Goal: Information Seeking & Learning: Learn about a topic

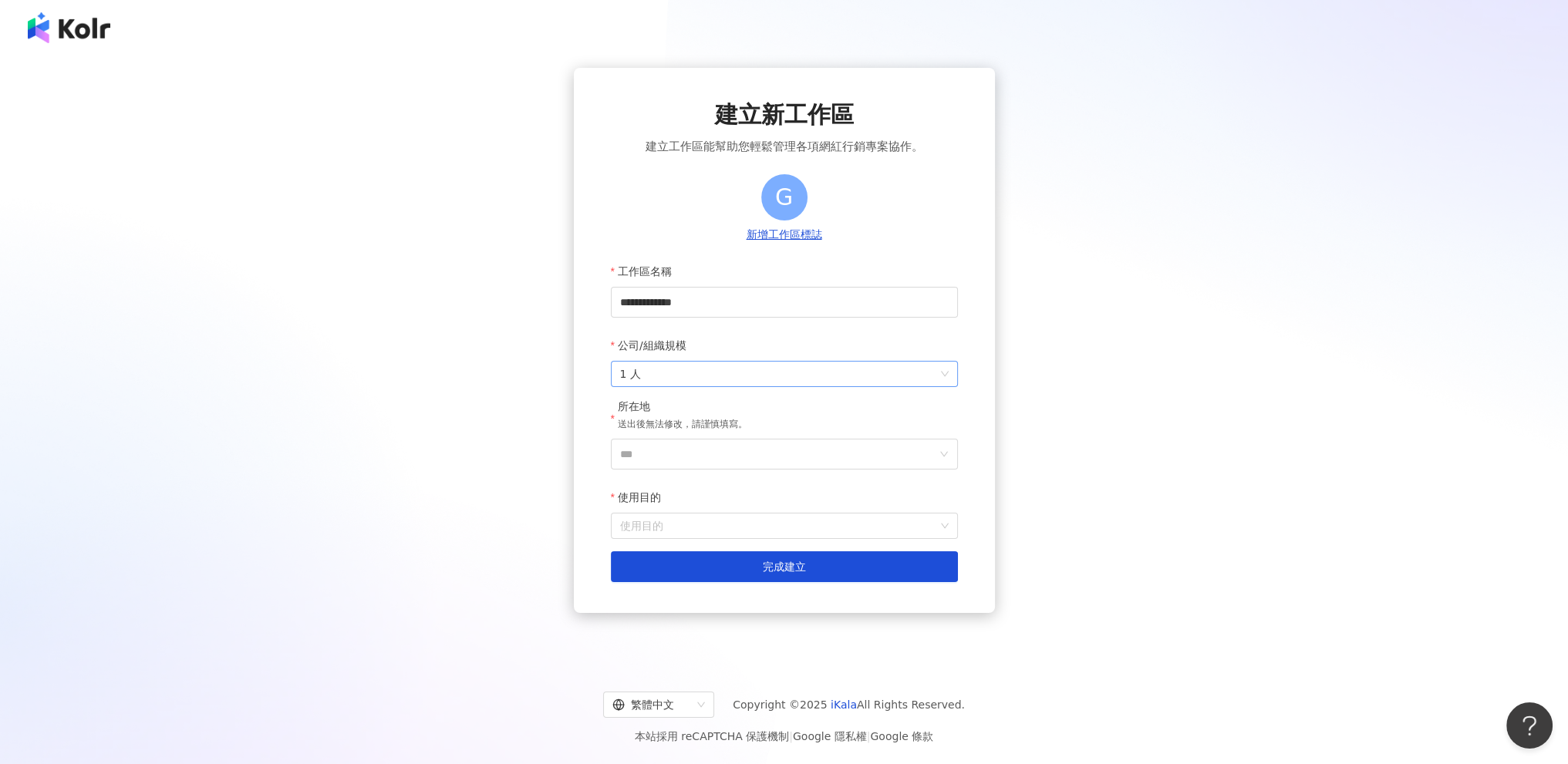
click at [691, 378] on span "1 人" at bounding box center [784, 374] width 329 height 25
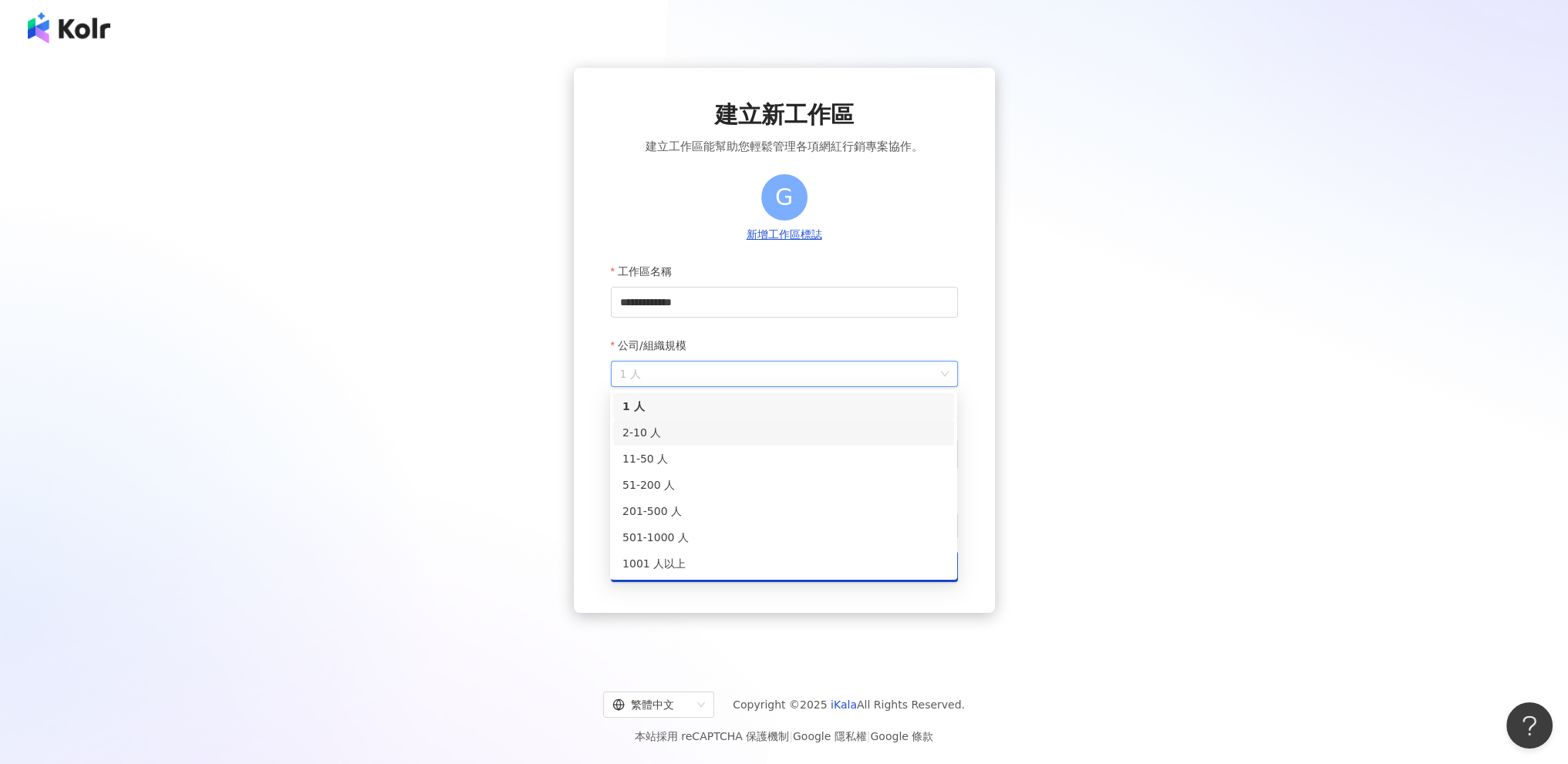
drag, startPoint x: 669, startPoint y: 471, endPoint x: 683, endPoint y: 440, distance: 34.0
click at [683, 440] on div "1 人 2-10 人 11-50 人 51-200 人 201-500 人 501-1000 人 1001 人以上" at bounding box center [783, 485] width 341 height 183
click at [683, 440] on div "2-10 人" at bounding box center [783, 432] width 322 height 17
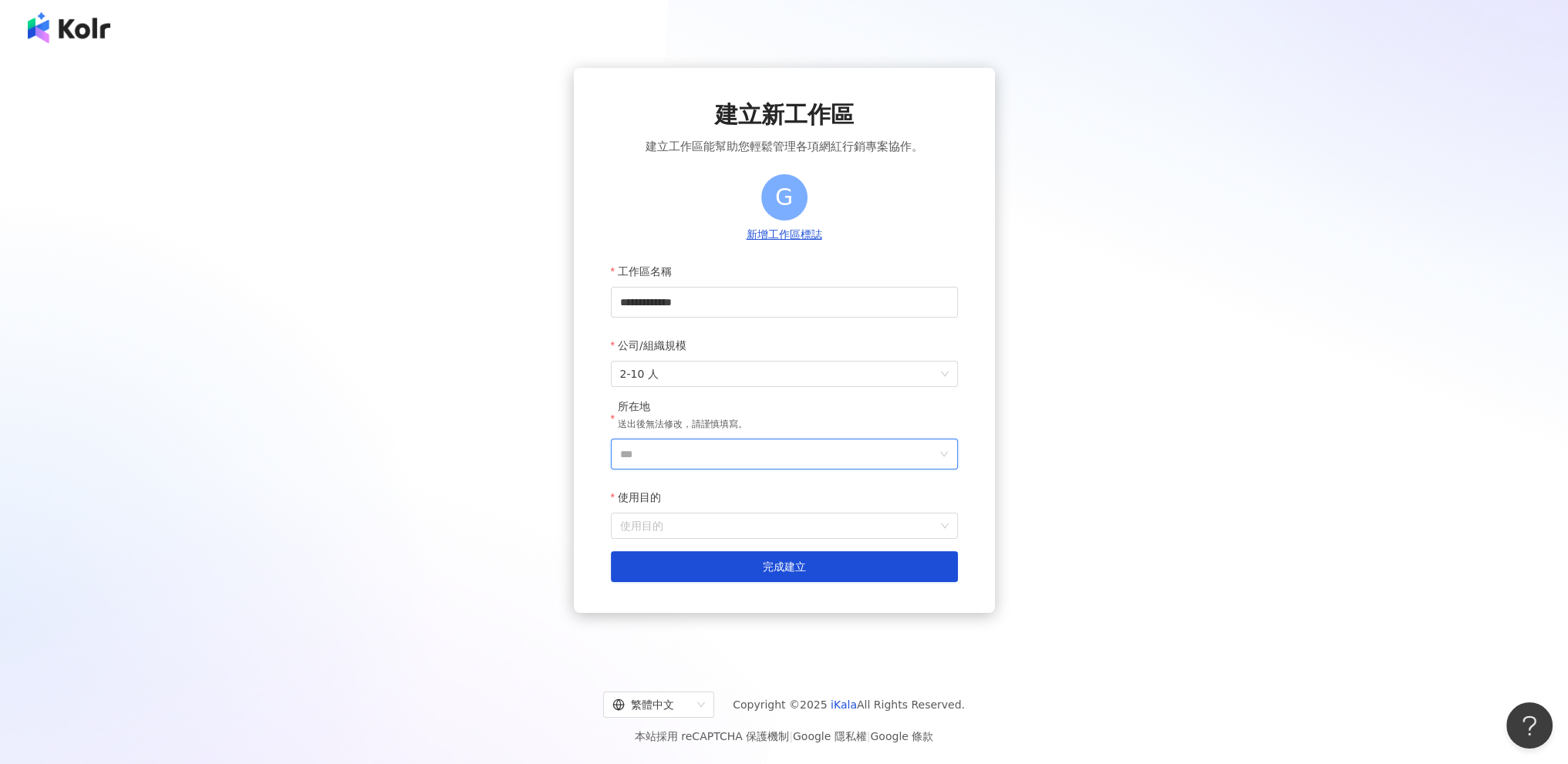
click at [710, 446] on input "***" at bounding box center [778, 454] width 316 height 29
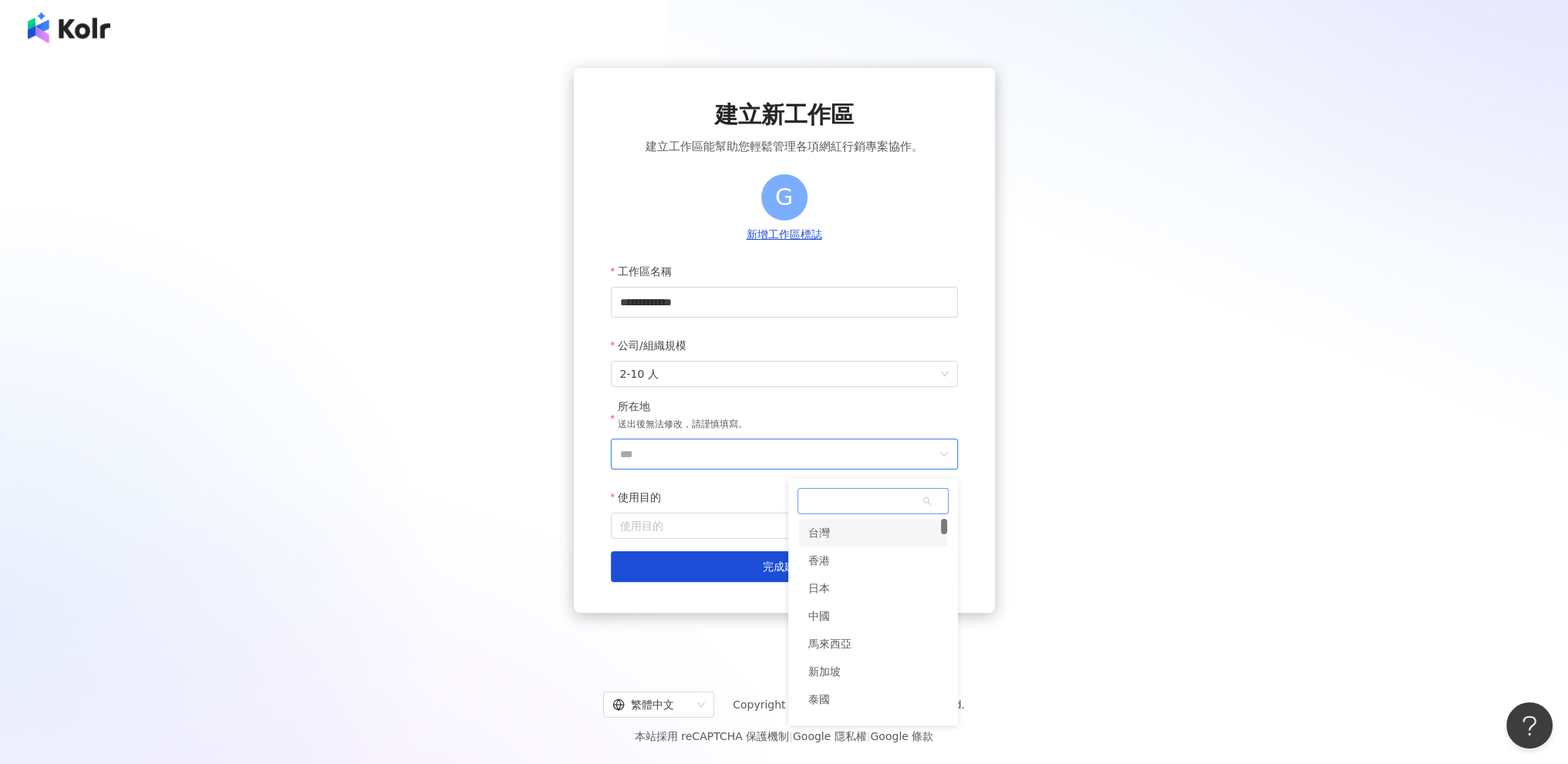
click at [887, 538] on div "台灣" at bounding box center [873, 533] width 148 height 27
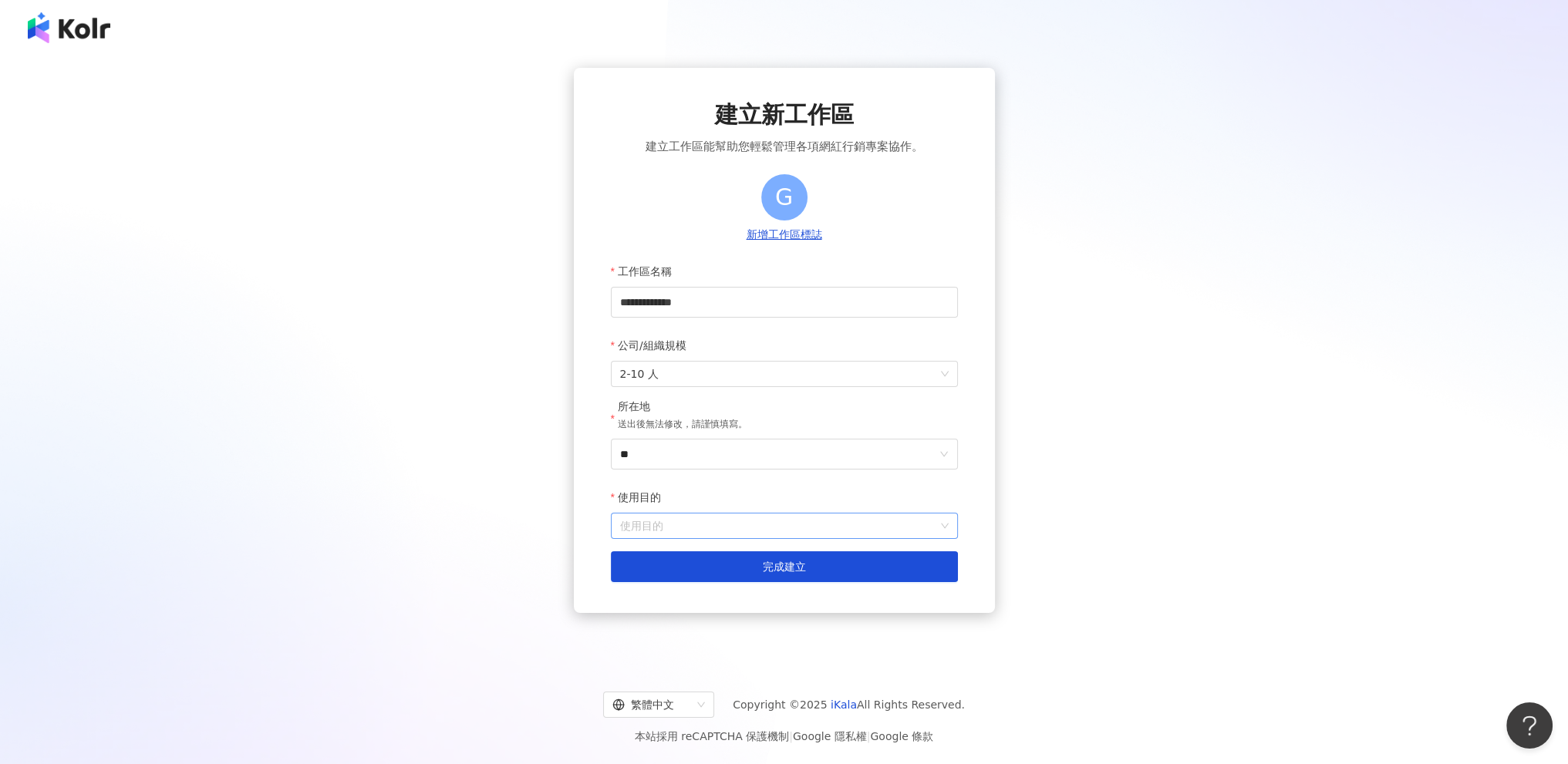
click at [724, 531] on input "使用目的" at bounding box center [784, 526] width 329 height 25
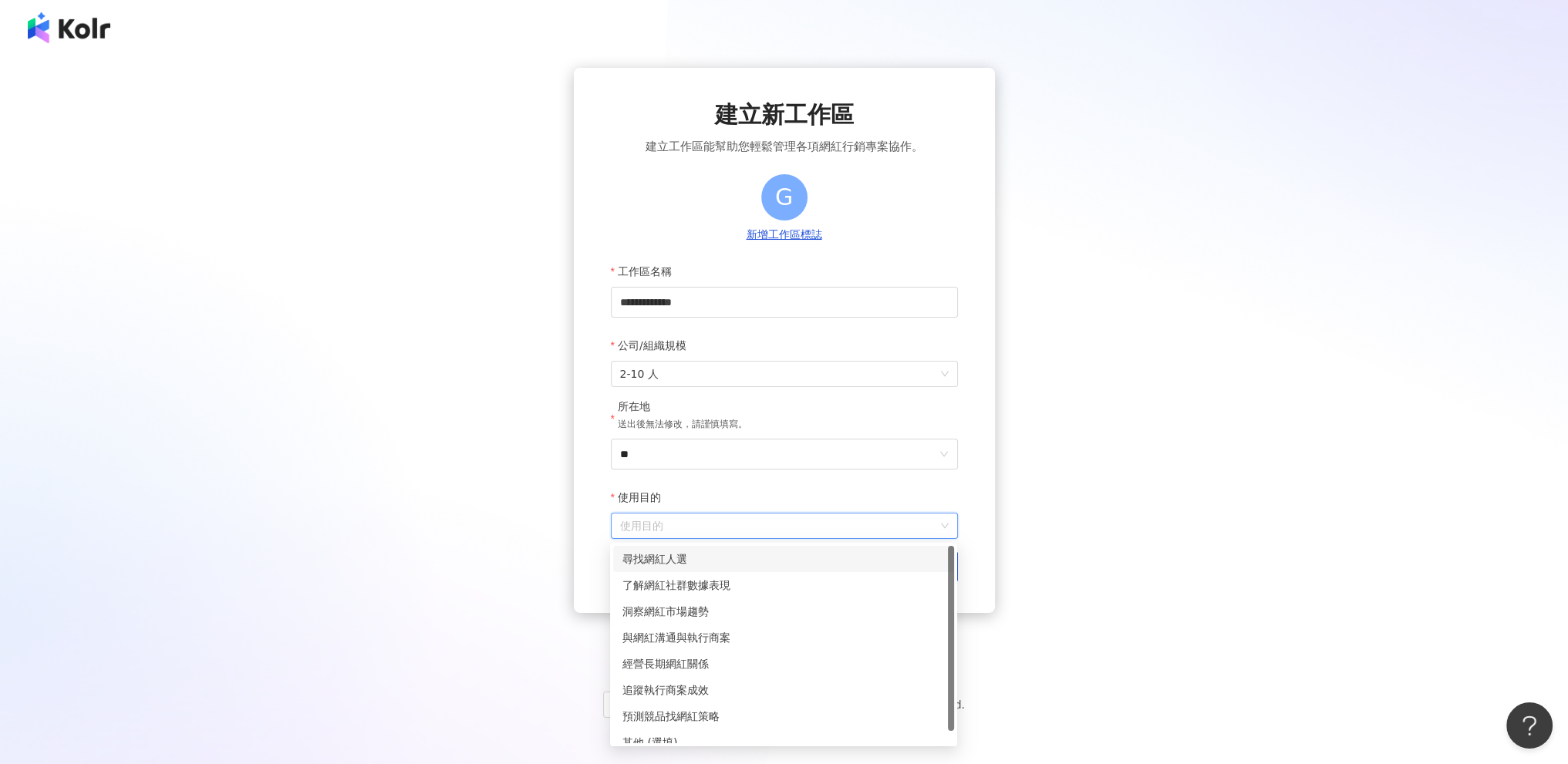
click at [699, 563] on div "尋找網紅人選" at bounding box center [783, 559] width 322 height 17
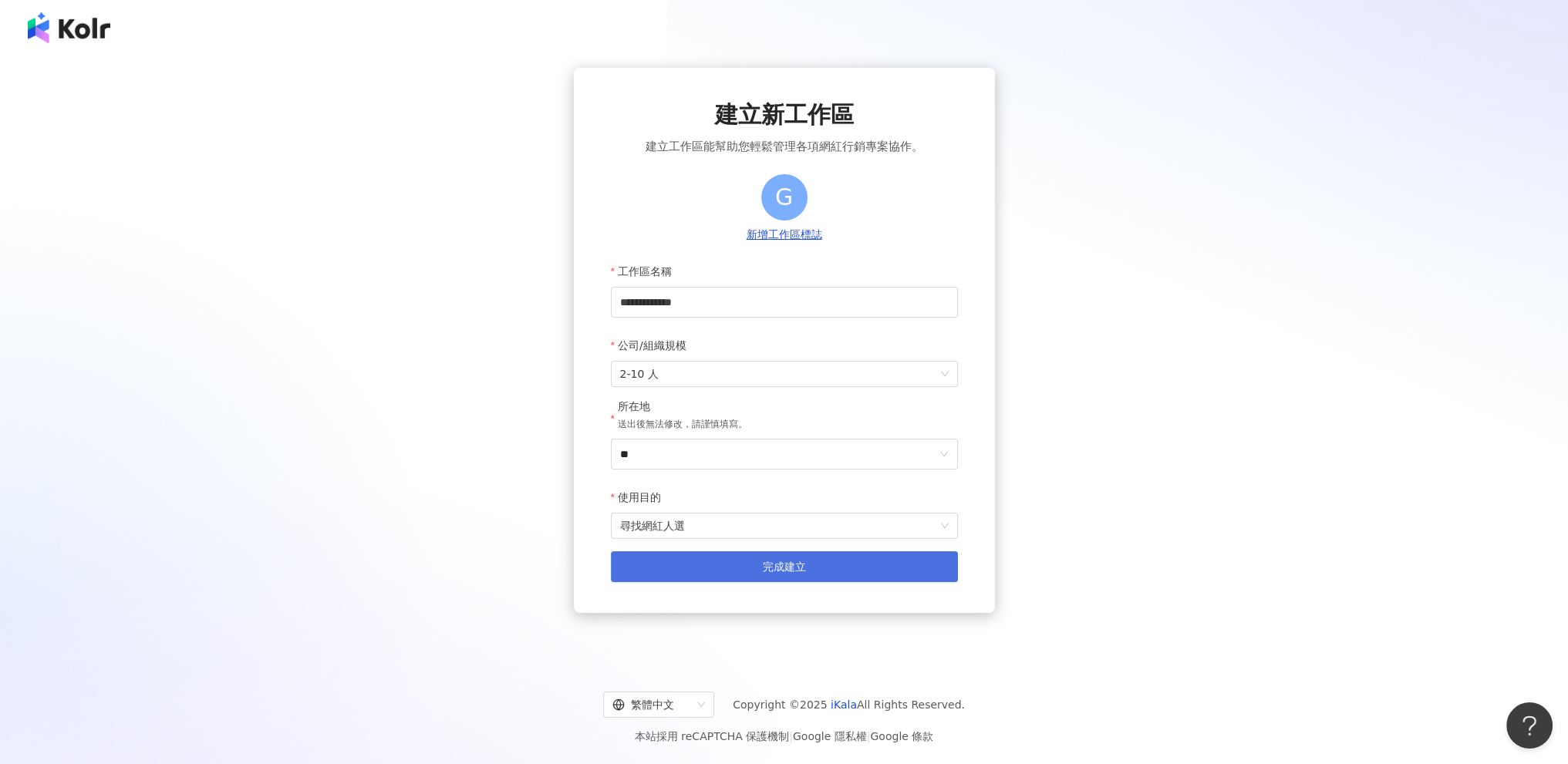
click at [697, 578] on button "完成建立" at bounding box center [784, 567] width 347 height 31
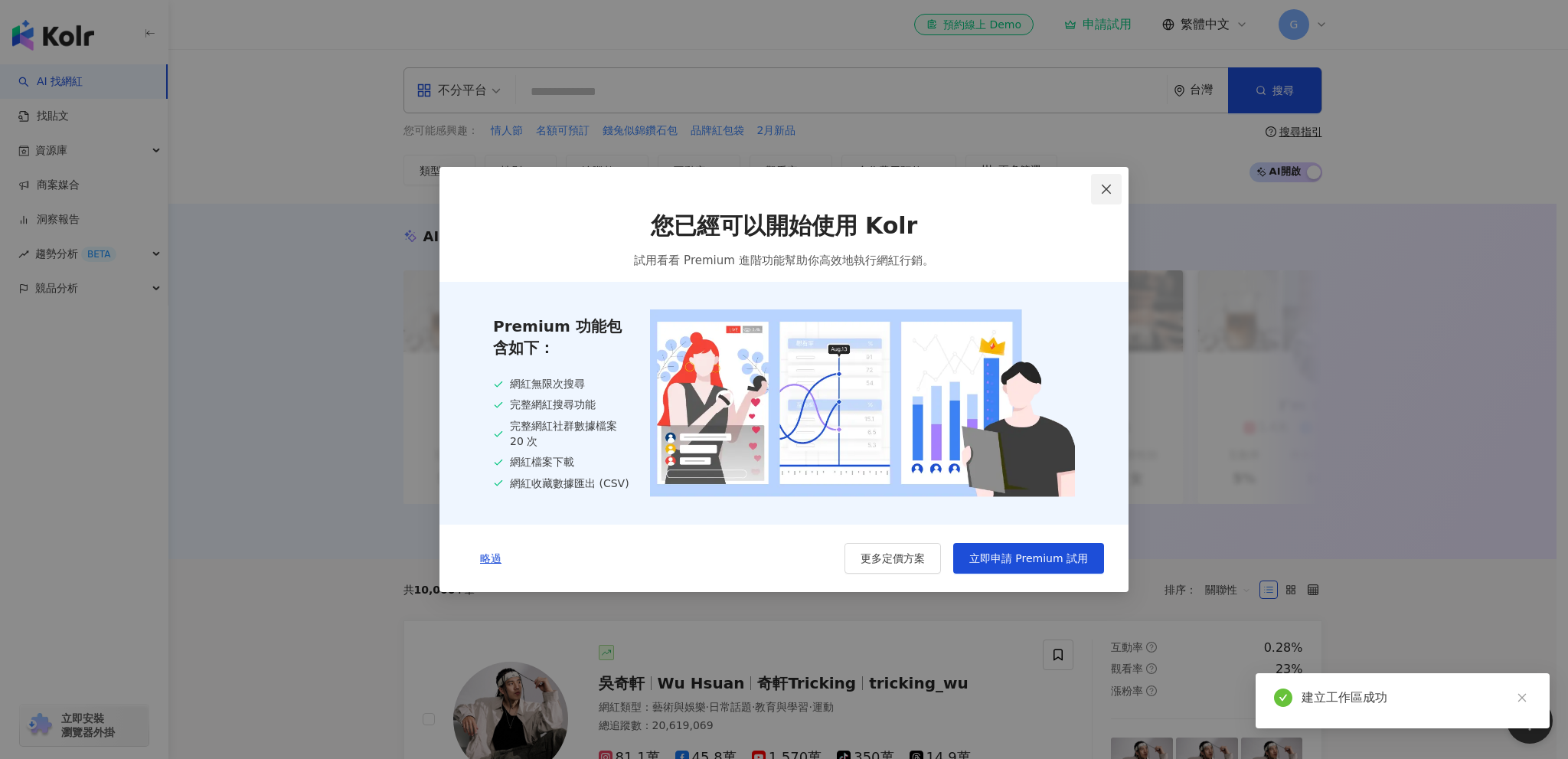
click at [1105, 183] on icon "close" at bounding box center [1106, 188] width 12 height 12
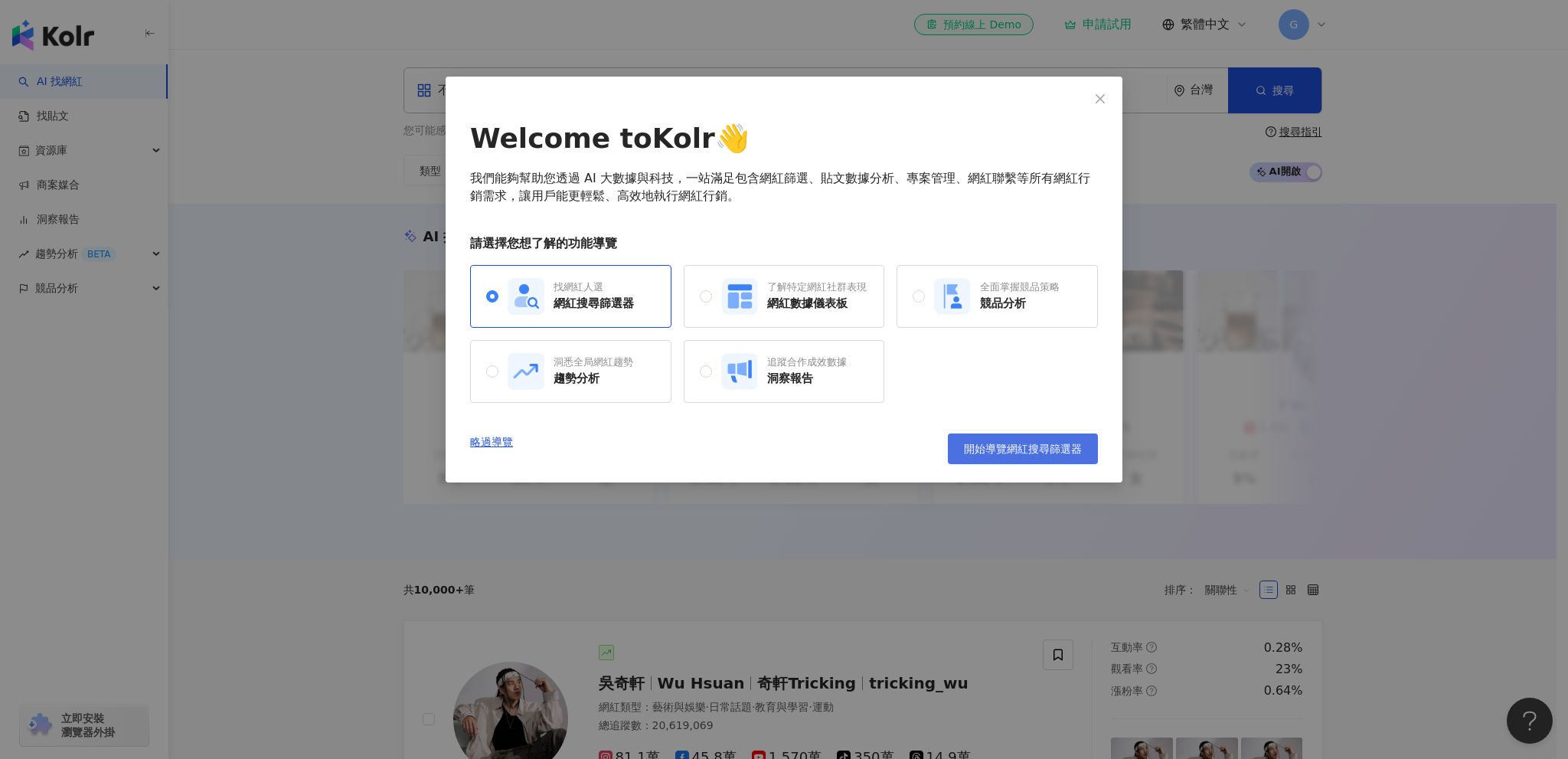
click at [1012, 452] on span "開始導覽網紅搜尋篩選器" at bounding box center [1023, 449] width 118 height 12
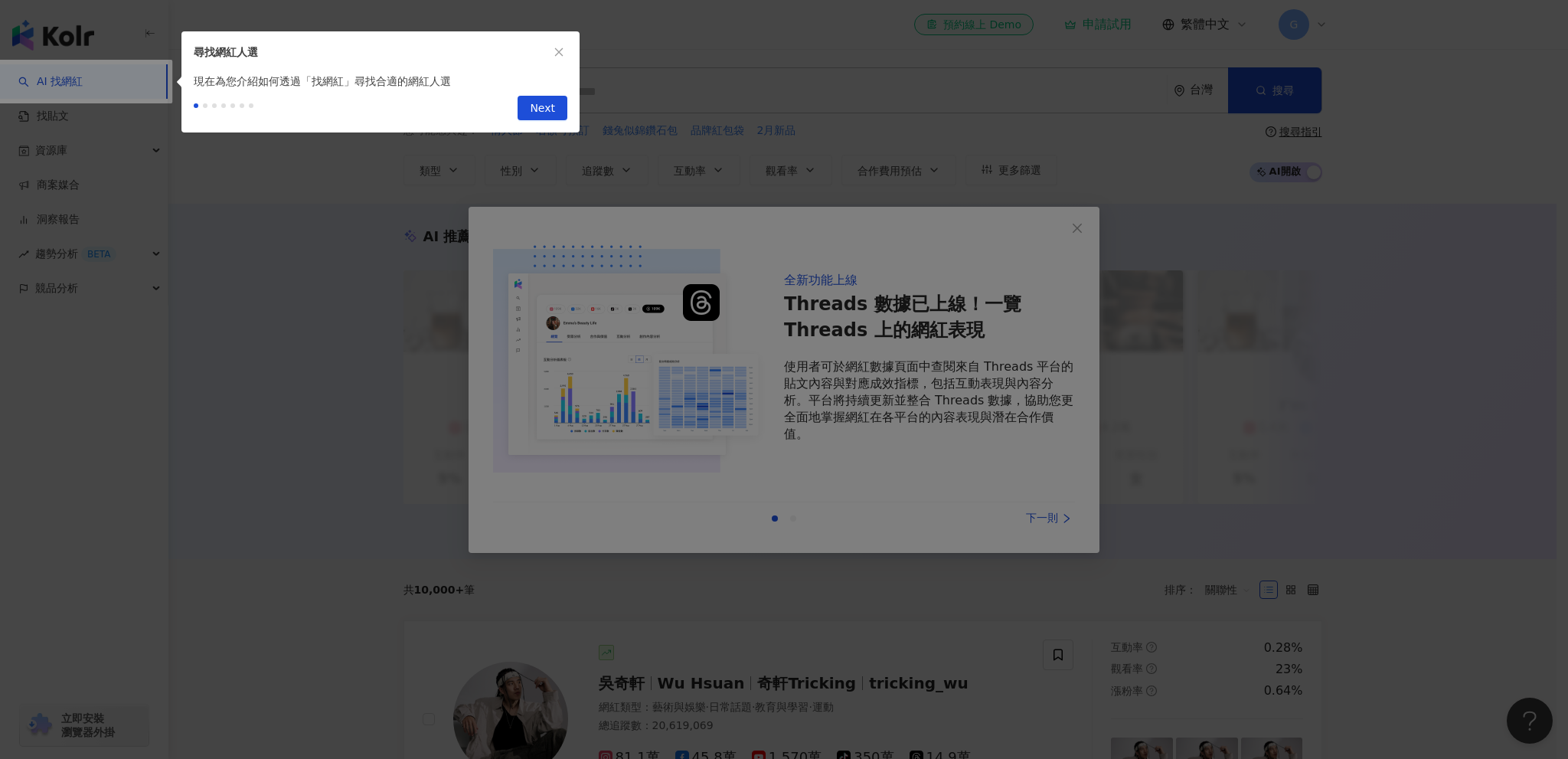
click at [560, 40] on div "尋找網紅人選" at bounding box center [381, 52] width 398 height 41
click at [560, 42] on div "尋找網紅人選" at bounding box center [381, 52] width 398 height 41
click at [556, 63] on div "尋找網紅人選" at bounding box center [381, 52] width 398 height 41
click at [556, 56] on icon "close" at bounding box center [559, 52] width 11 height 11
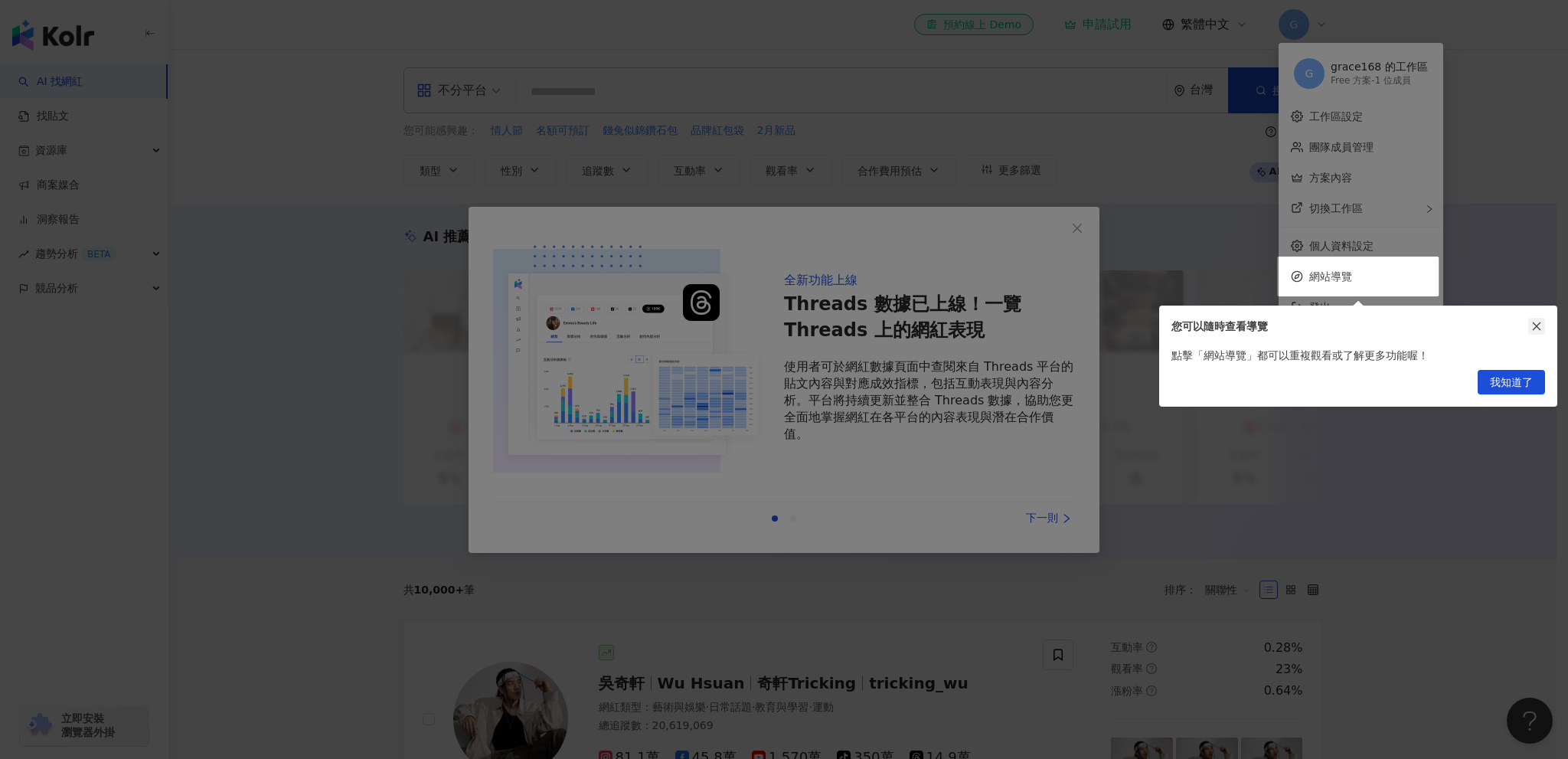
click at [1538, 325] on icon "close" at bounding box center [1537, 326] width 8 height 8
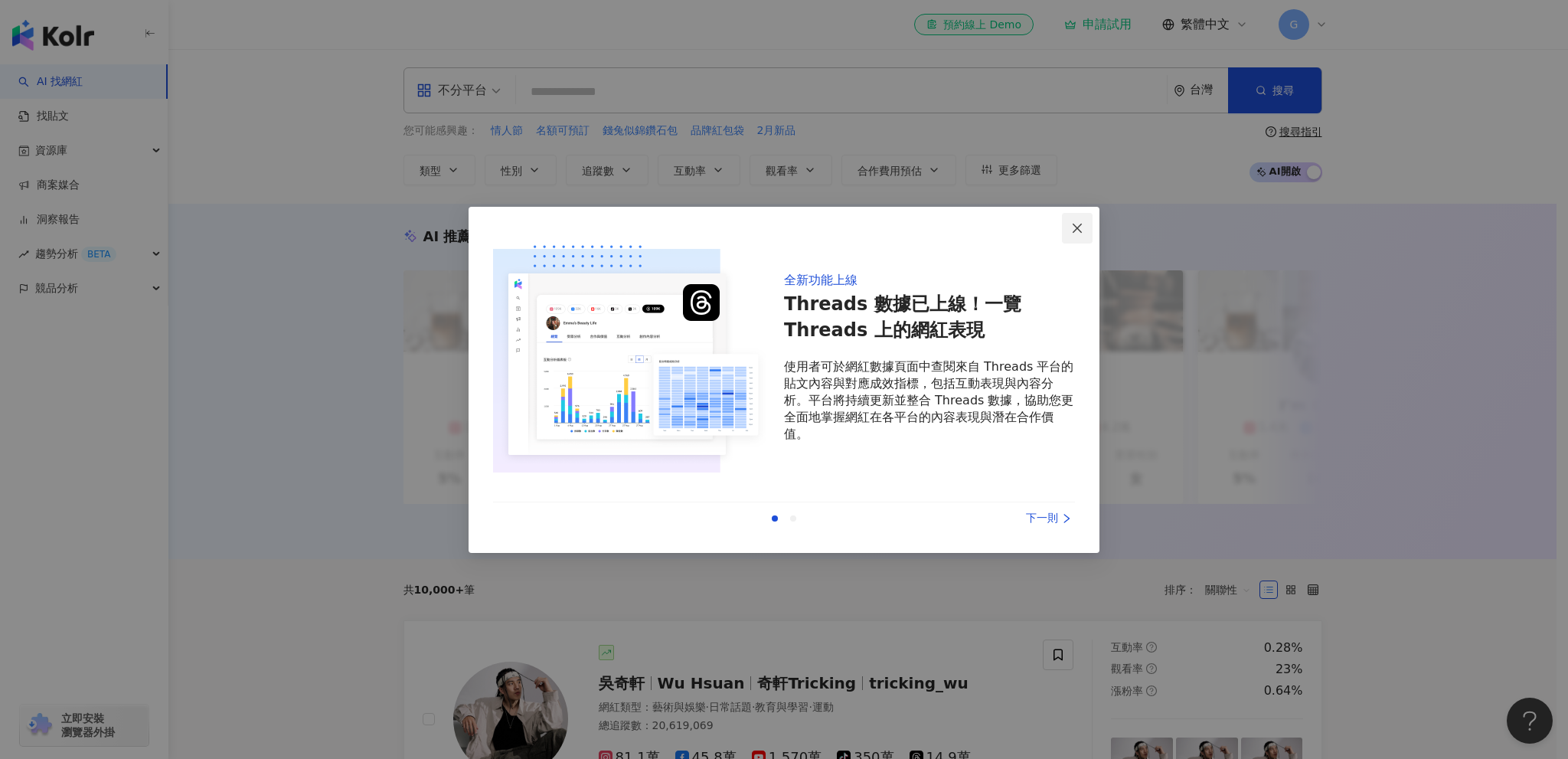
click at [1069, 225] on span "Close" at bounding box center [1078, 228] width 31 height 12
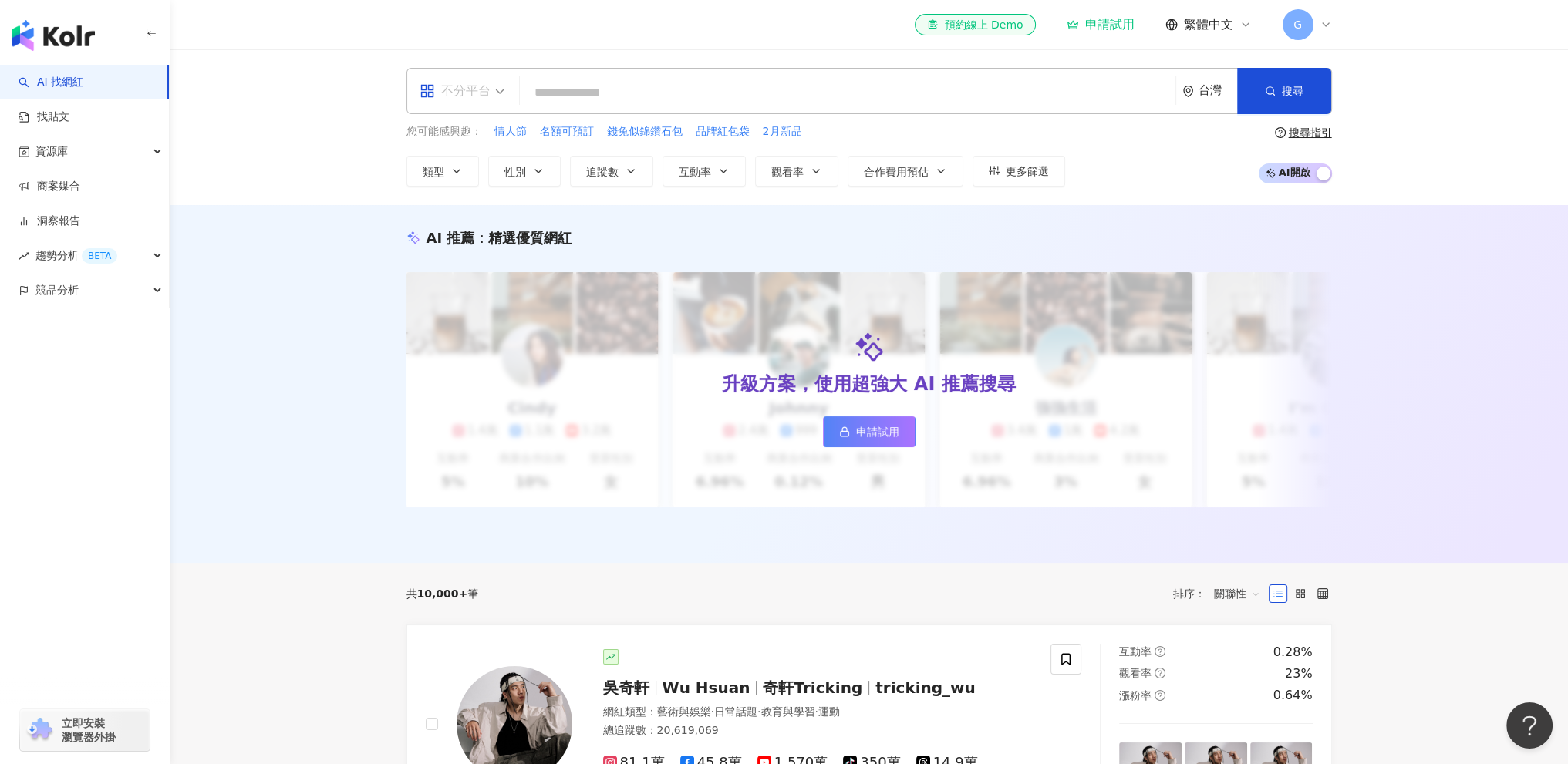
click at [500, 93] on span "不分平台" at bounding box center [462, 91] width 85 height 25
click at [484, 161] on div "Instagram" at bounding box center [465, 162] width 87 height 19
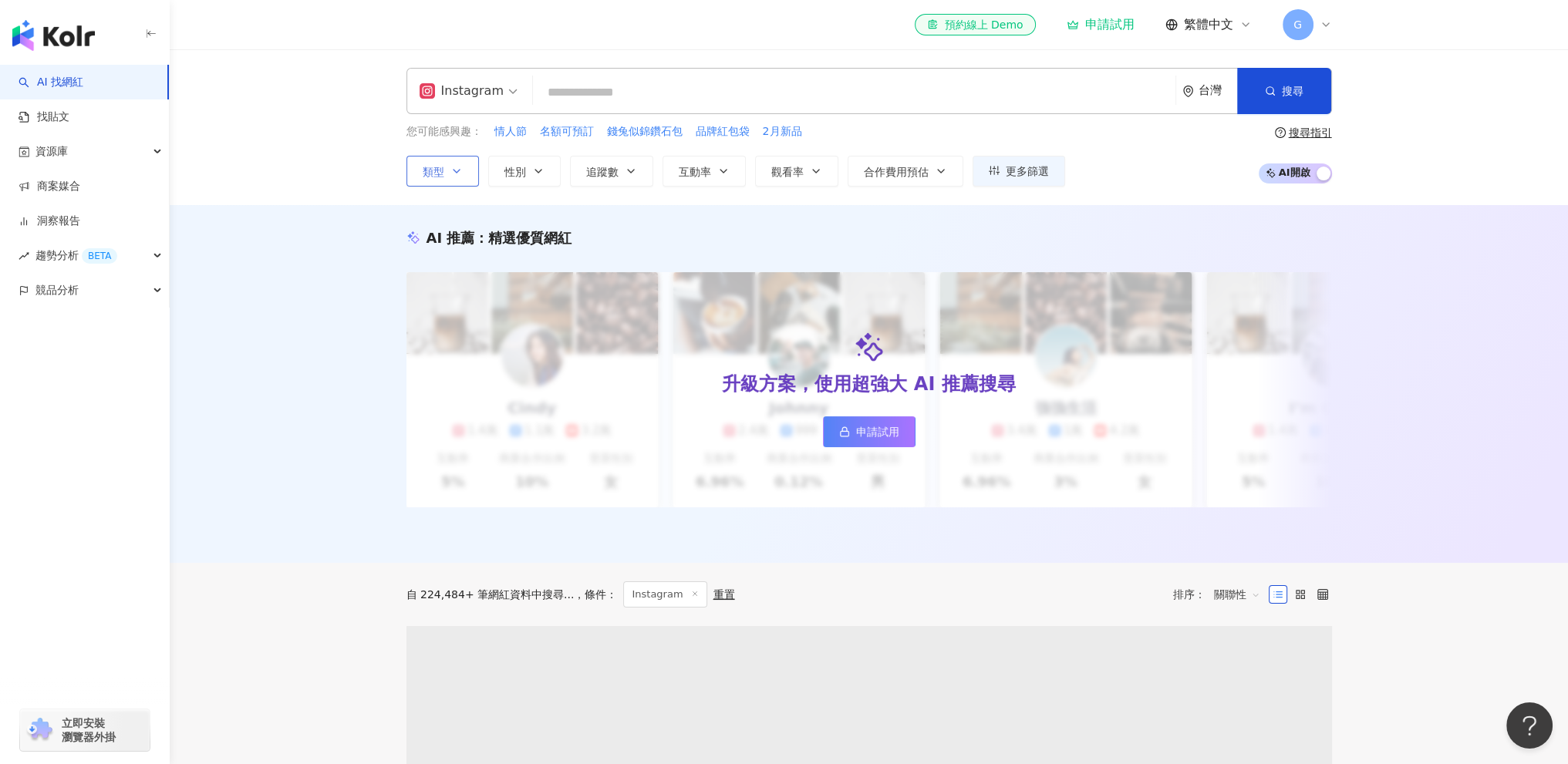
click at [471, 175] on button "類型" at bounding box center [442, 171] width 72 height 31
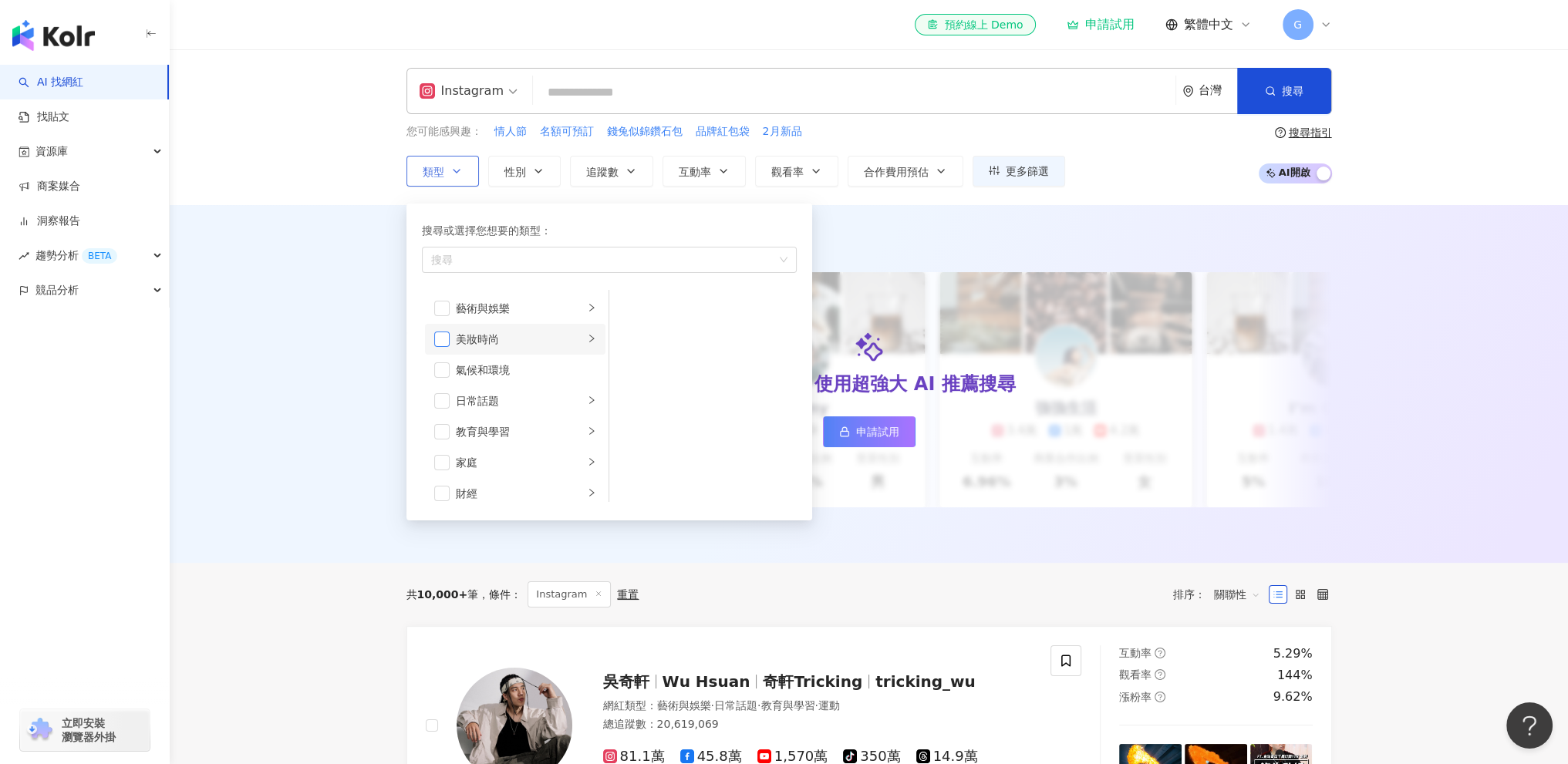
click at [438, 338] on span "button" at bounding box center [441, 339] width 16 height 16
click at [438, 398] on li "家庭" at bounding box center [515, 386] width 180 height 31
click at [441, 391] on span "button" at bounding box center [441, 386] width 16 height 16
click at [441, 440] on span "button" at bounding box center [441, 447] width 16 height 16
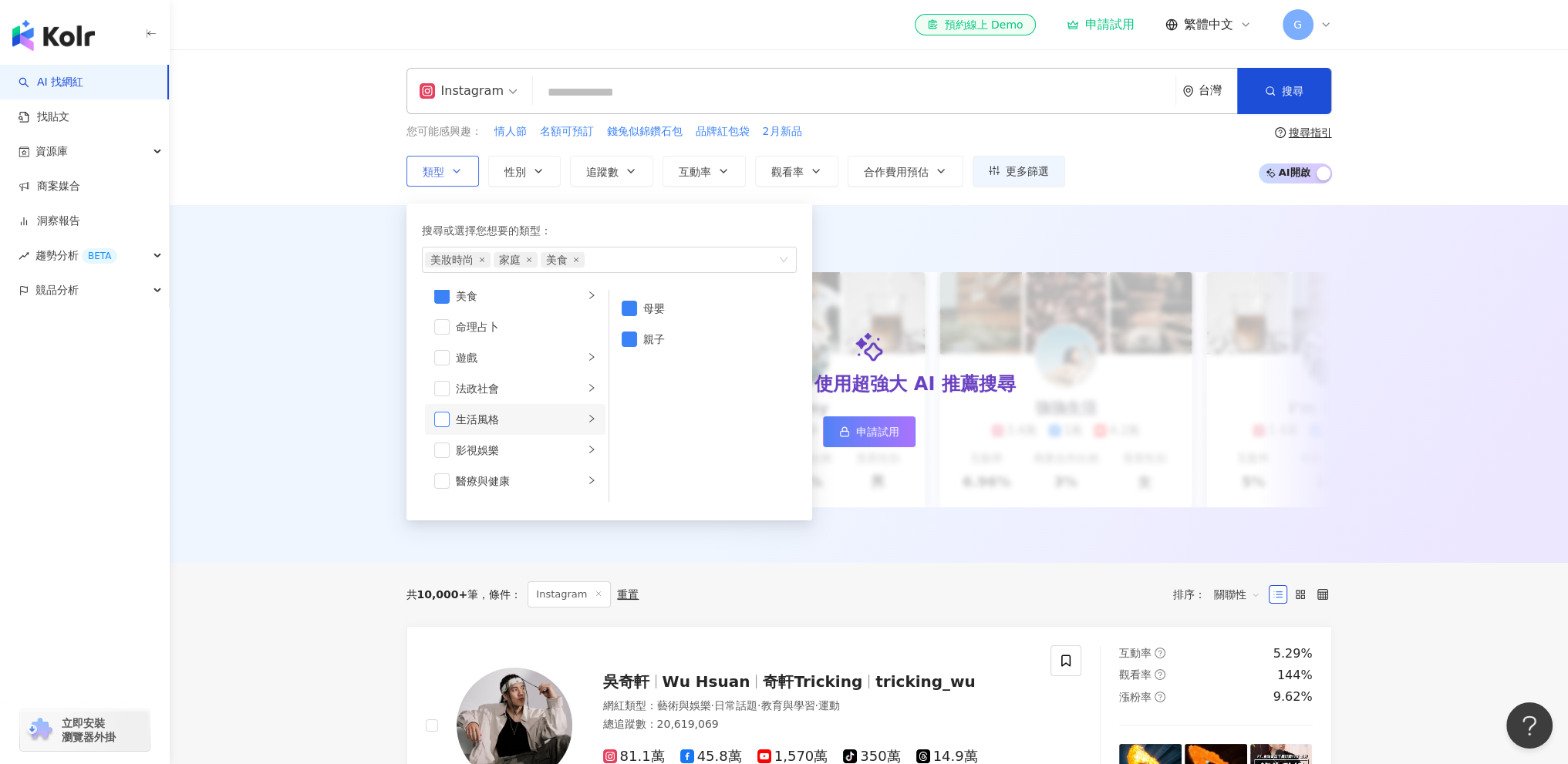
scroll to position [232, 0]
click at [438, 412] on span "button" at bounding box center [441, 416] width 16 height 16
click at [441, 451] on span "button" at bounding box center [441, 453] width 16 height 16
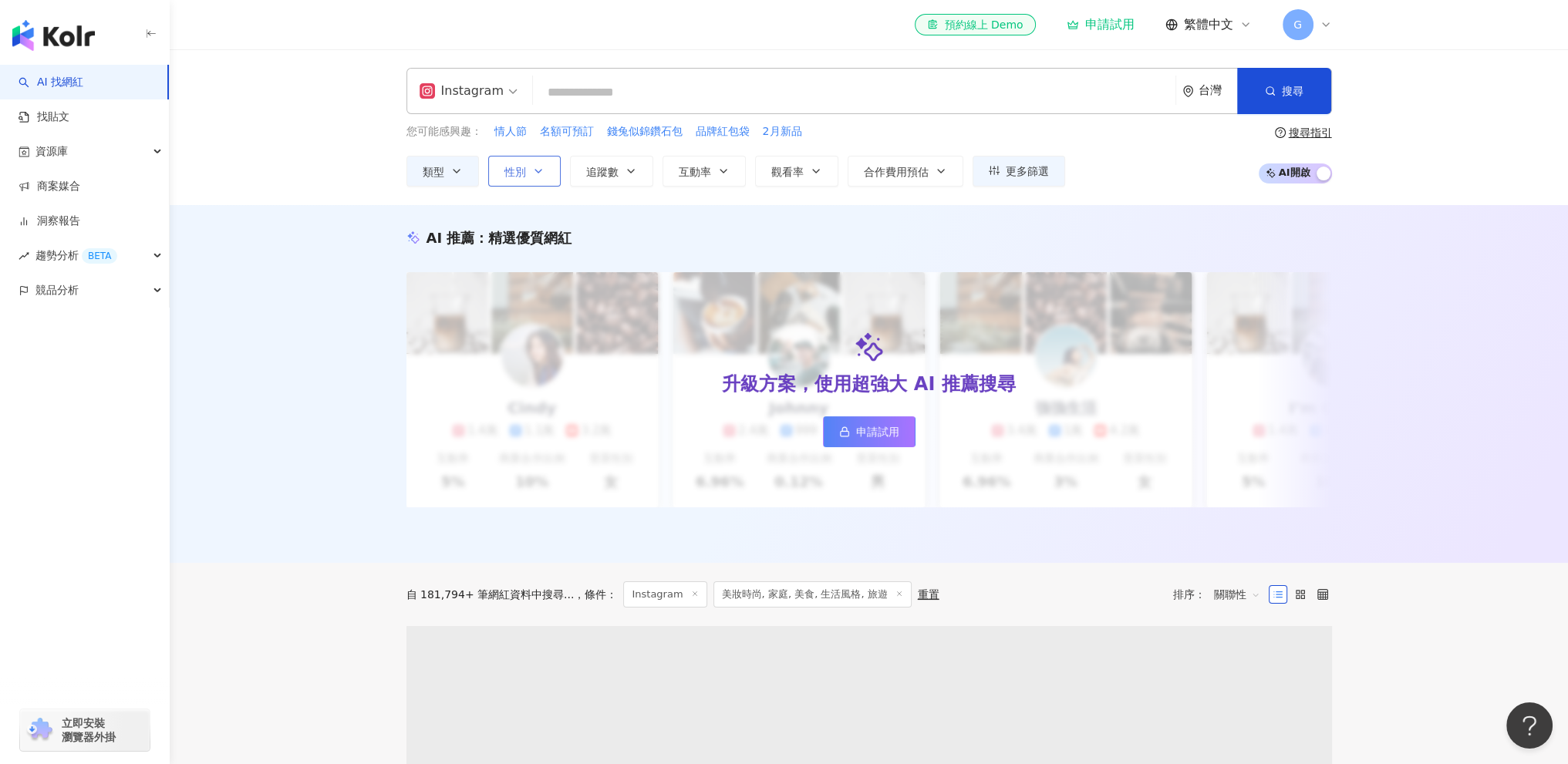
click at [542, 168] on icon "button" at bounding box center [538, 170] width 12 height 12
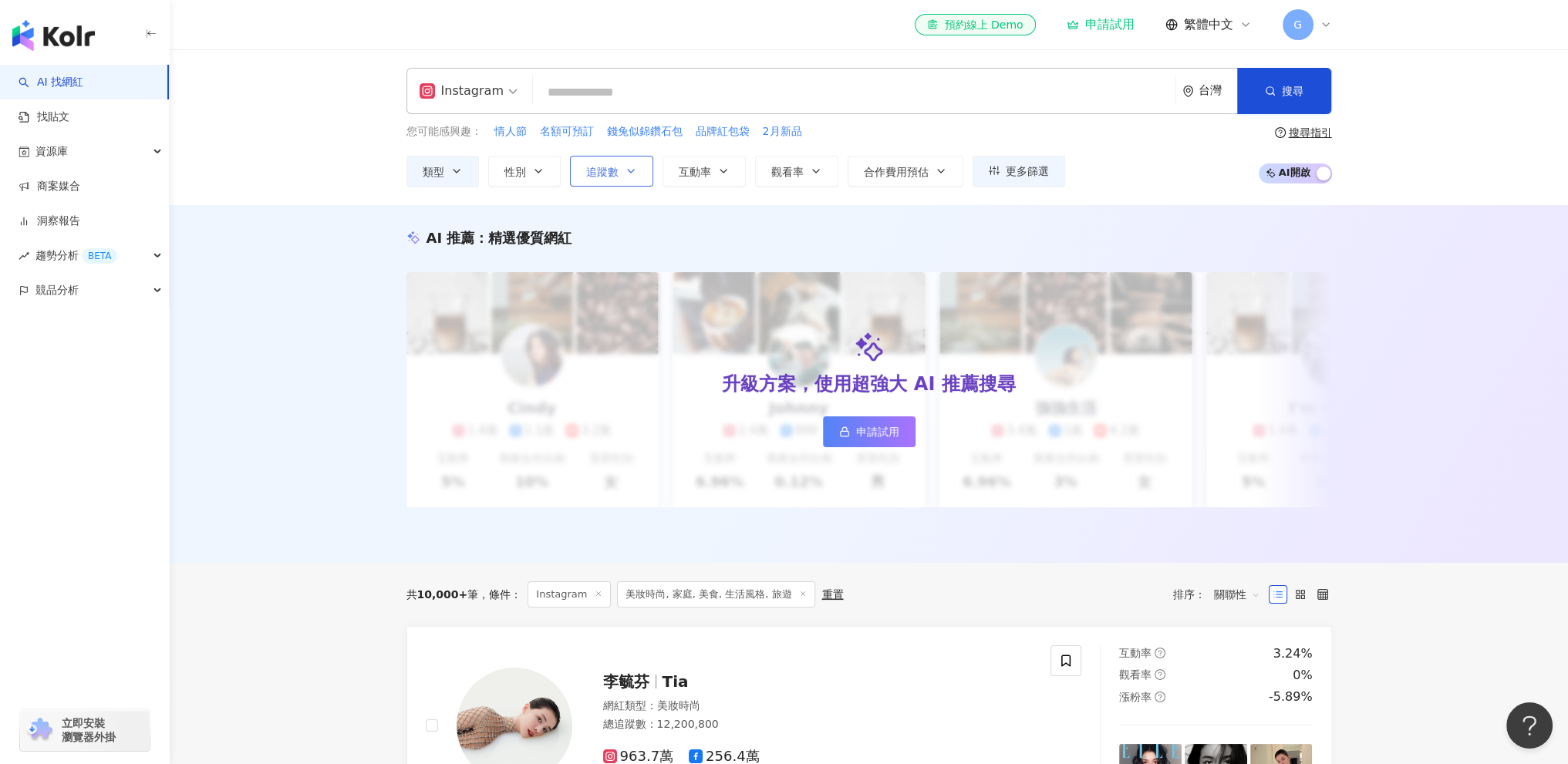
click at [625, 169] on icon "button" at bounding box center [630, 170] width 12 height 12
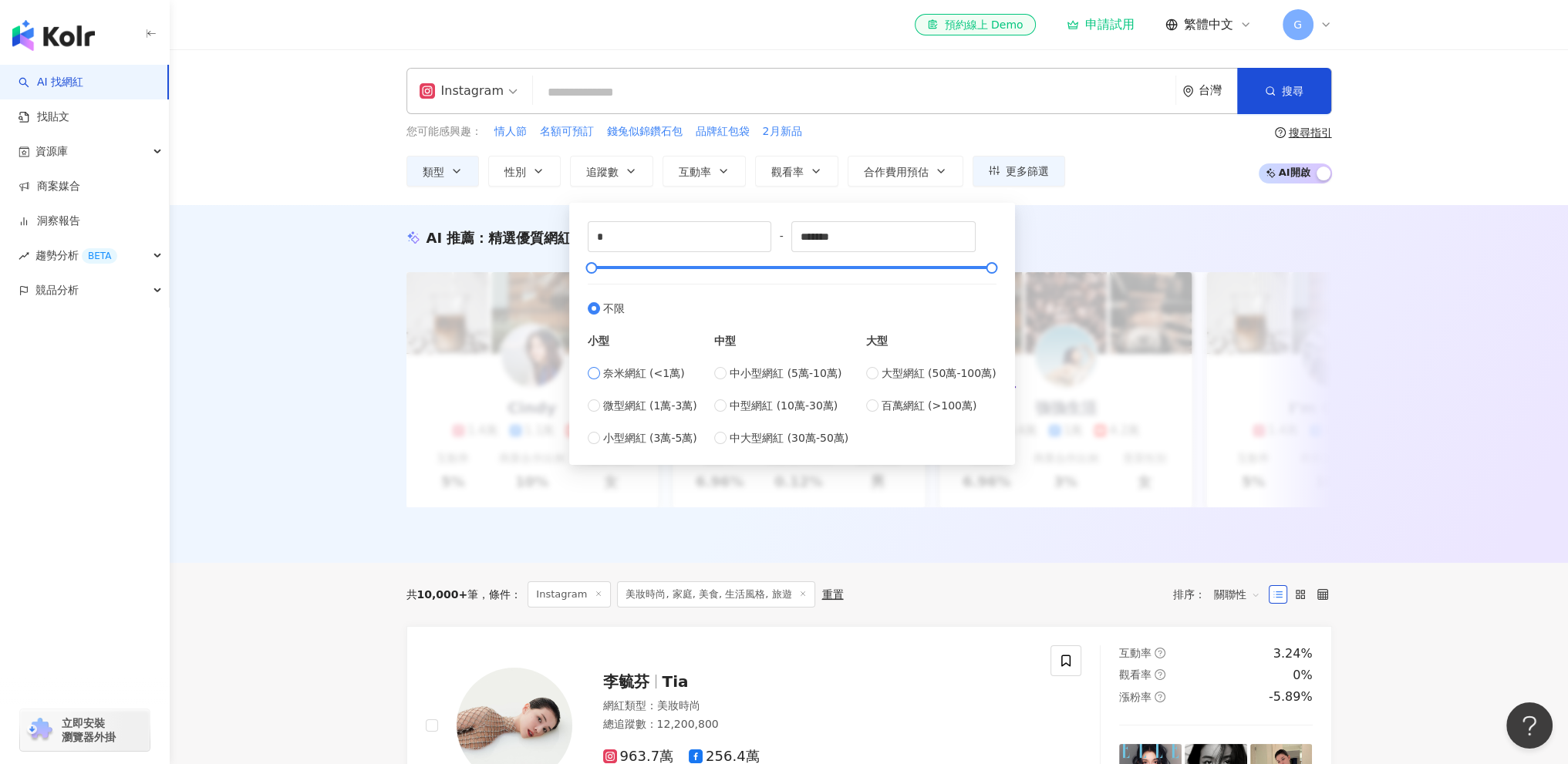
click at [606, 373] on span "奈米網紅 (<1萬)" at bounding box center [643, 373] width 82 height 17
type input "****"
type input "*****"
click at [592, 366] on label "奈米網紅 (<1萬)" at bounding box center [643, 373] width 110 height 17
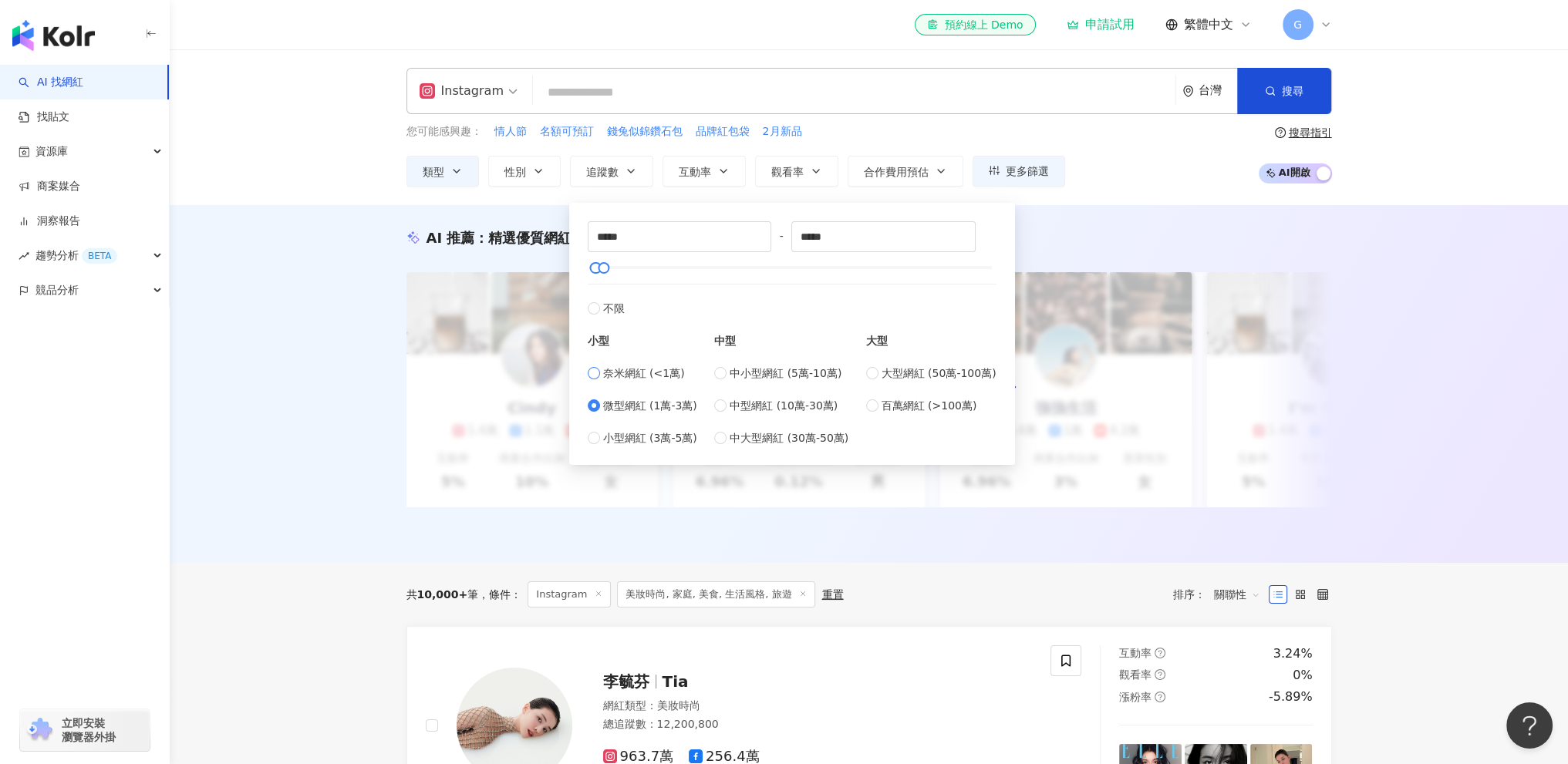
type input "*"
drag, startPoint x: 597, startPoint y: 269, endPoint x: 617, endPoint y: 271, distance: 20.1
click at [617, 271] on div at bounding box center [615, 267] width 8 height 8
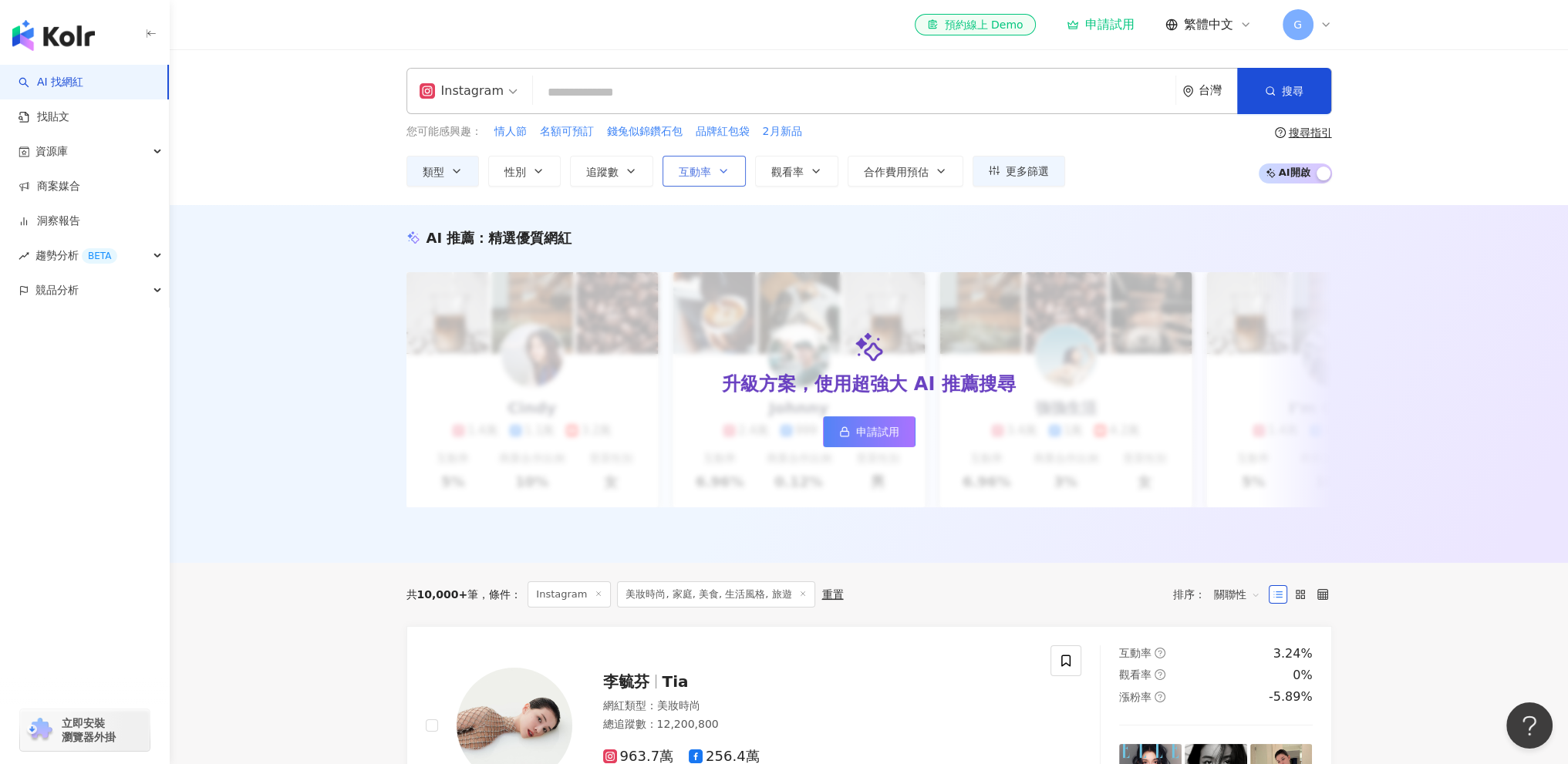
click at [725, 166] on icon "button" at bounding box center [723, 170] width 12 height 12
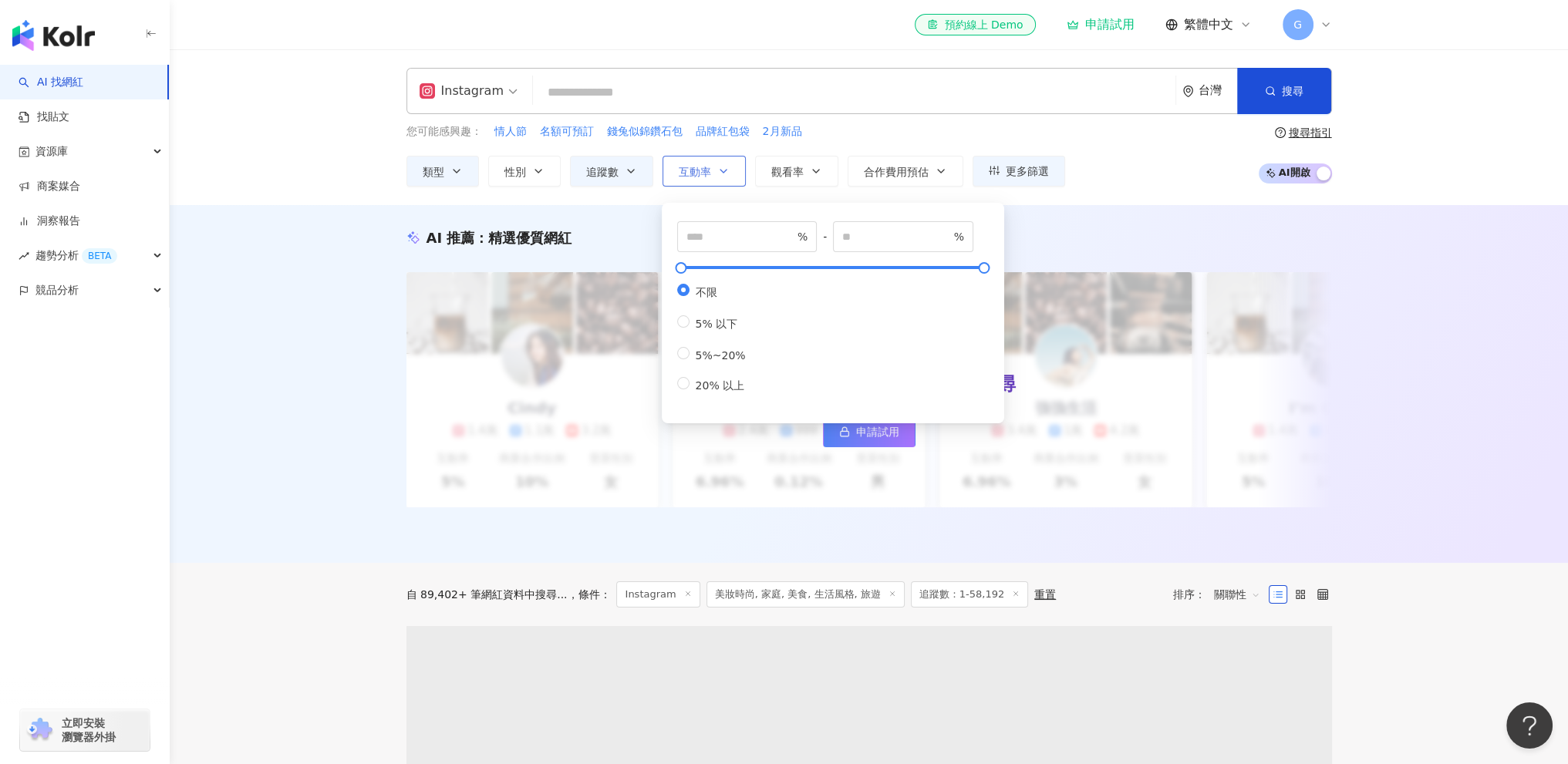
click at [727, 166] on icon "button" at bounding box center [723, 170] width 12 height 12
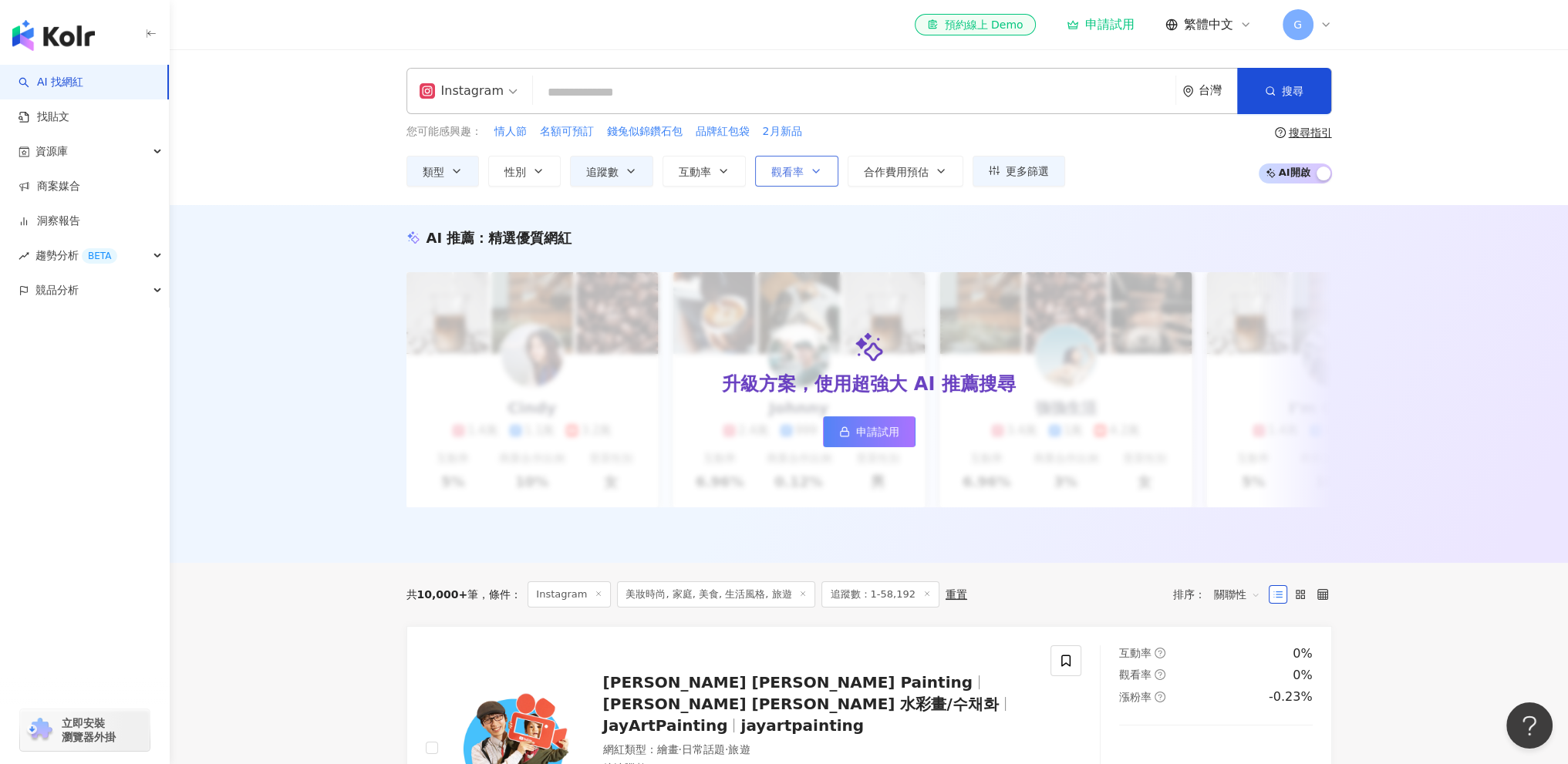
click at [817, 166] on icon "button" at bounding box center [815, 170] width 12 height 12
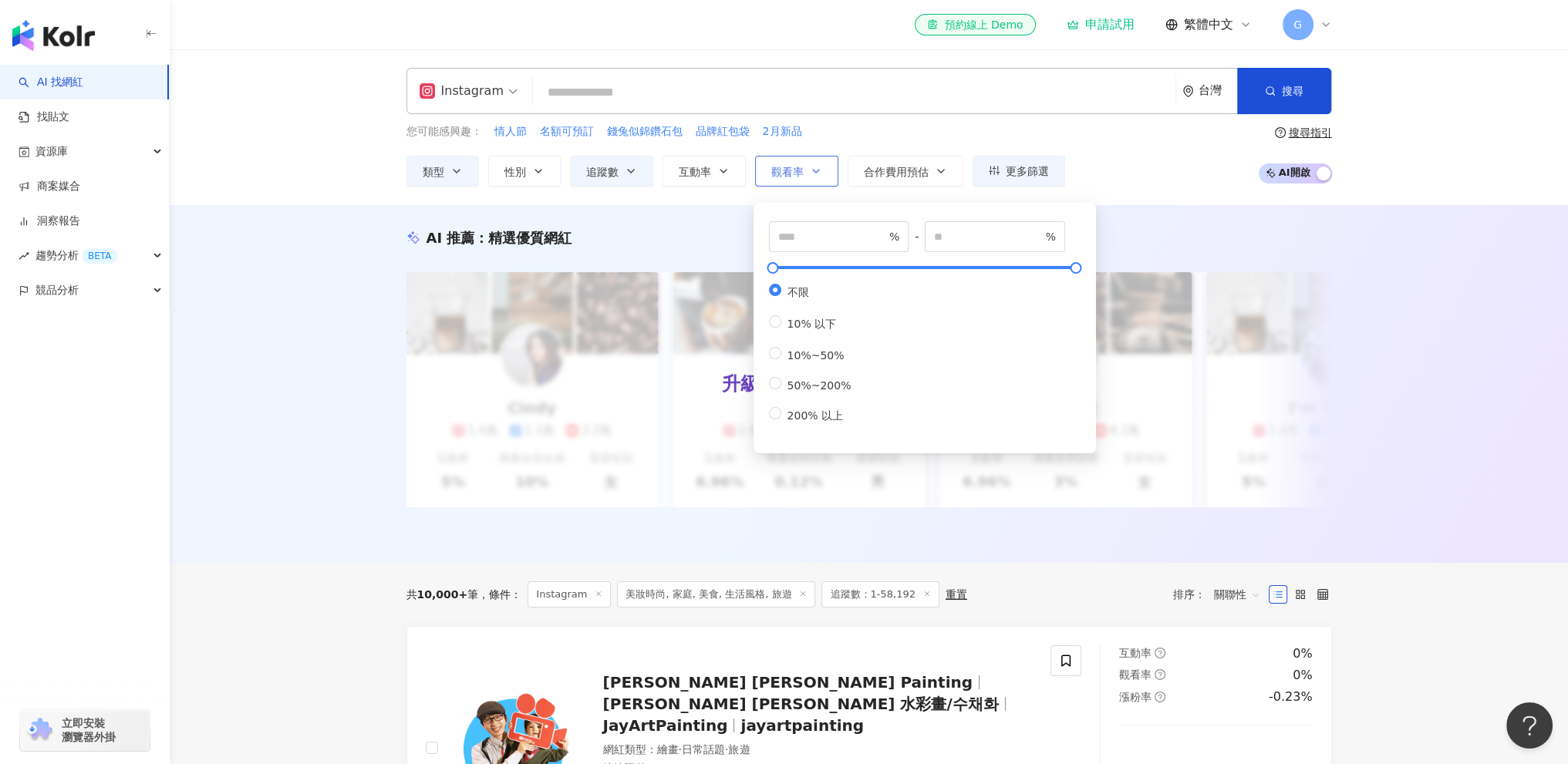
click at [817, 166] on icon "button" at bounding box center [815, 170] width 12 height 12
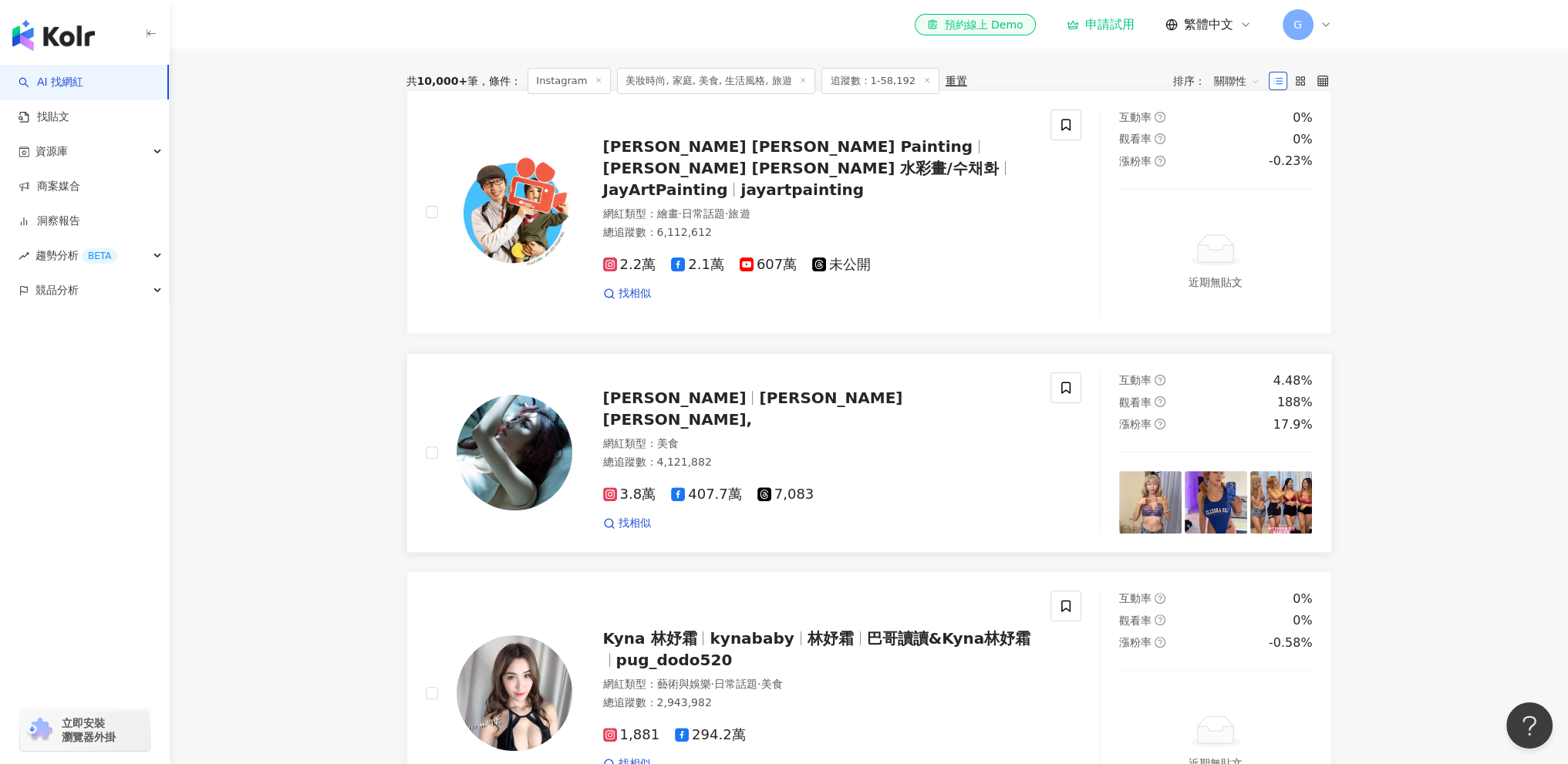
scroll to position [540, 0]
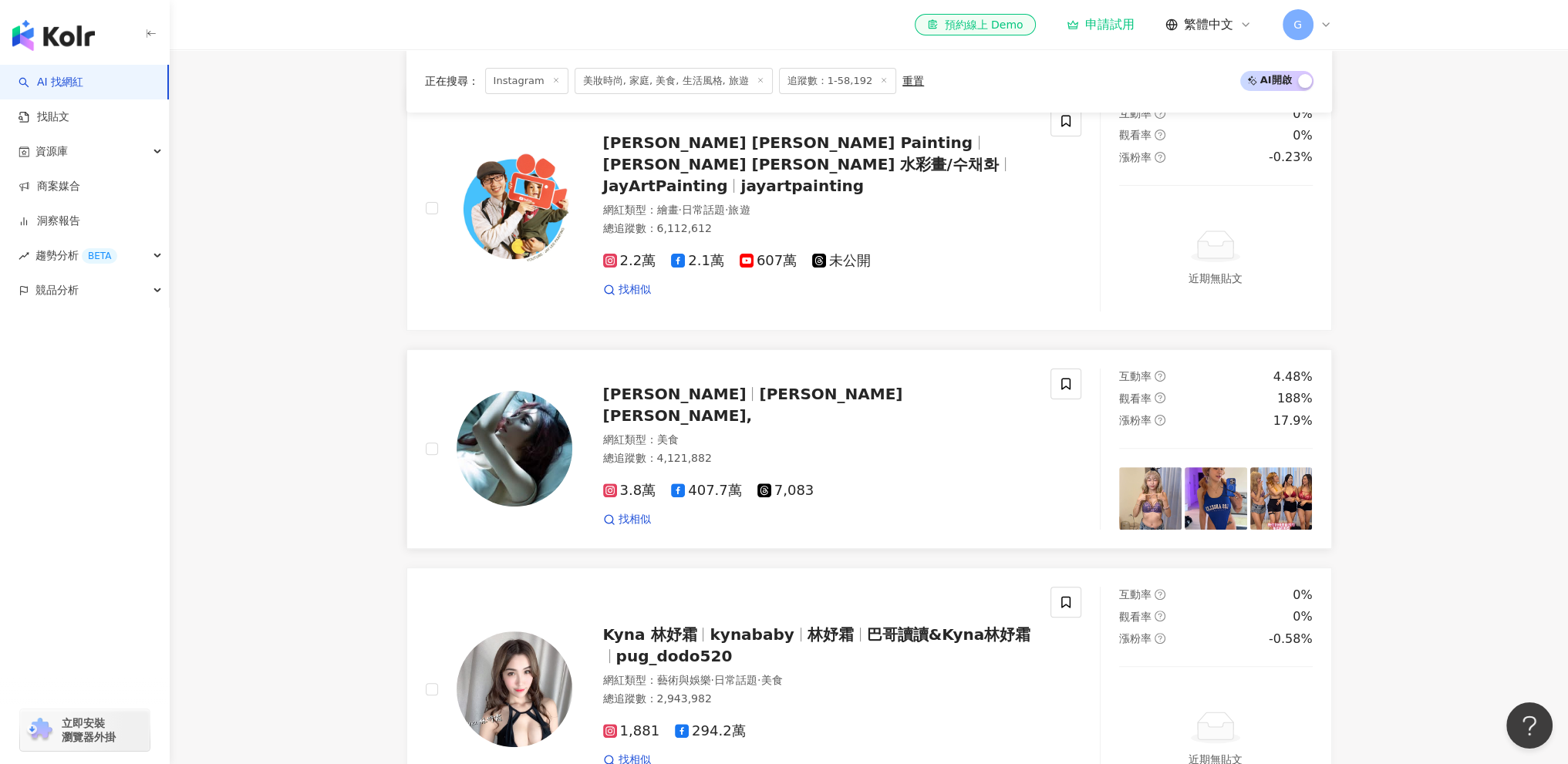
click at [672, 403] on span "[PERSON_NAME]" at bounding box center [674, 394] width 144 height 18
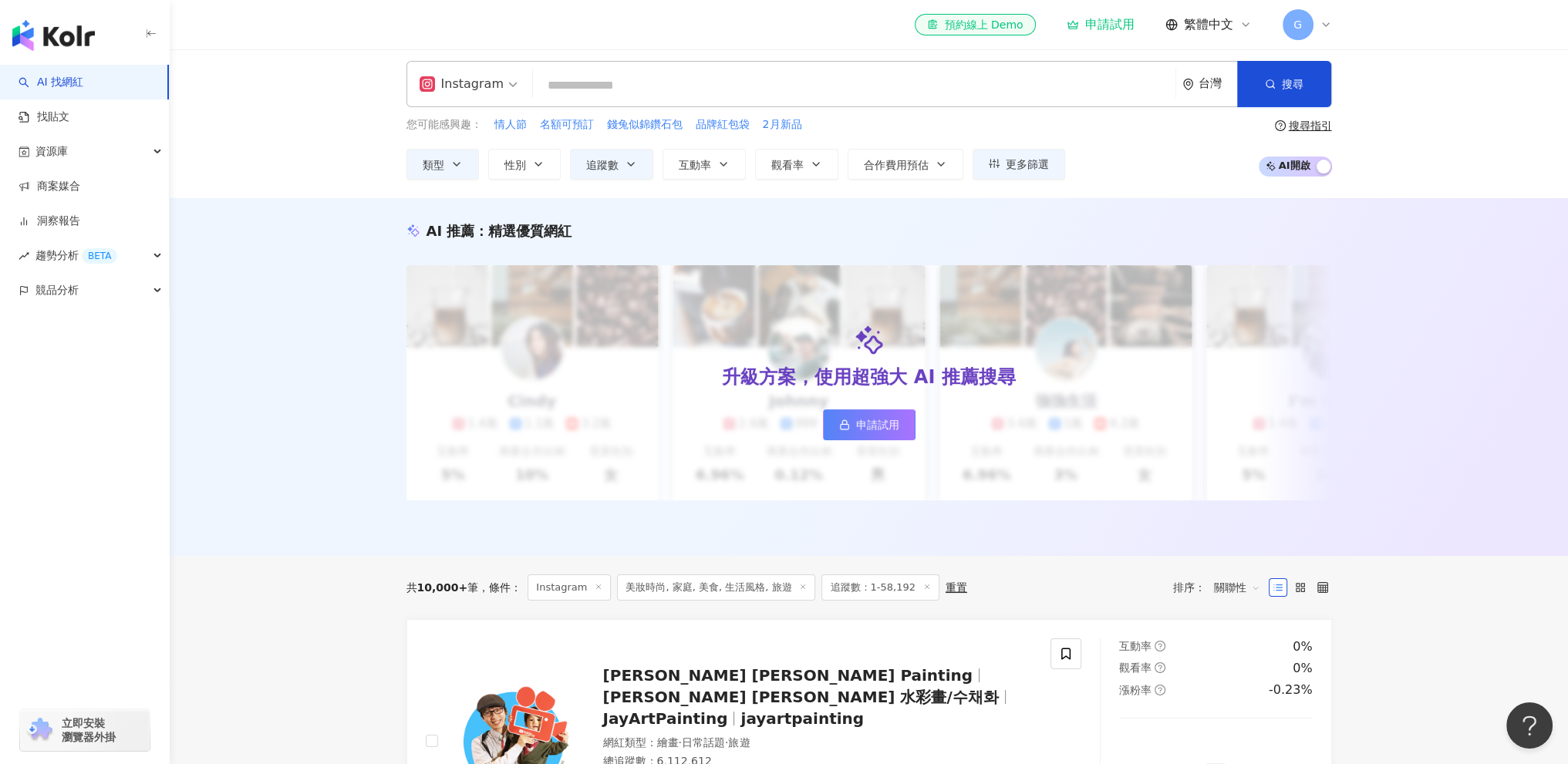
scroll to position [0, 0]
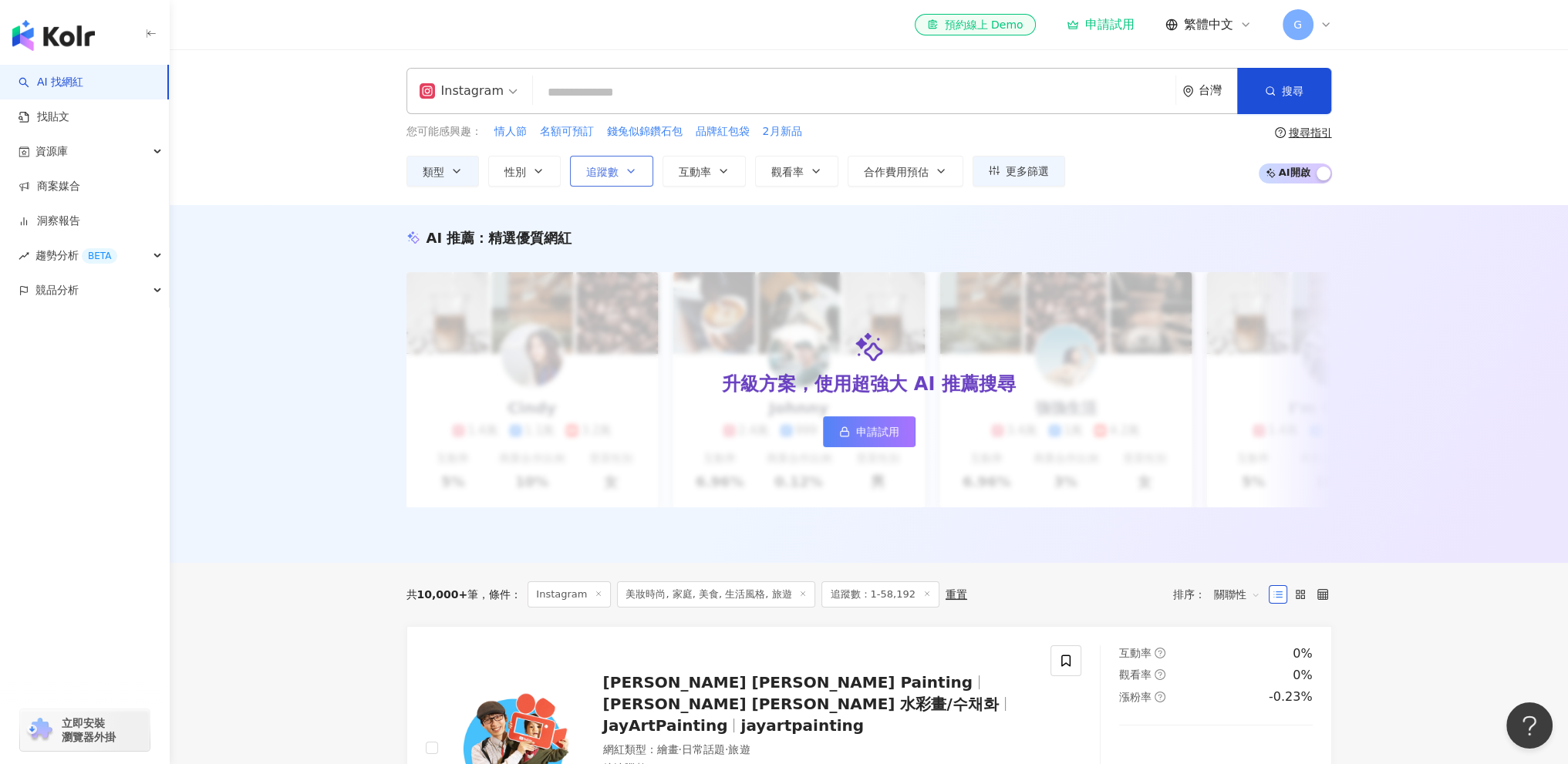
click at [626, 173] on icon "button" at bounding box center [630, 170] width 12 height 12
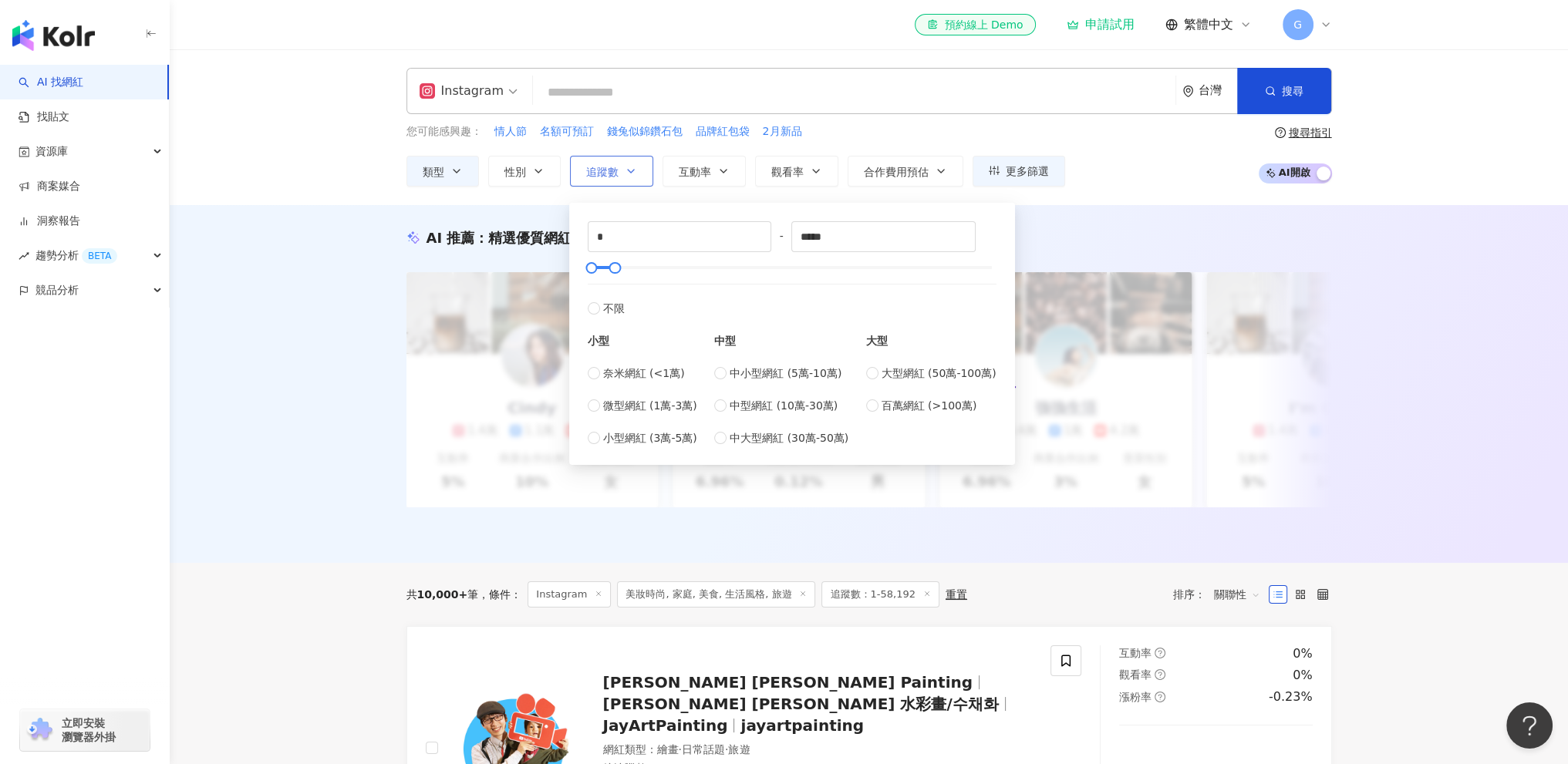
click at [626, 173] on icon "button" at bounding box center [630, 170] width 12 height 12
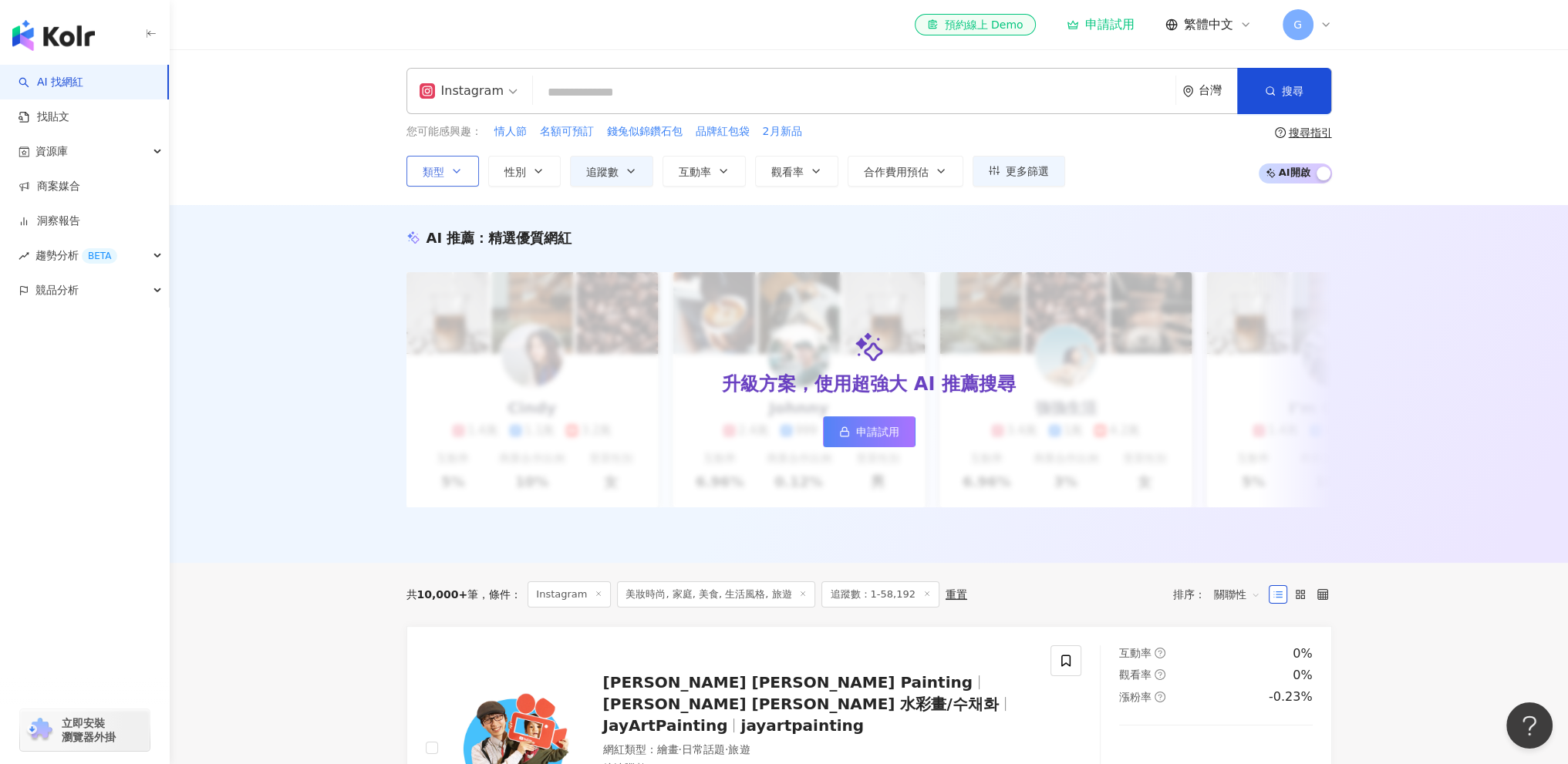
click at [469, 177] on button "類型" at bounding box center [442, 171] width 72 height 31
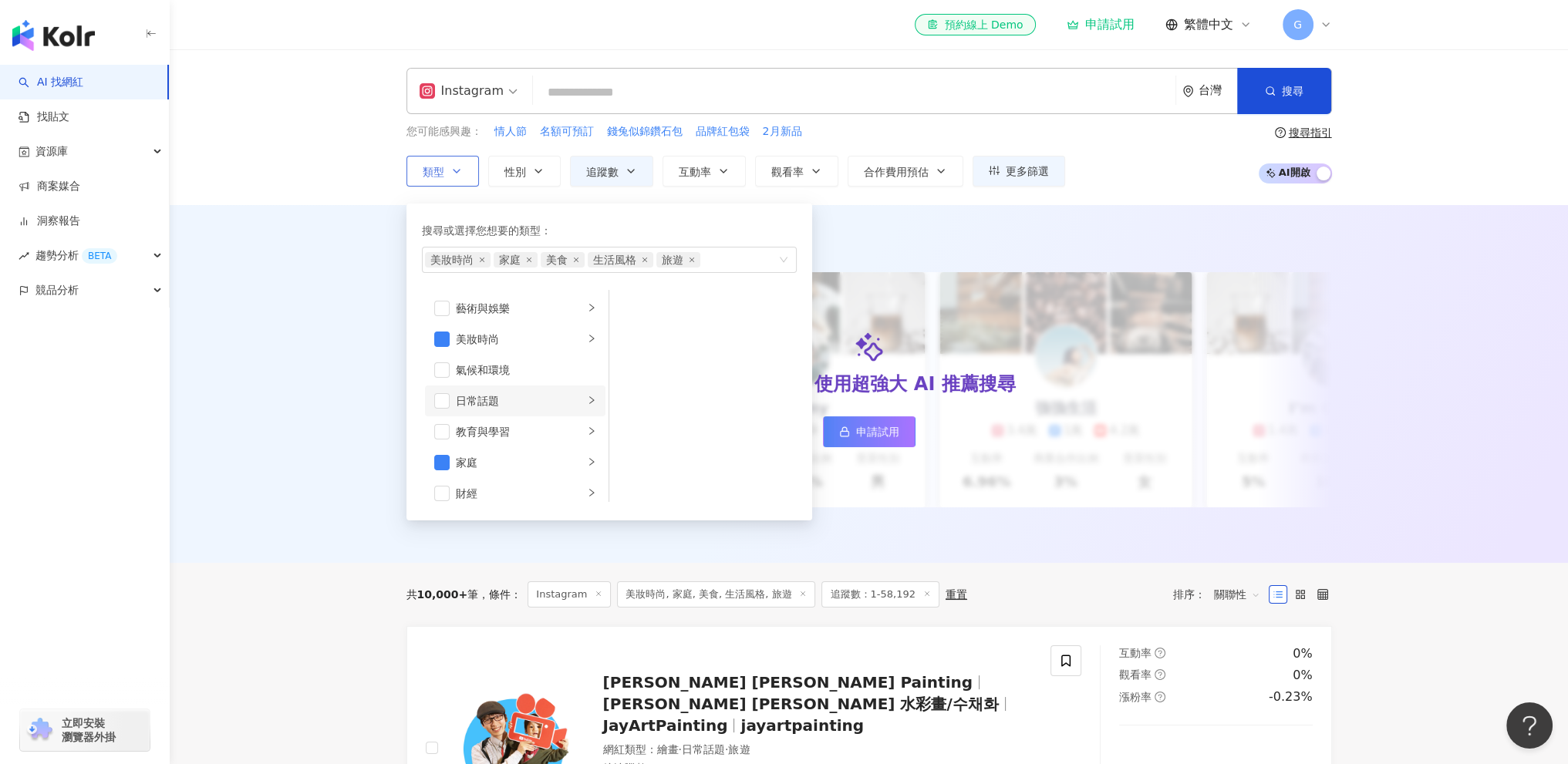
click at [437, 409] on li "日常話題" at bounding box center [515, 401] width 180 height 31
click at [441, 404] on span "button" at bounding box center [441, 400] width 16 height 16
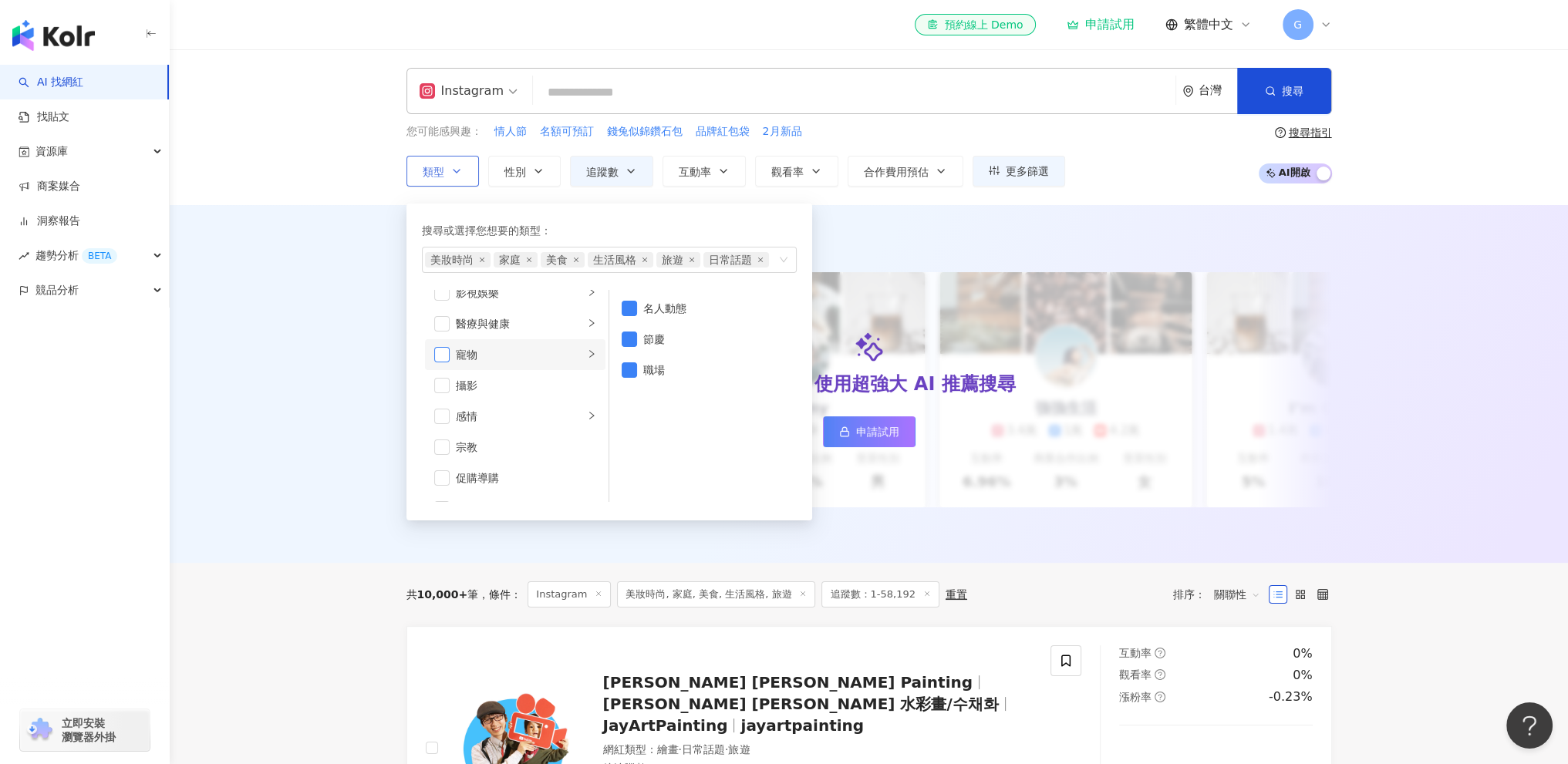
click at [437, 354] on span "button" at bounding box center [441, 355] width 16 height 16
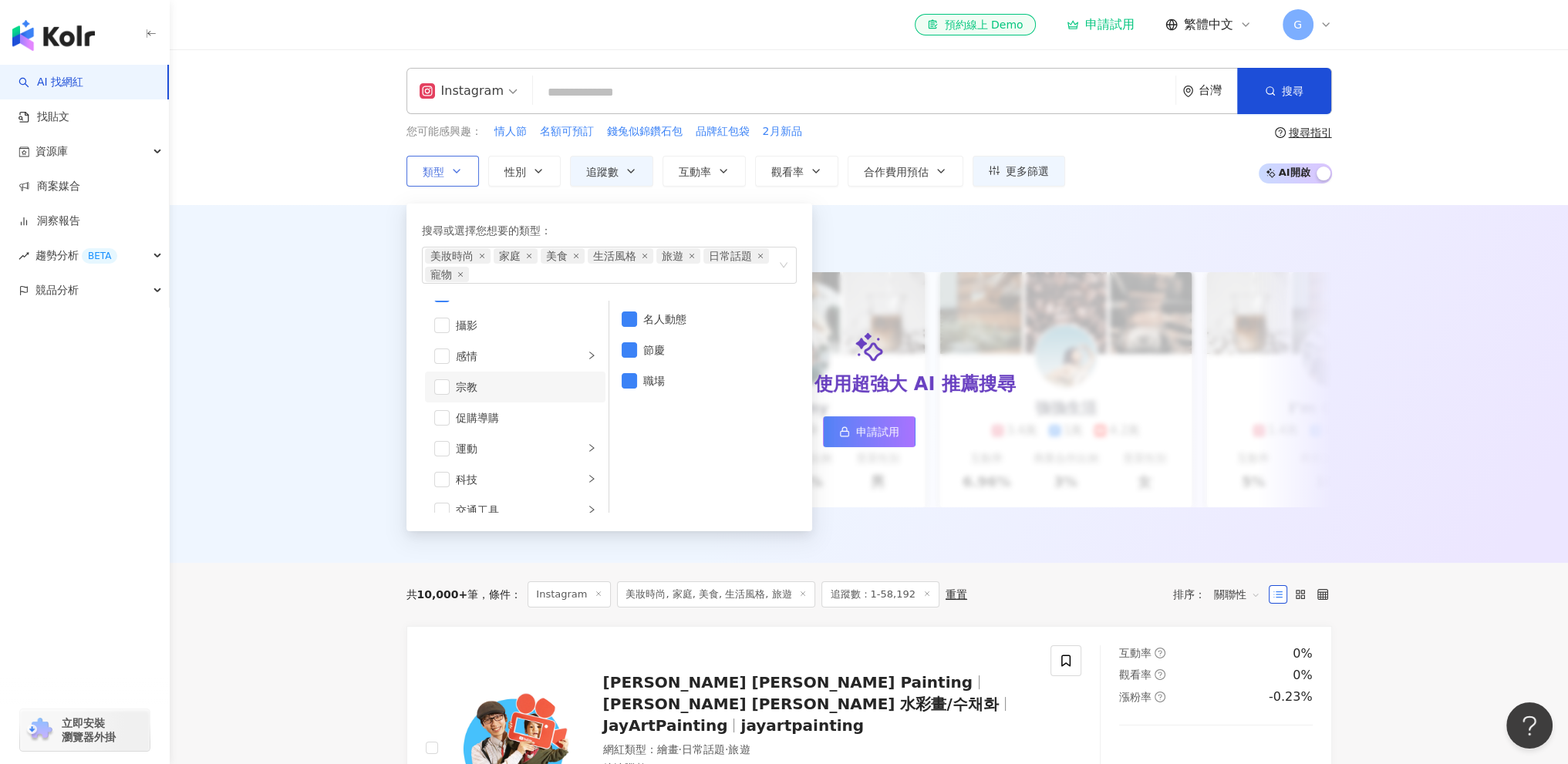
scroll to position [463, 0]
click at [431, 408] on li "促購導購" at bounding box center [515, 412] width 180 height 31
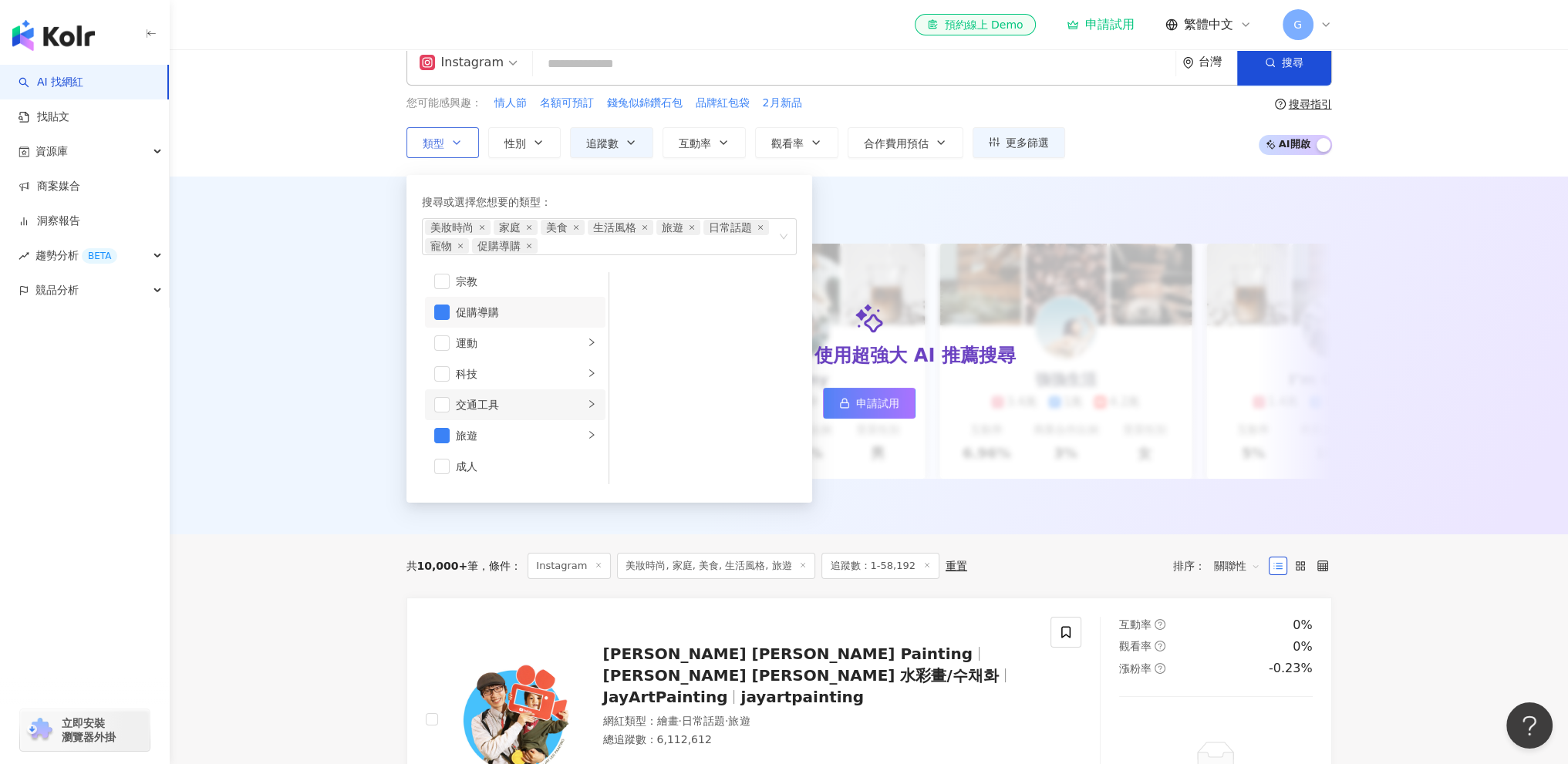
scroll to position [77, 0]
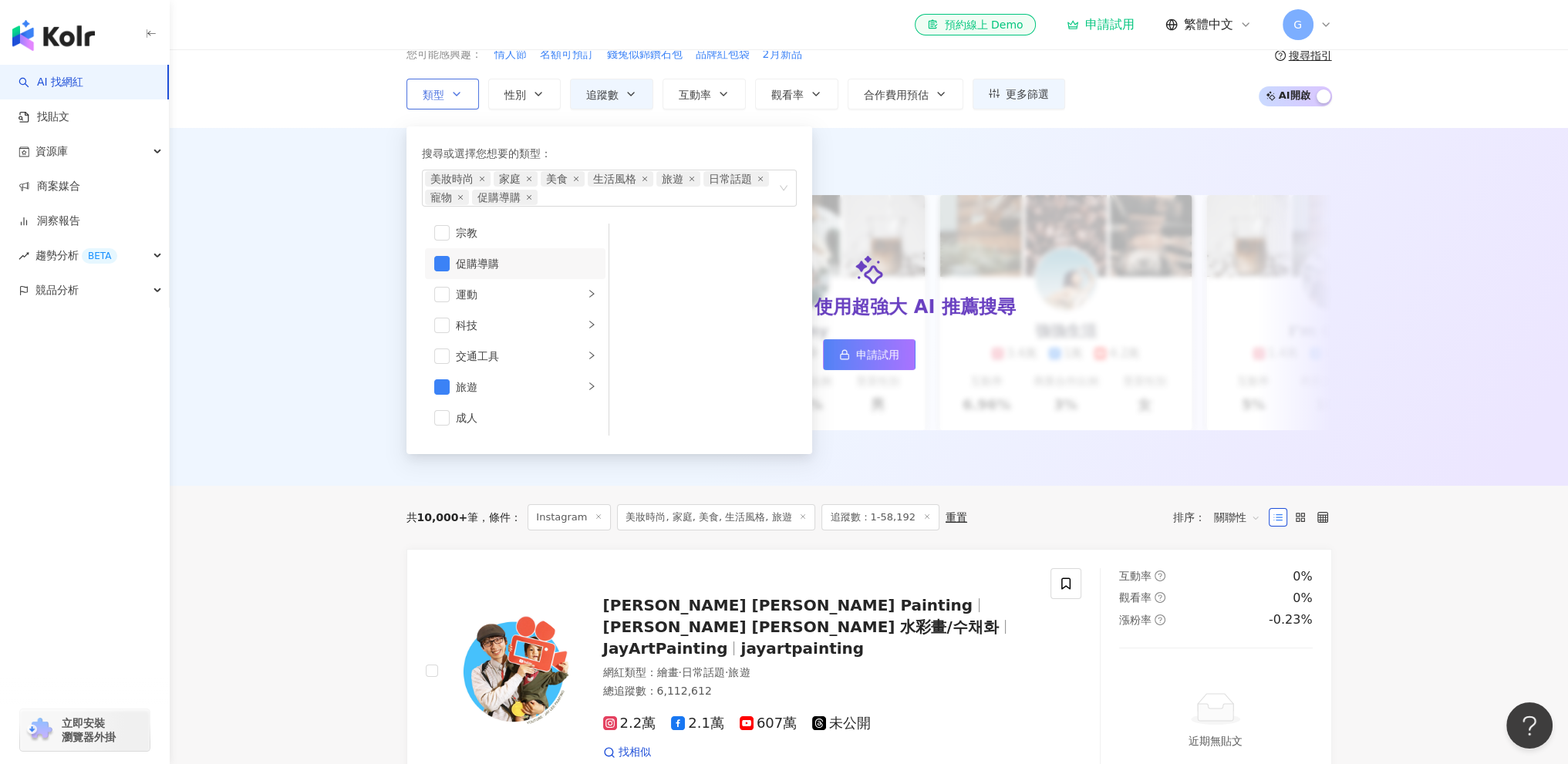
click at [452, 96] on icon "button" at bounding box center [456, 93] width 12 height 12
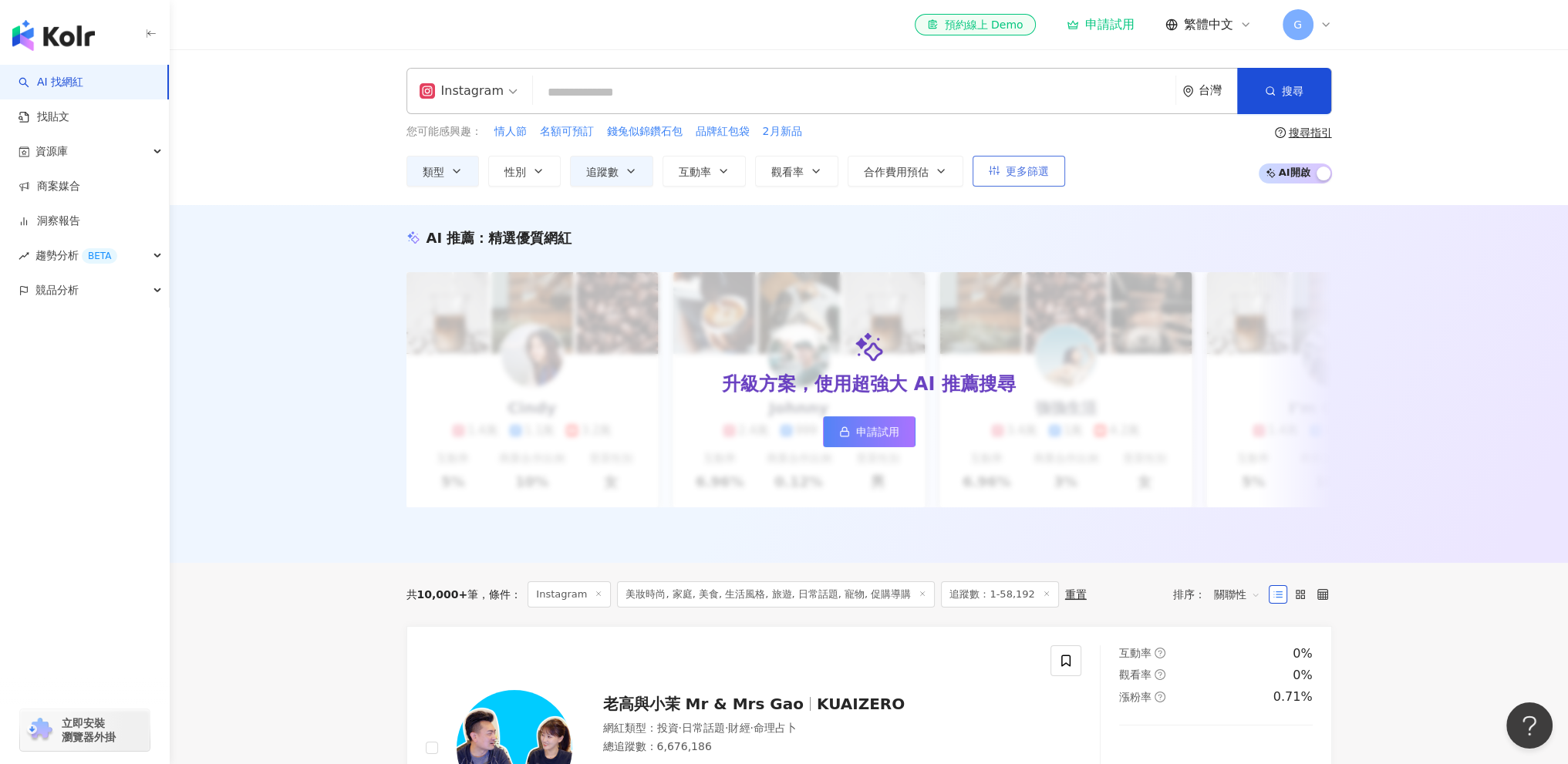
click at [1049, 178] on button "更多篩選" at bounding box center [1018, 171] width 93 height 31
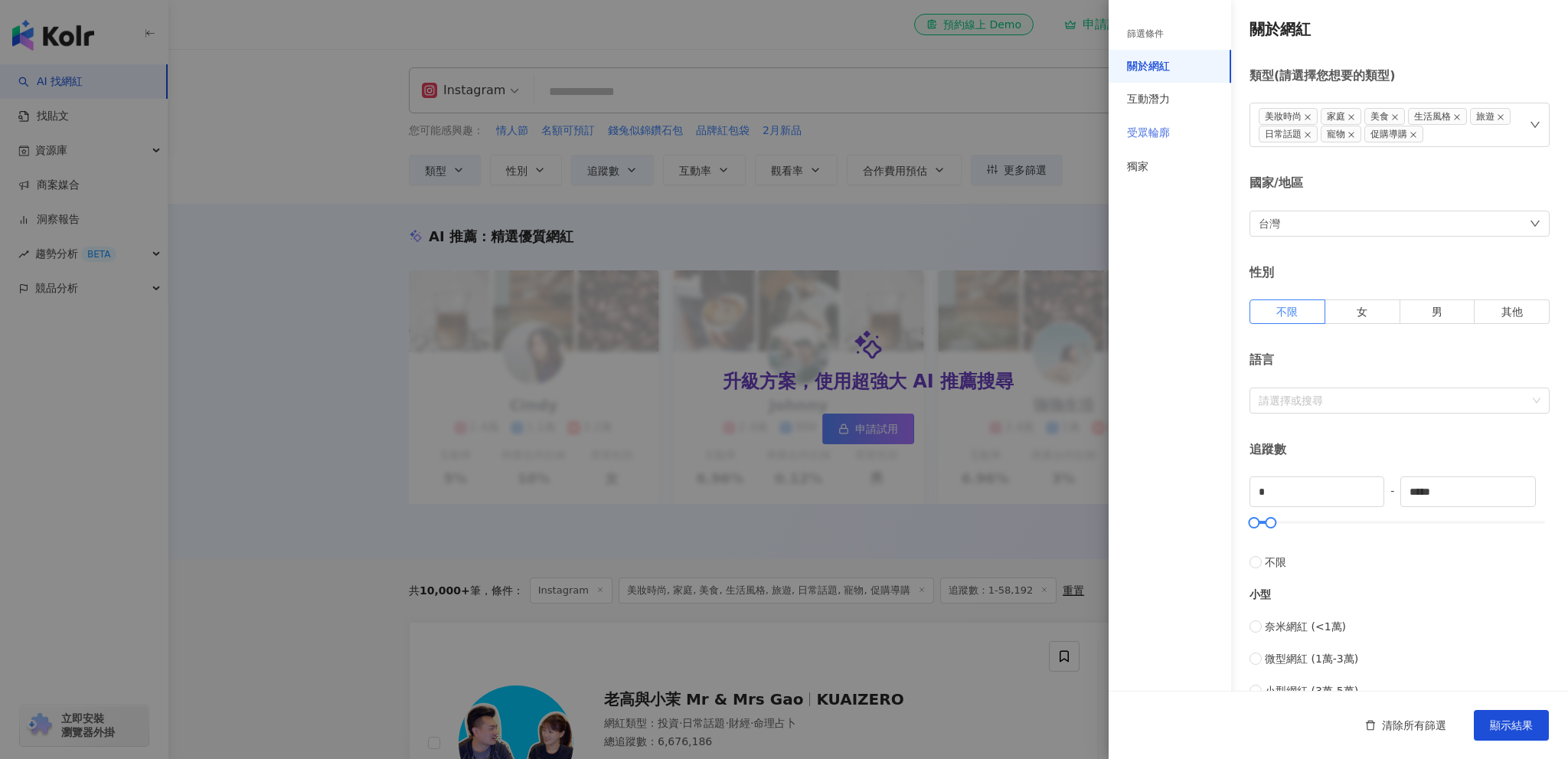
click at [1147, 144] on div "受眾輪廓" at bounding box center [1170, 133] width 123 height 34
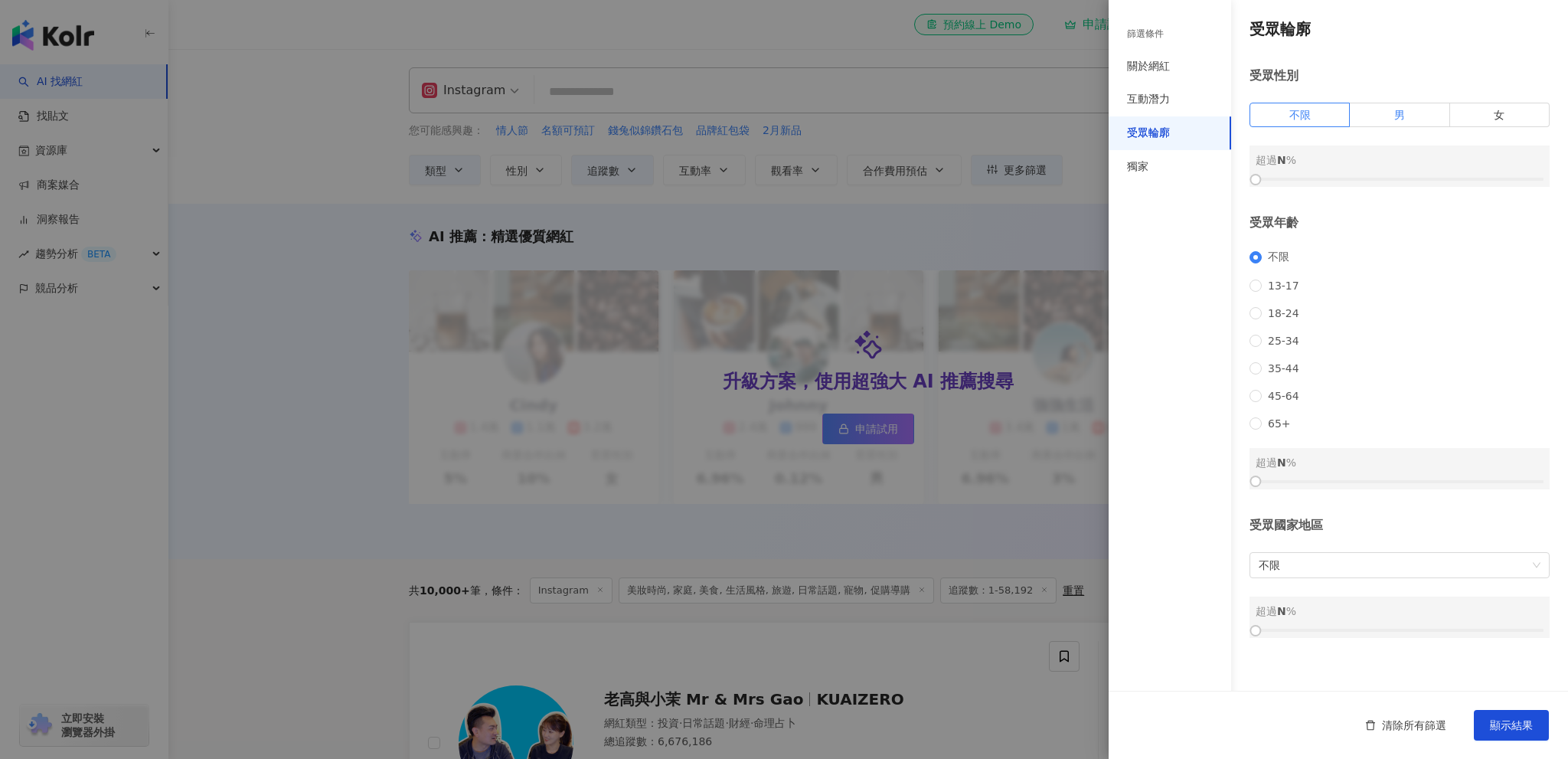
click at [1416, 121] on label "男" at bounding box center [1399, 115] width 99 height 25
click at [1492, 118] on label "女" at bounding box center [1500, 115] width 99 height 25
drag, startPoint x: 1258, startPoint y: 174, endPoint x: 1364, endPoint y: 175, distance: 106.0
click at [1364, 176] on div at bounding box center [1362, 179] width 8 height 8
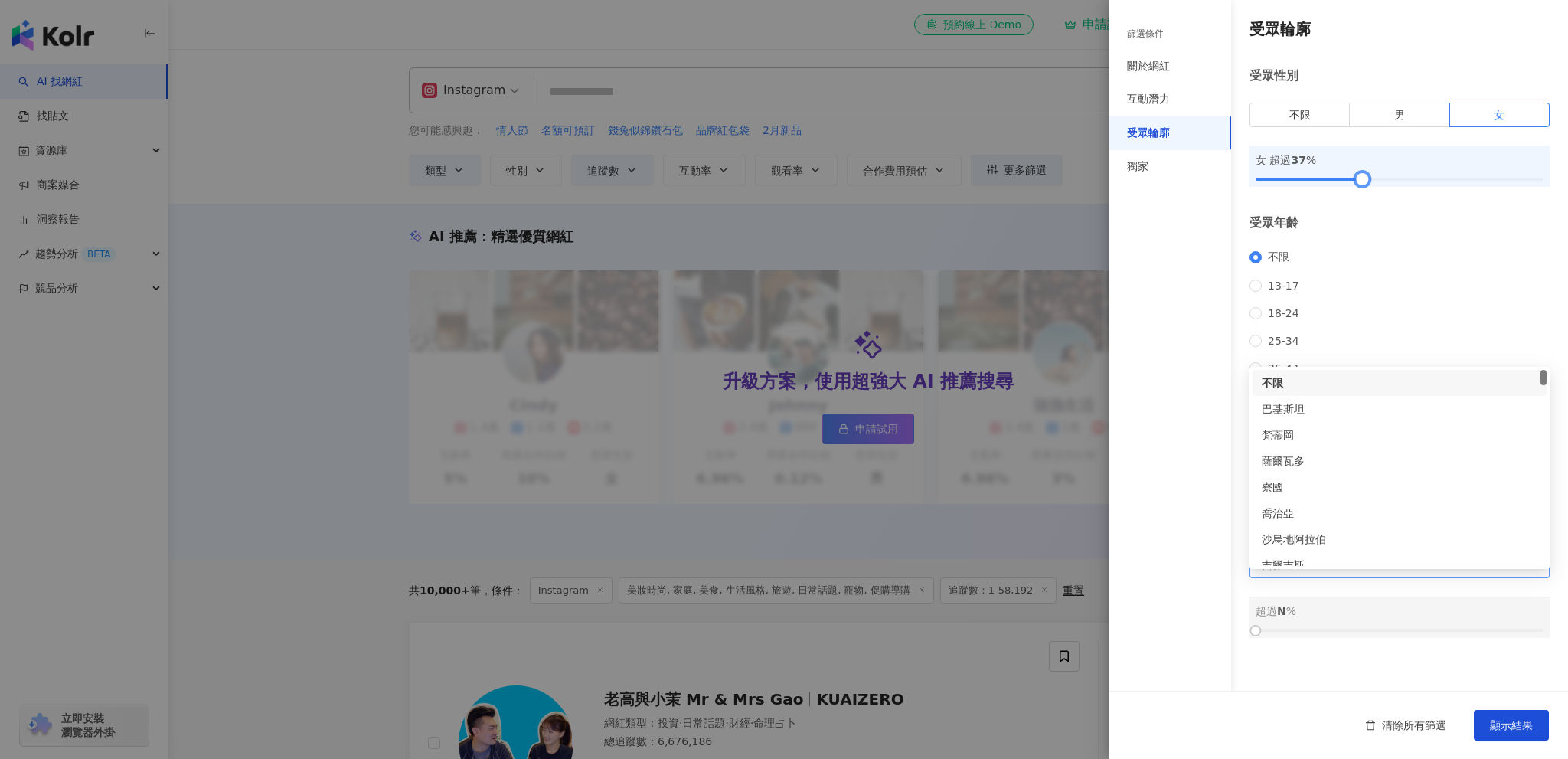
click at [1363, 578] on span "不限" at bounding box center [1400, 565] width 282 height 25
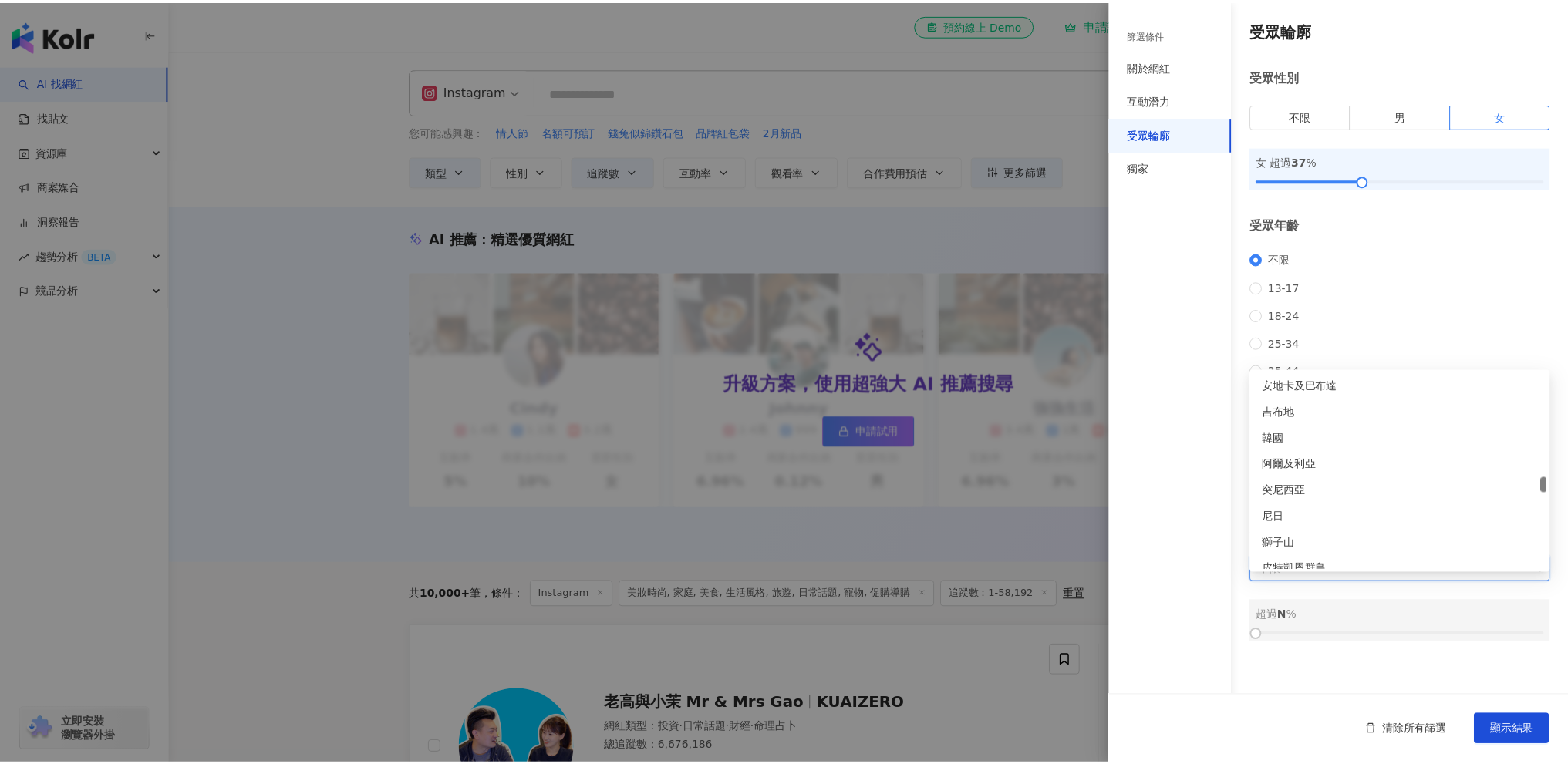
scroll to position [3301, 0]
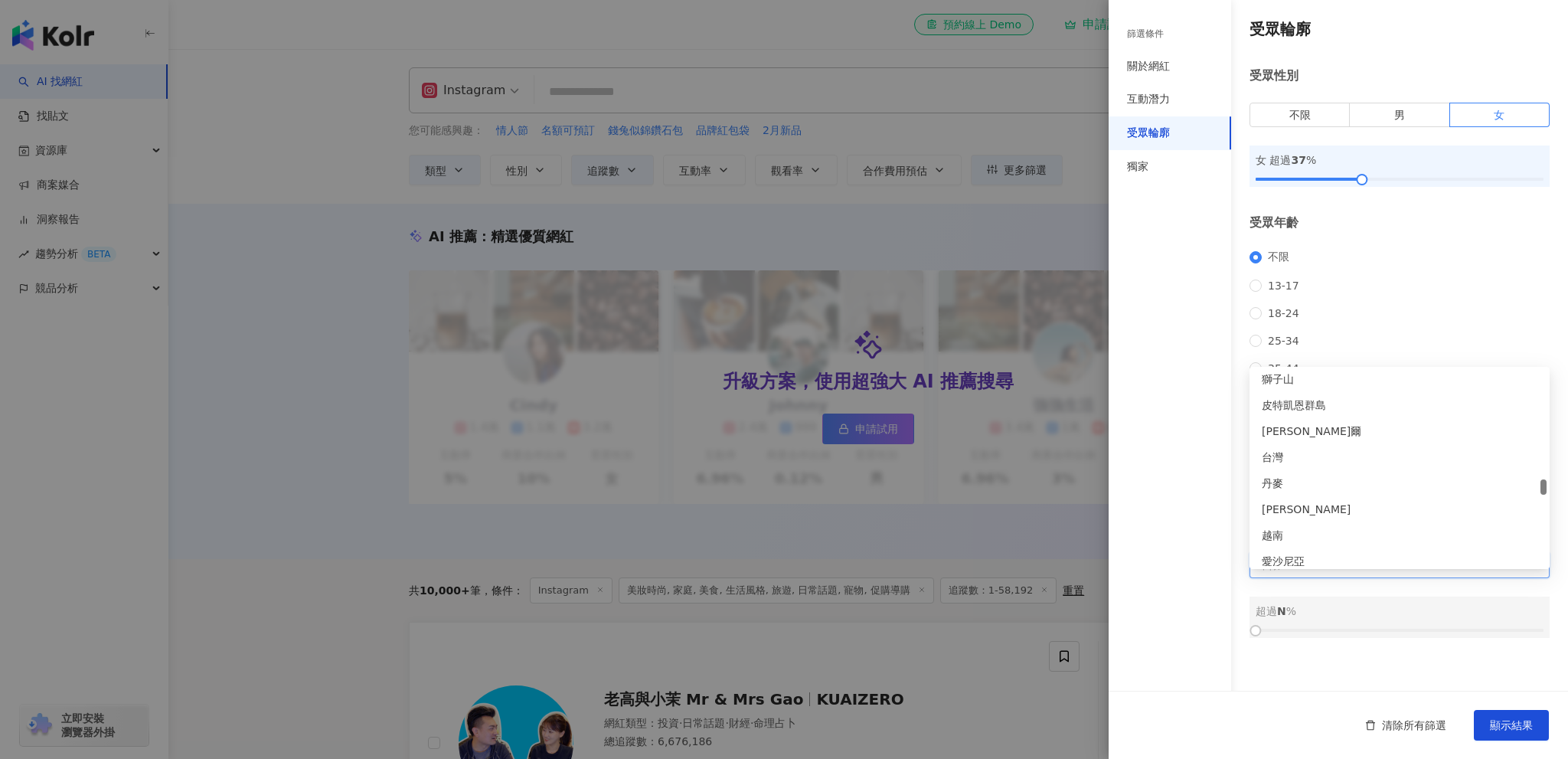
drag, startPoint x: 1546, startPoint y: 392, endPoint x: 1543, endPoint y: 487, distance: 95.0
click at [1543, 487] on div at bounding box center [1543, 487] width 6 height 15
click at [1268, 465] on div "台灣" at bounding box center [1399, 457] width 276 height 17
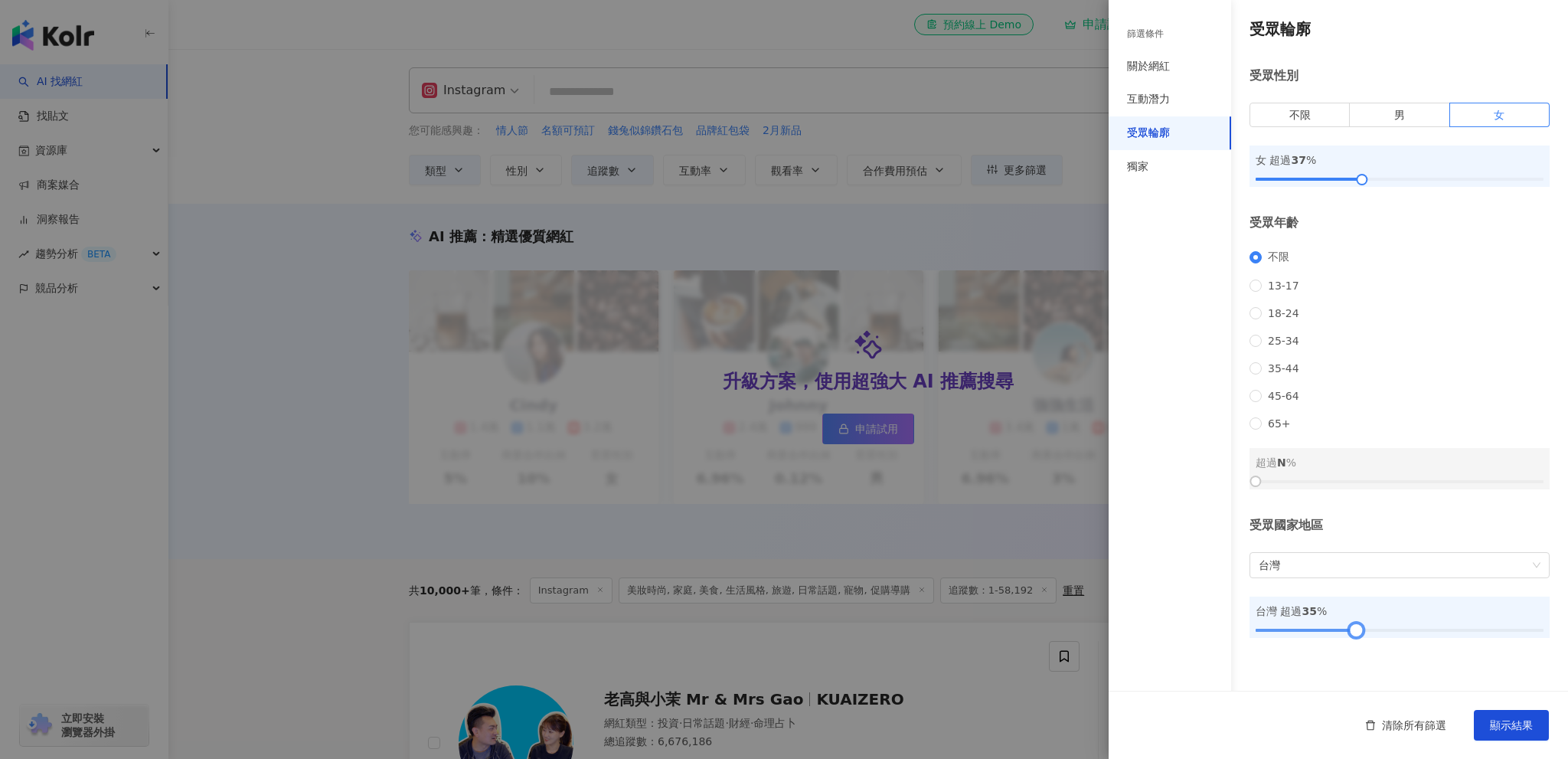
drag, startPoint x: 1332, startPoint y: 645, endPoint x: 1363, endPoint y: 645, distance: 31.0
click at [1361, 635] on div at bounding box center [1356, 631] width 8 height 8
drag, startPoint x: 1355, startPoint y: 647, endPoint x: 1418, endPoint y: 646, distance: 63.0
click at [1422, 635] on div at bounding box center [1425, 631] width 8 height 8
click at [1495, 720] on span "顯示結果" at bounding box center [1511, 725] width 43 height 12
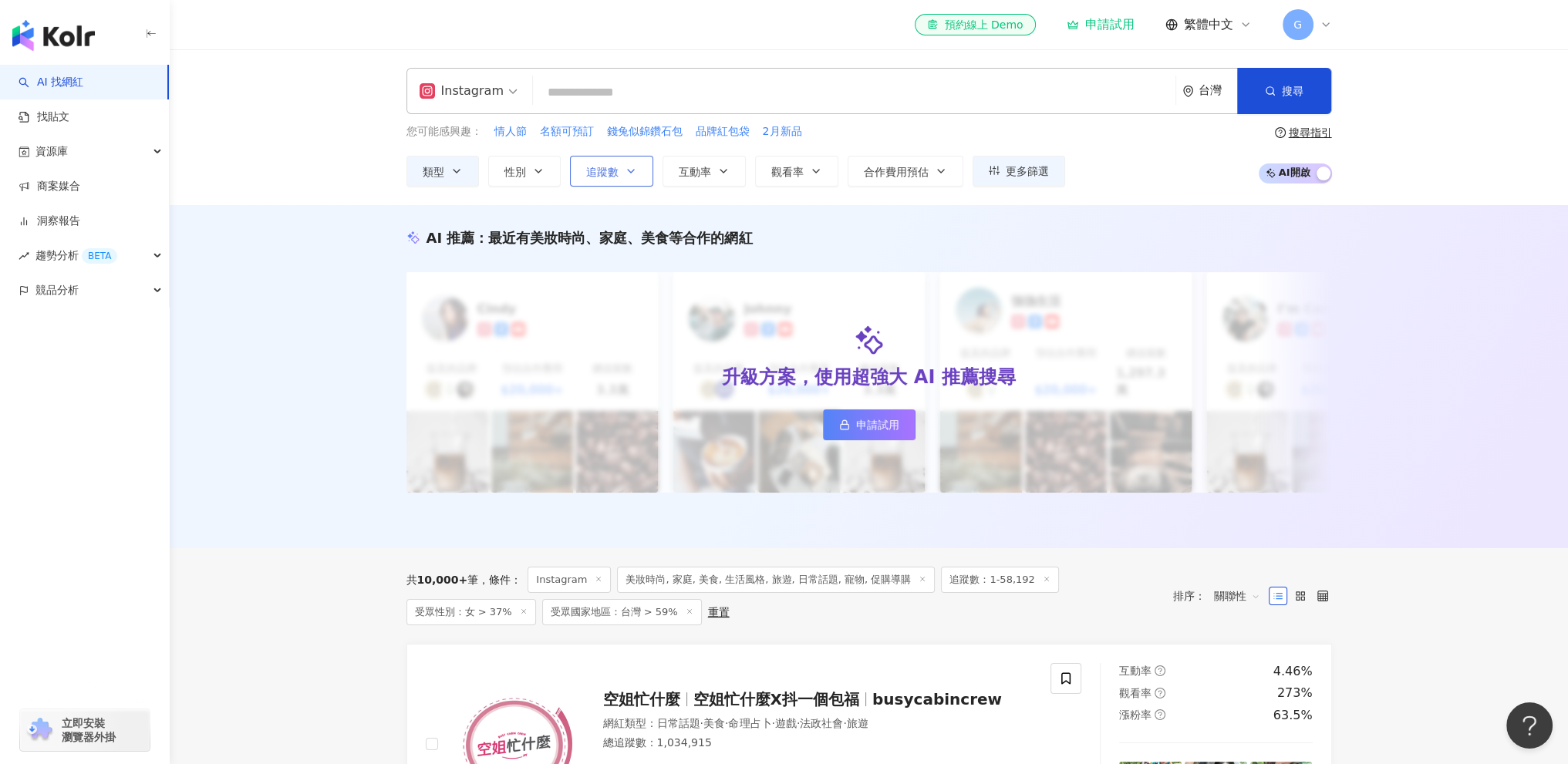
click at [626, 175] on icon "button" at bounding box center [630, 170] width 12 height 12
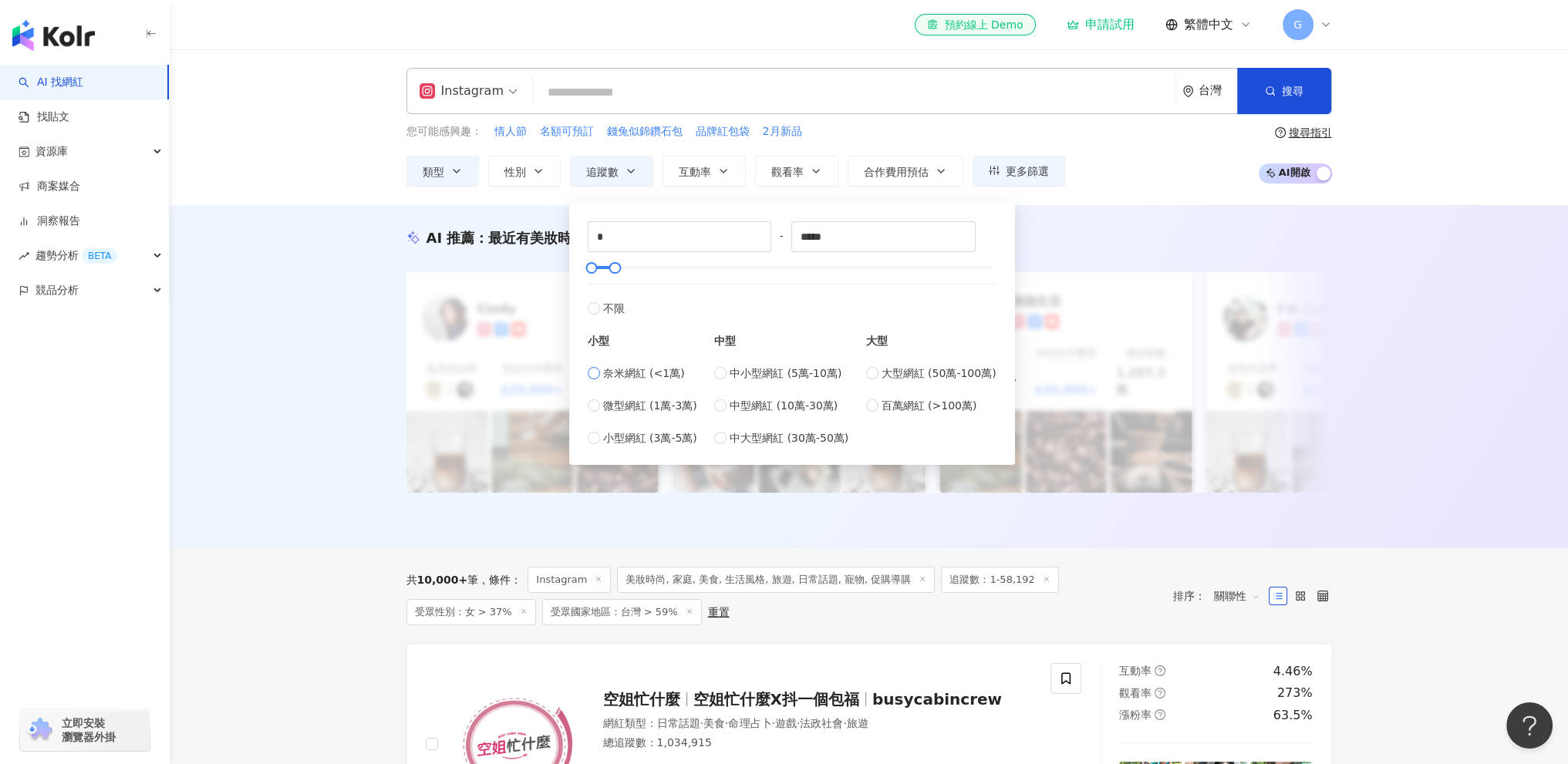
type input "****"
click at [1290, 97] on span "搜尋" at bounding box center [1292, 91] width 22 height 12
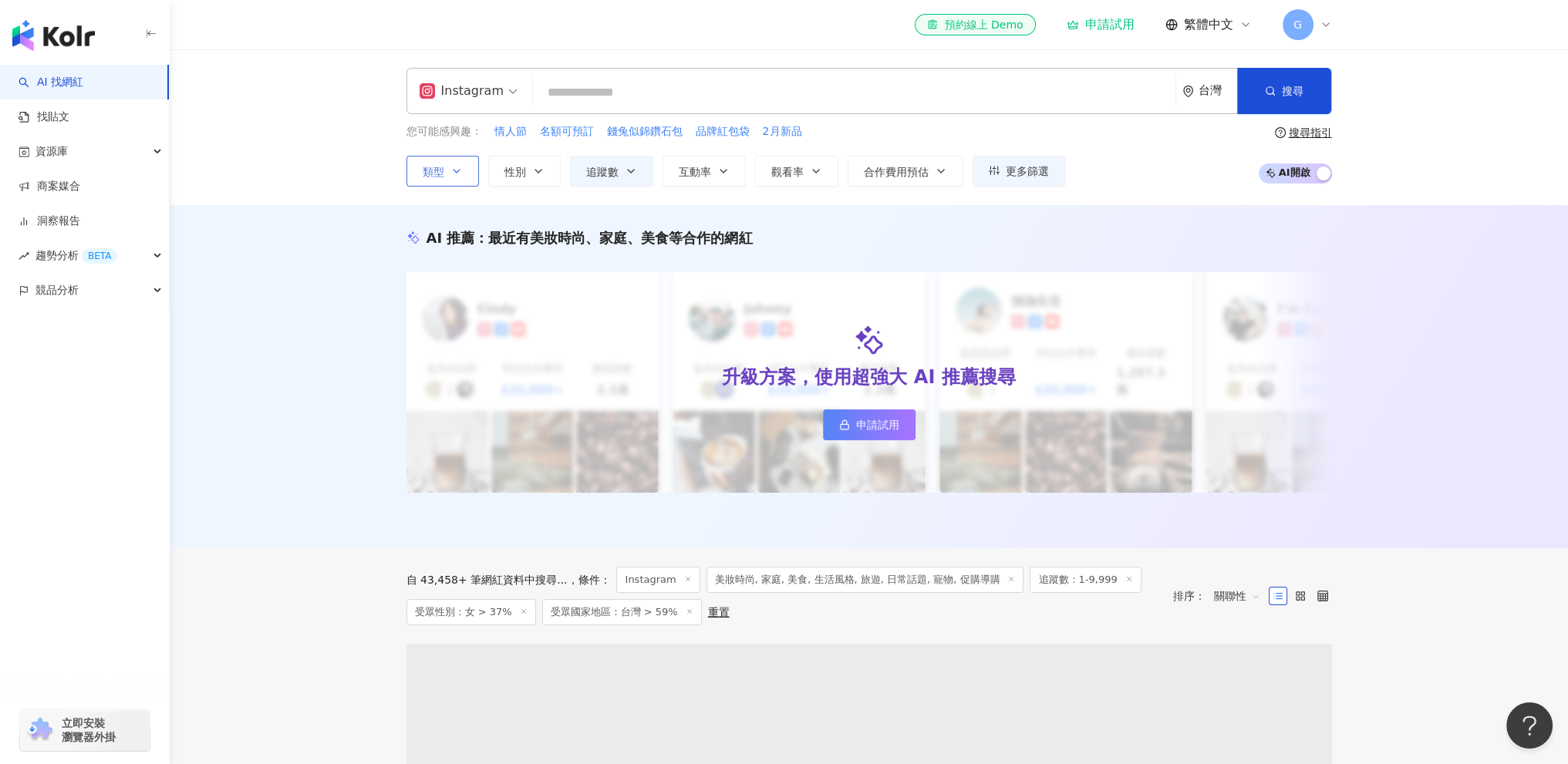
click at [468, 174] on button "類型" at bounding box center [442, 171] width 72 height 31
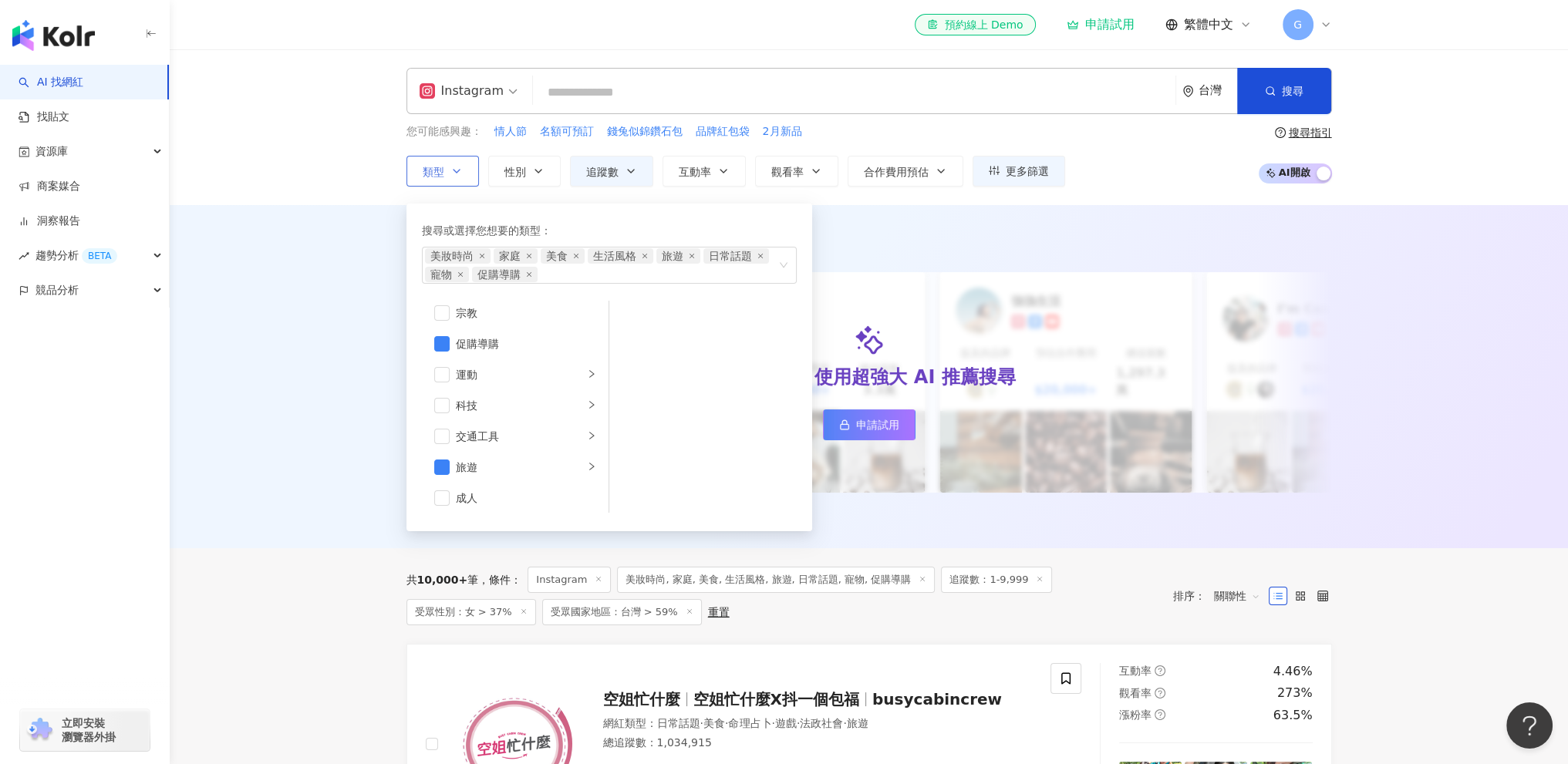
scroll to position [534, 0]
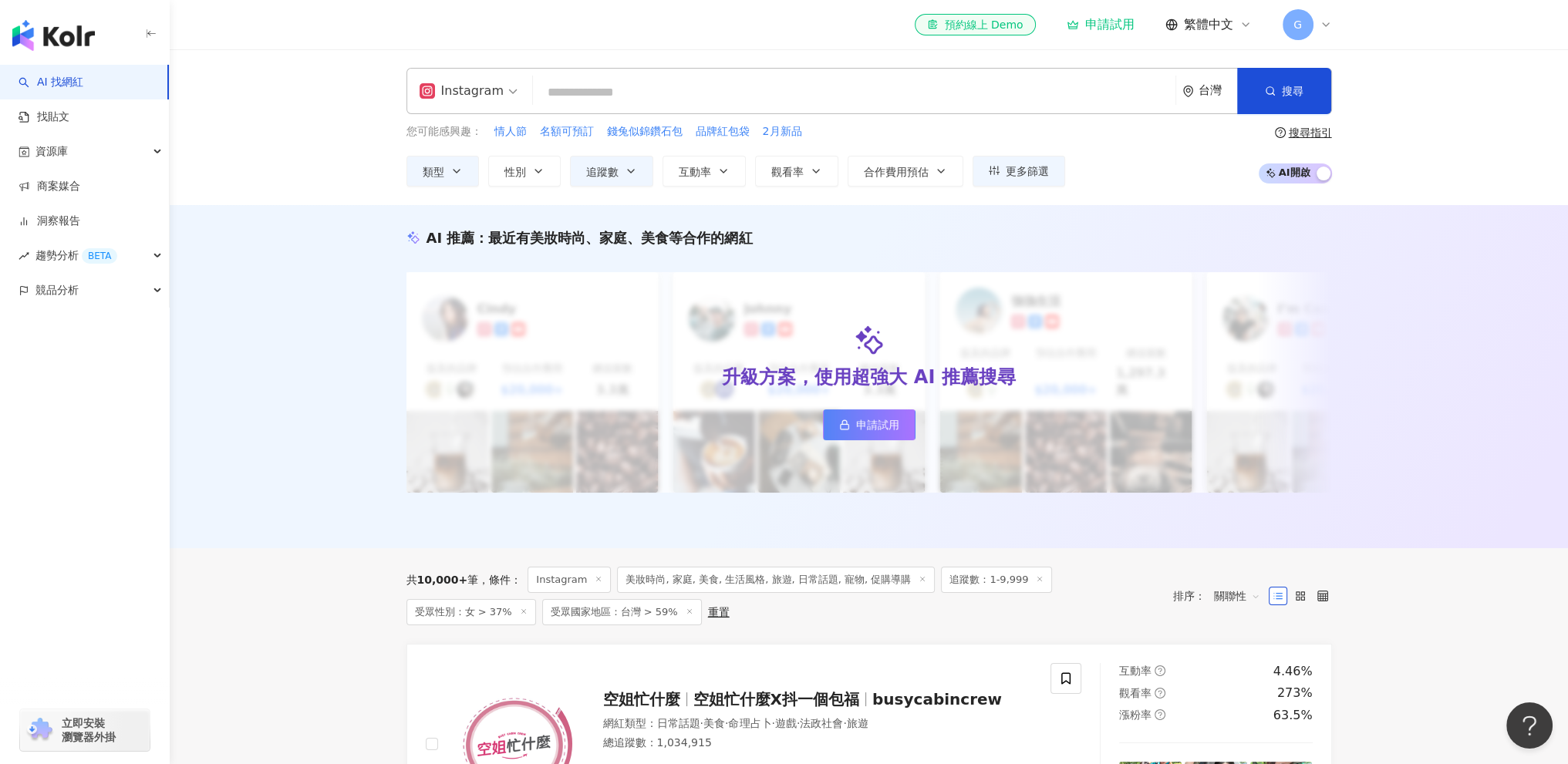
click at [313, 296] on div "AI 推薦 ： 最近有美妝時尚、家庭、美食等合作的網紅 升級方案，使用超強大 AI 推薦搜尋 申請試用 Cindy 提及的品牌 預估合作費用 $20,000+…" at bounding box center [868, 377] width 1398 height 344
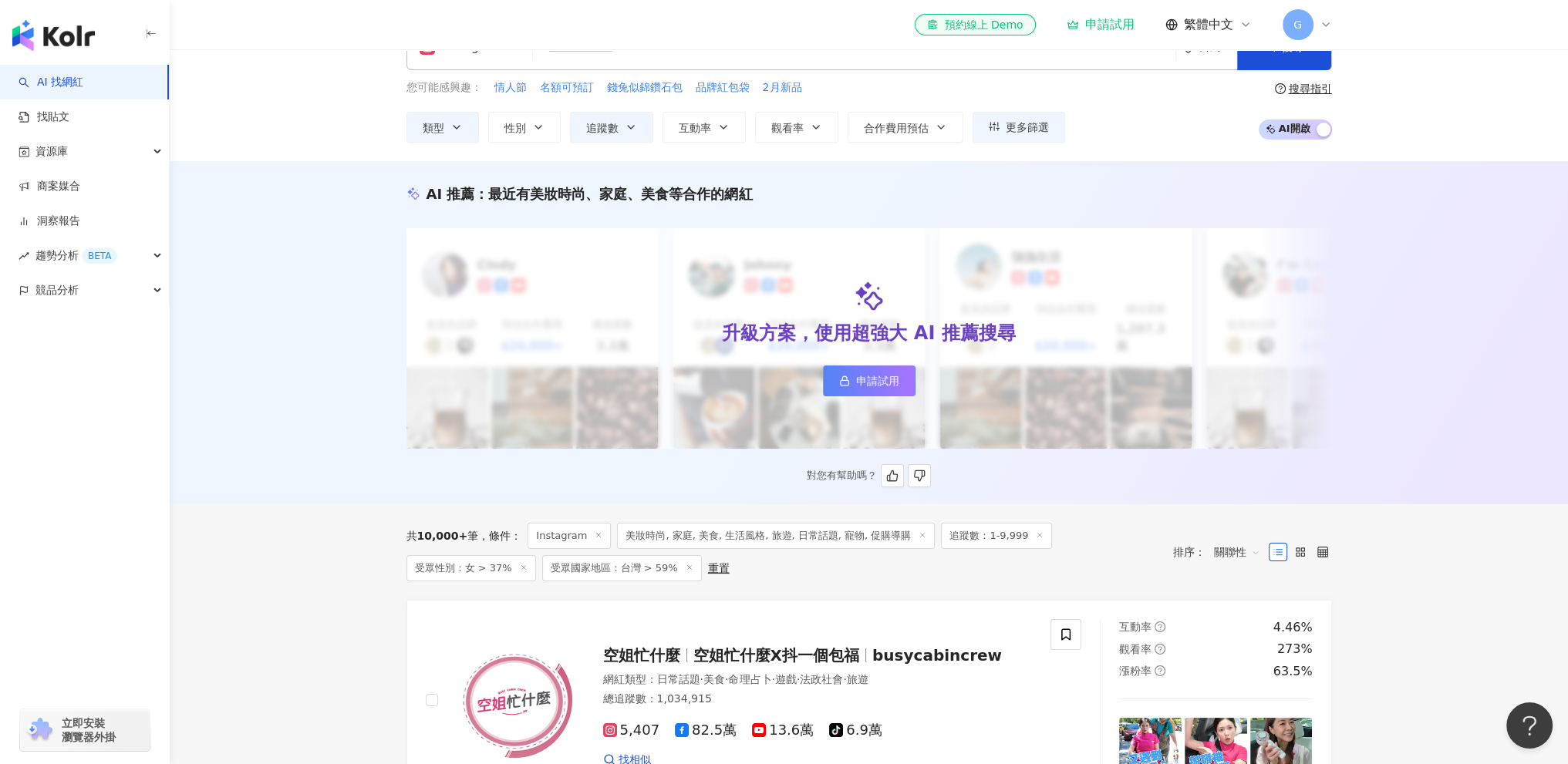
scroll to position [0, 0]
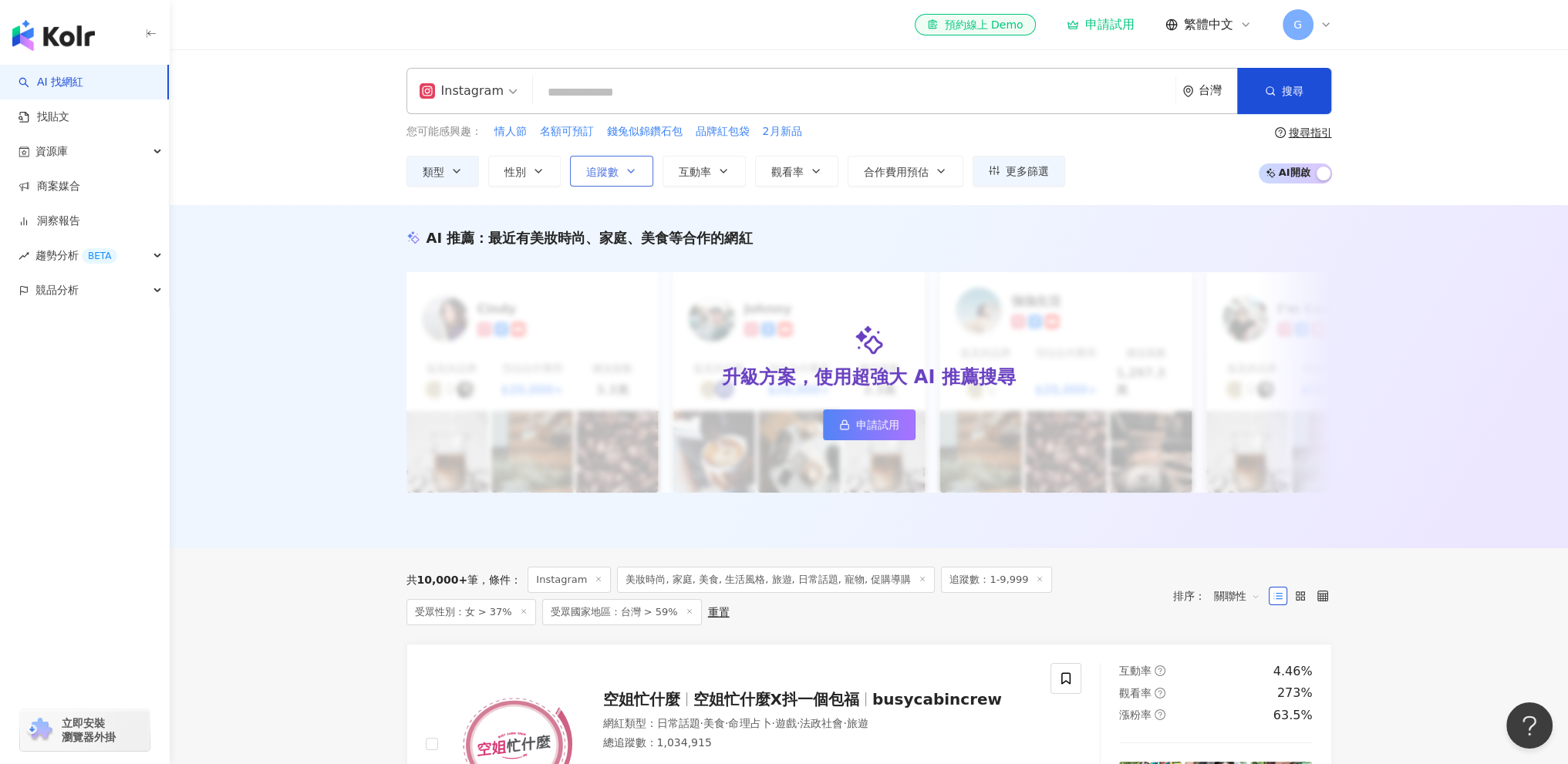
click at [613, 167] on span "追蹤數" at bounding box center [602, 171] width 32 height 12
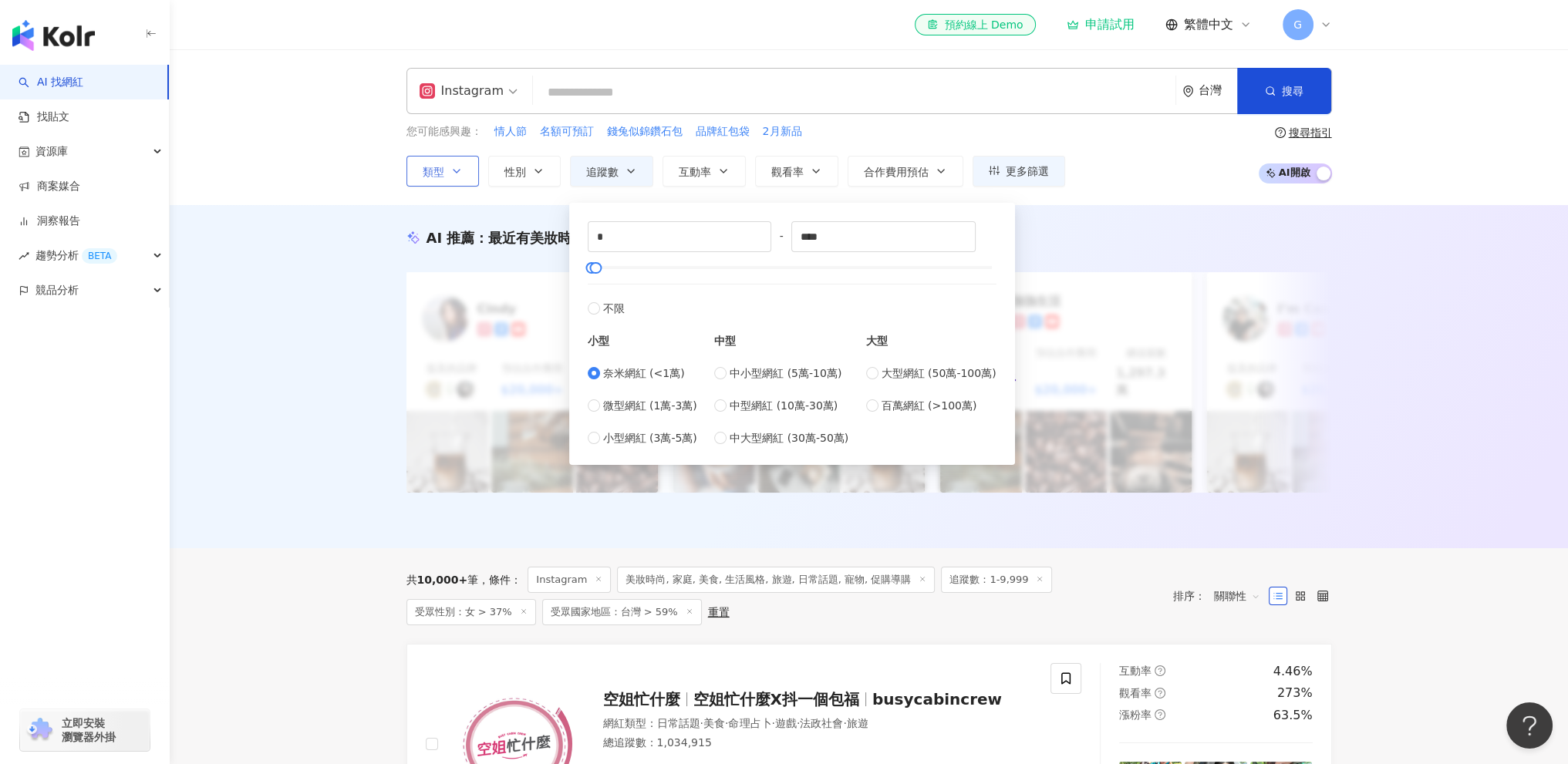
click at [453, 170] on icon "button" at bounding box center [456, 170] width 6 height 3
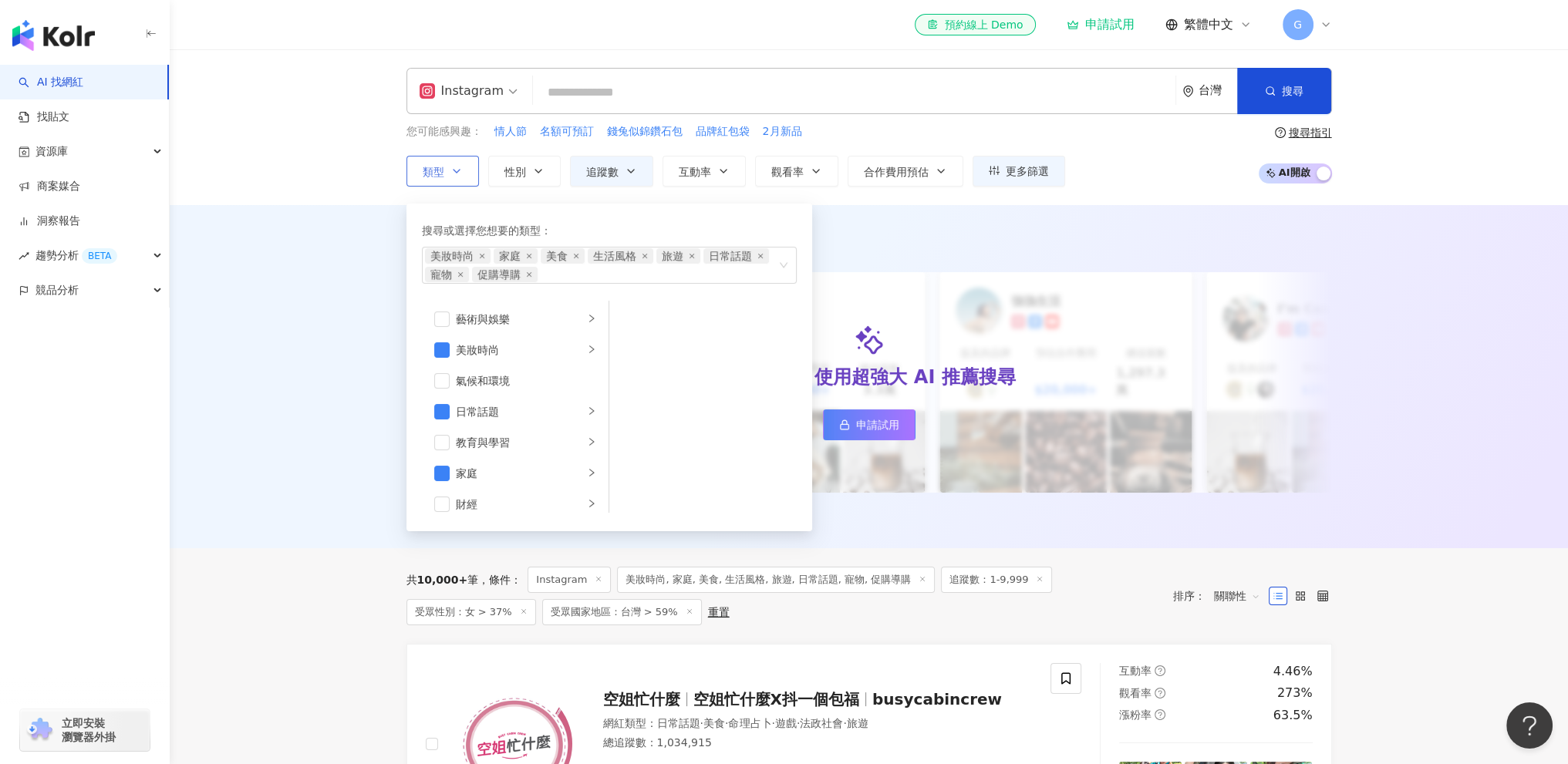
click at [453, 170] on icon "button" at bounding box center [456, 170] width 6 height 3
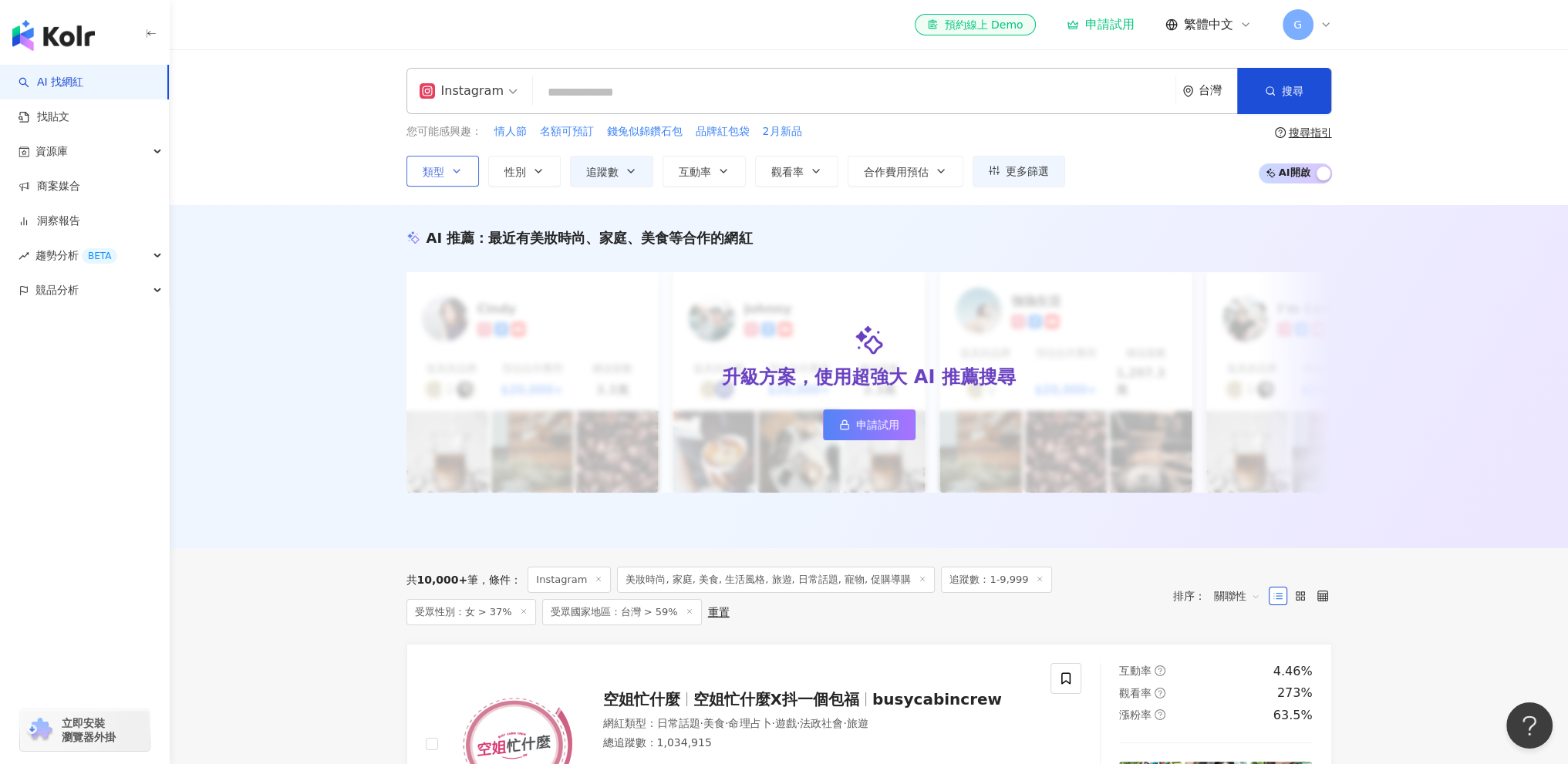
click at [453, 170] on icon "button" at bounding box center [456, 170] width 6 height 3
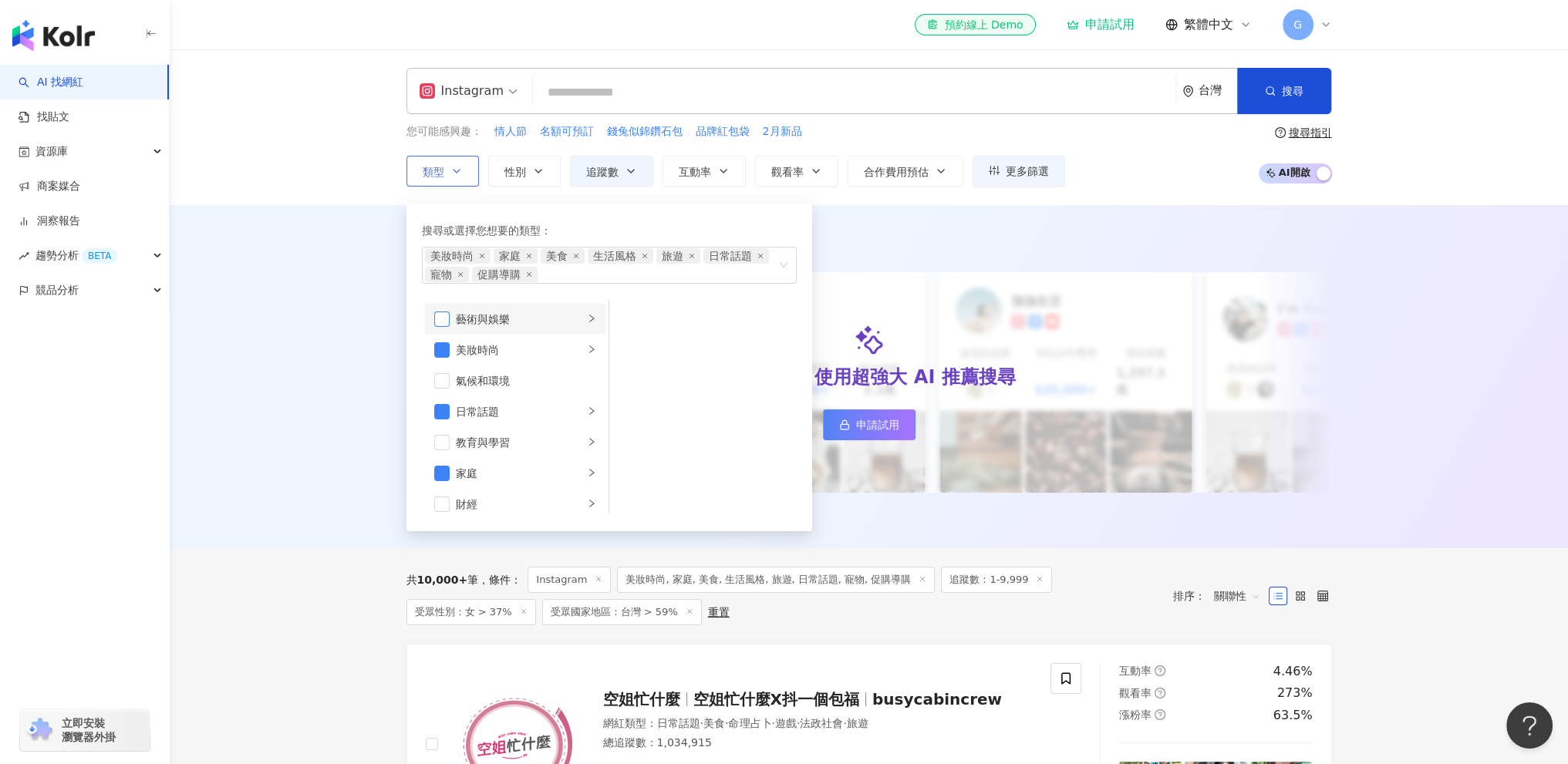
click at [439, 315] on span "button" at bounding box center [441, 319] width 16 height 16
click at [443, 352] on span "button" at bounding box center [441, 350] width 16 height 16
click at [440, 376] on span "button" at bounding box center [441, 371] width 16 height 16
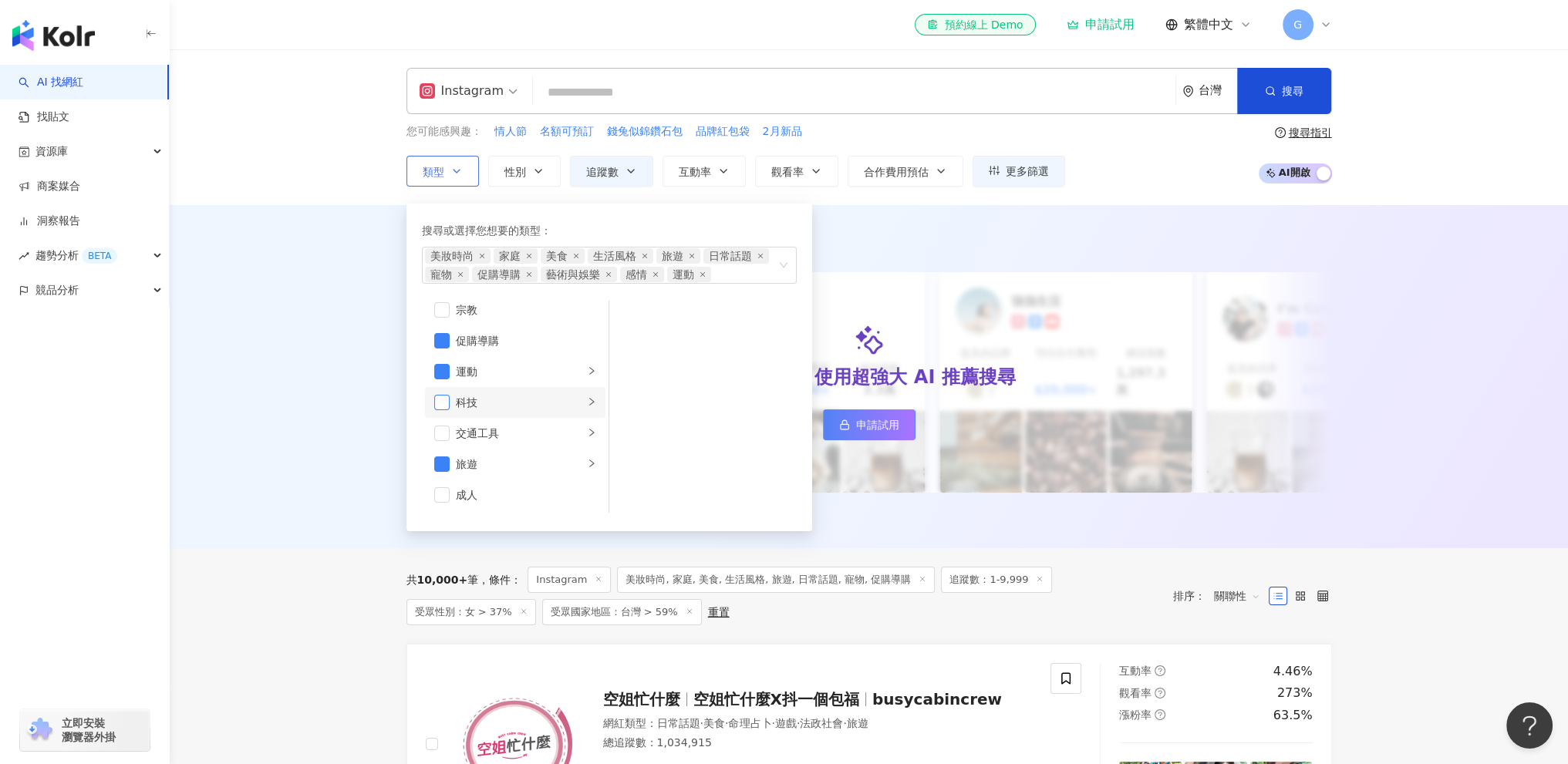
click at [440, 403] on span "button" at bounding box center [441, 402] width 16 height 16
click at [440, 431] on span "button" at bounding box center [441, 433] width 16 height 16
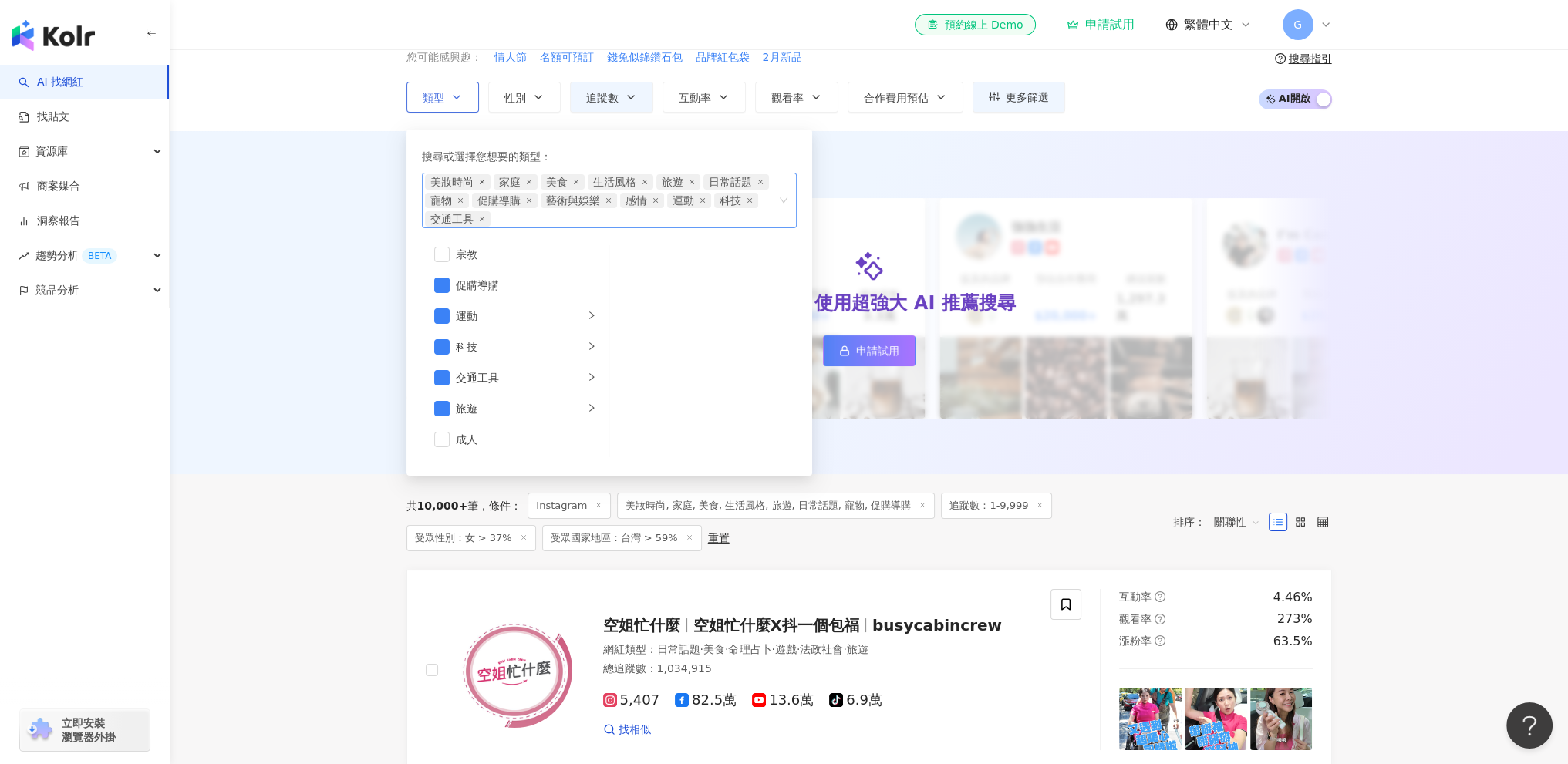
scroll to position [77, 0]
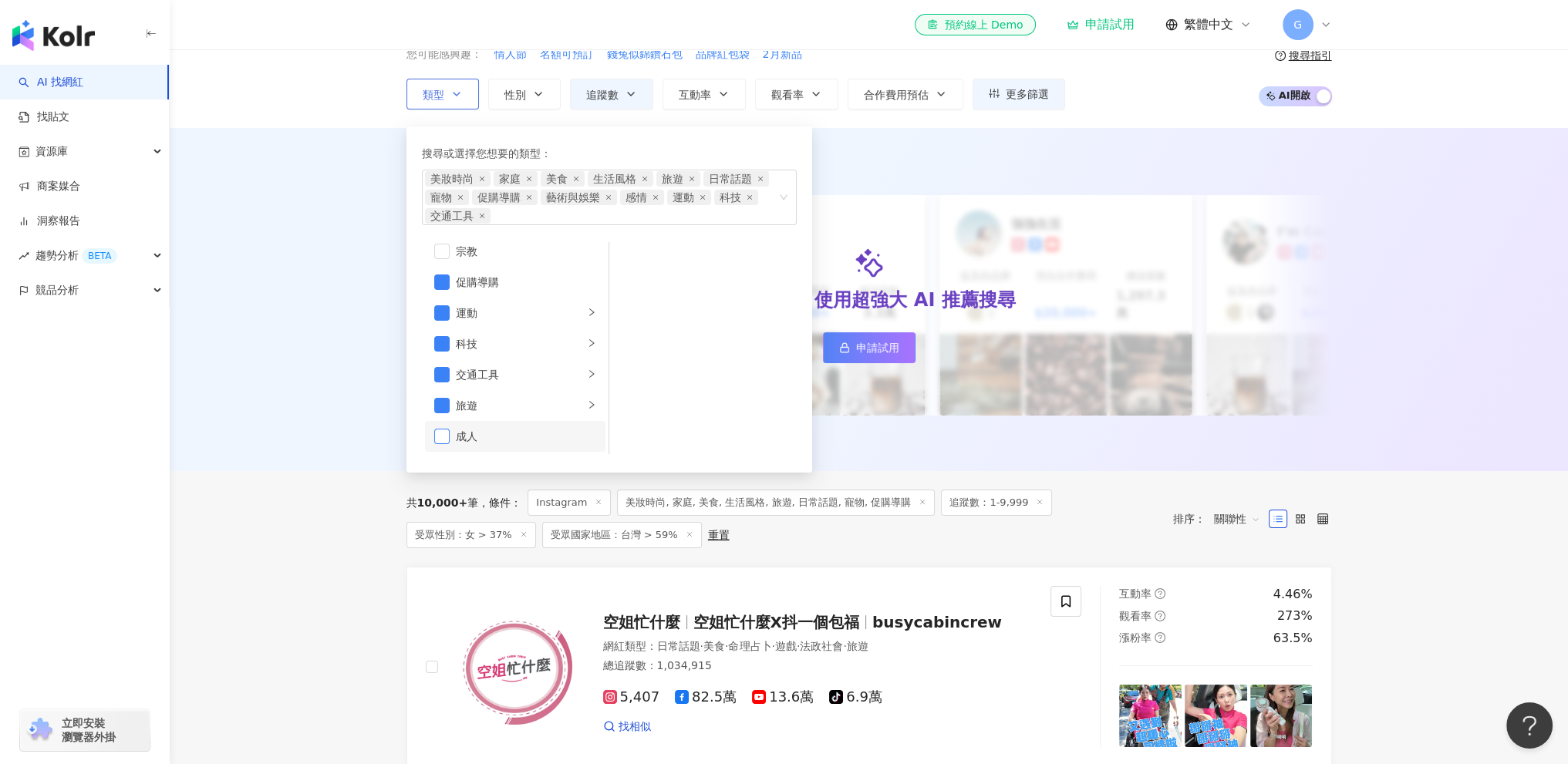
drag, startPoint x: 448, startPoint y: 437, endPoint x: 509, endPoint y: 98, distance: 344.4
click at [461, 403] on ul "藝術與娛樂 美妝時尚 氣候和環境 日常話題 教育與學習 家庭 財經 美食 命理占卜 遊戲 法政社會 生活風格 影視娛樂 醫療與健康 寵物 攝影 感情 宗教 促…" at bounding box center [516, 348] width 188 height 213
click at [456, 95] on icon "button" at bounding box center [456, 93] width 12 height 12
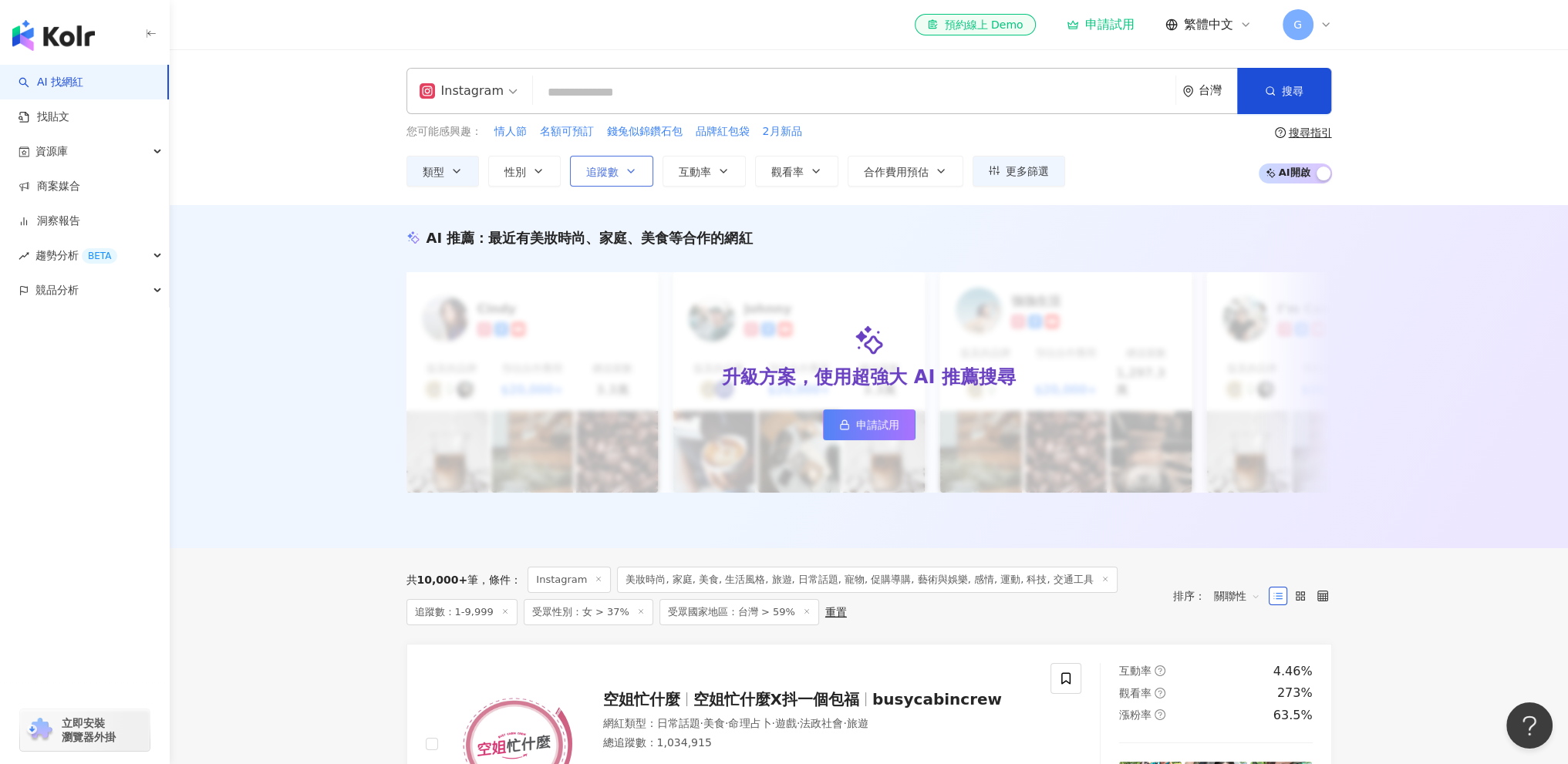
click at [626, 173] on icon "button" at bounding box center [630, 170] width 12 height 12
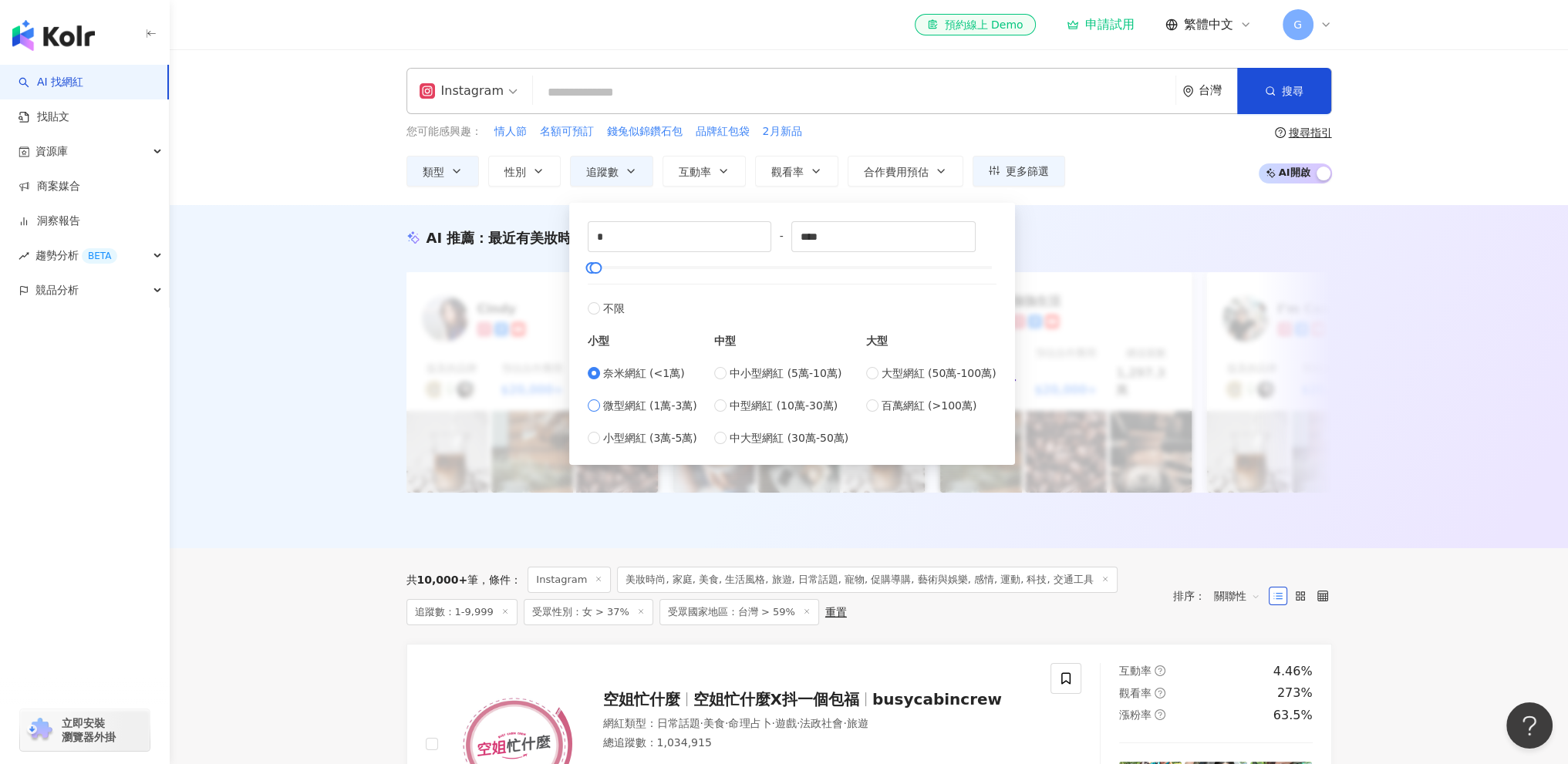
click at [625, 403] on span "微型網紅 (1萬-3萬)" at bounding box center [649, 406] width 94 height 17
type input "*****"
click at [641, 167] on button "追蹤數" at bounding box center [611, 171] width 83 height 31
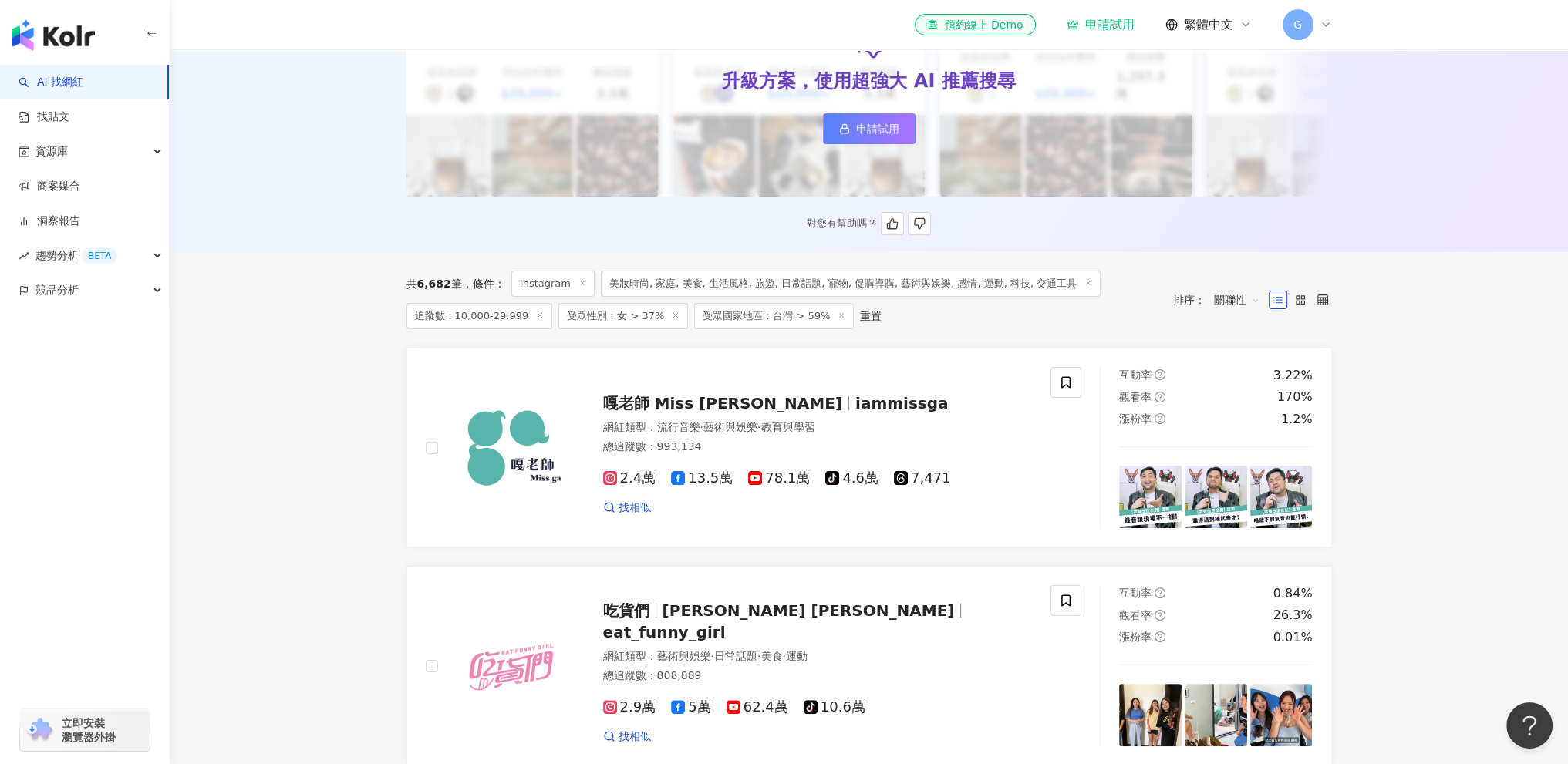
scroll to position [77, 0]
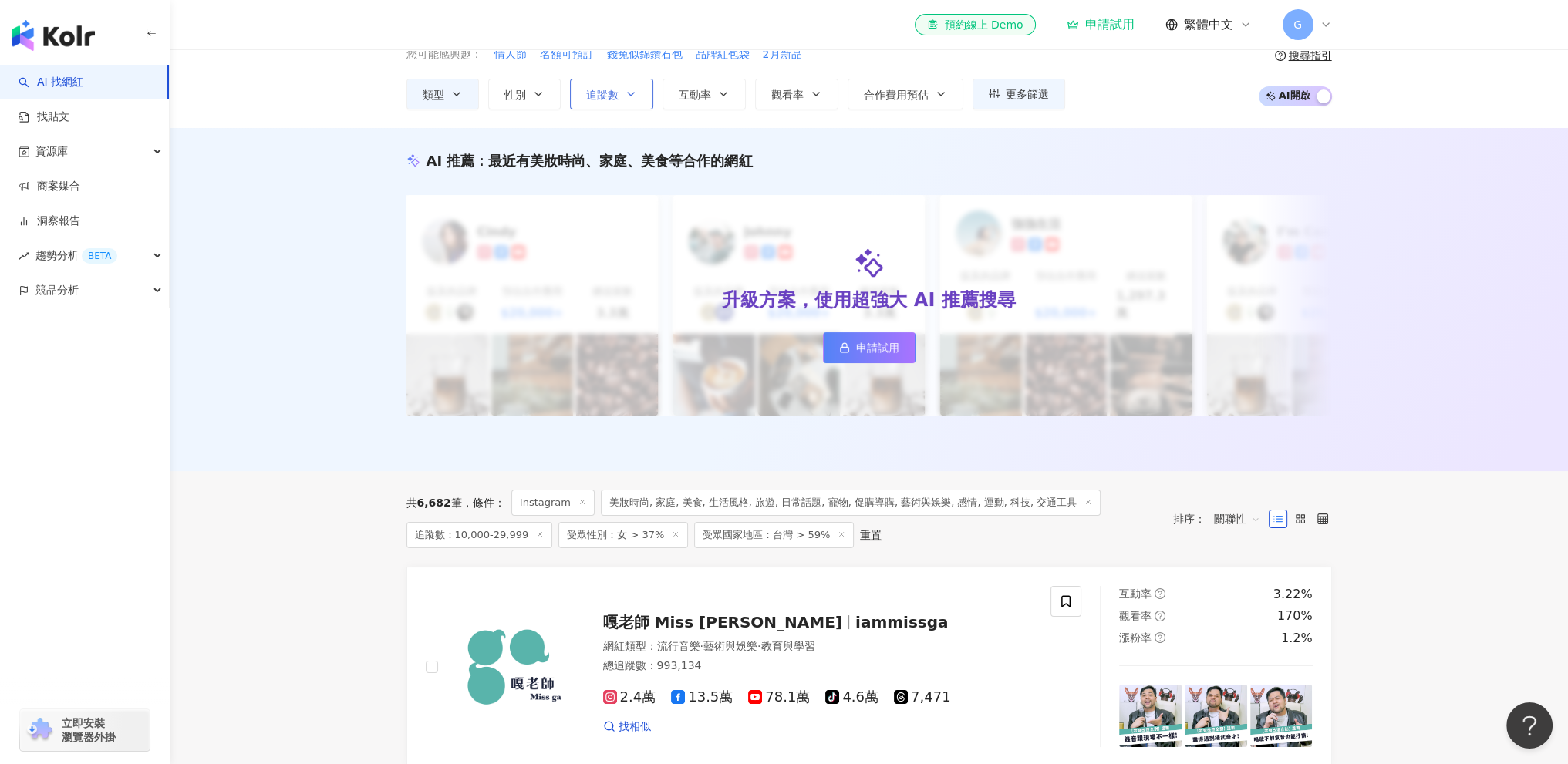
click at [644, 91] on button "追蹤數" at bounding box center [611, 94] width 83 height 31
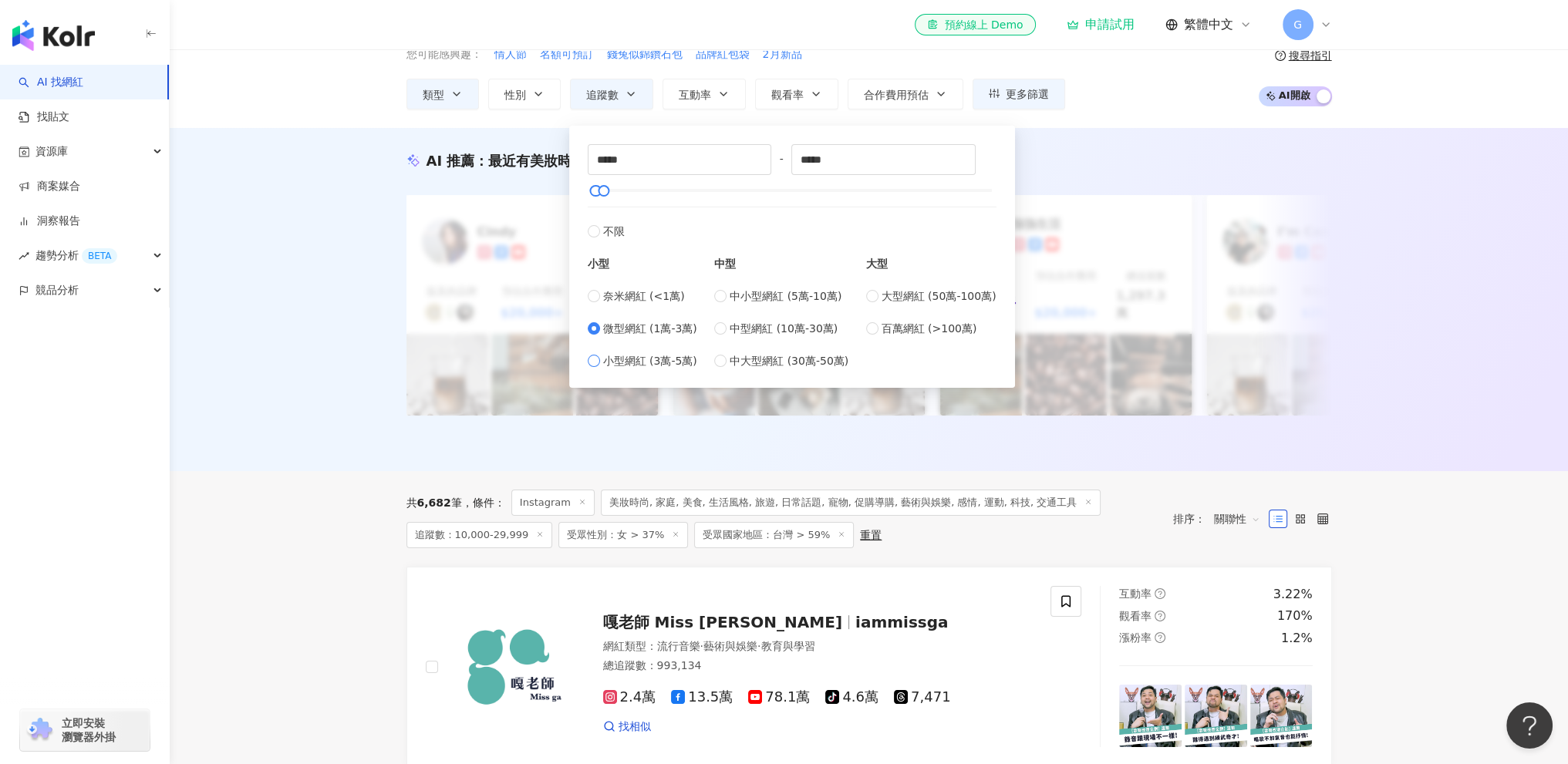
click at [623, 359] on span "小型網紅 (3萬-5萬)" at bounding box center [649, 361] width 94 height 17
type input "*****"
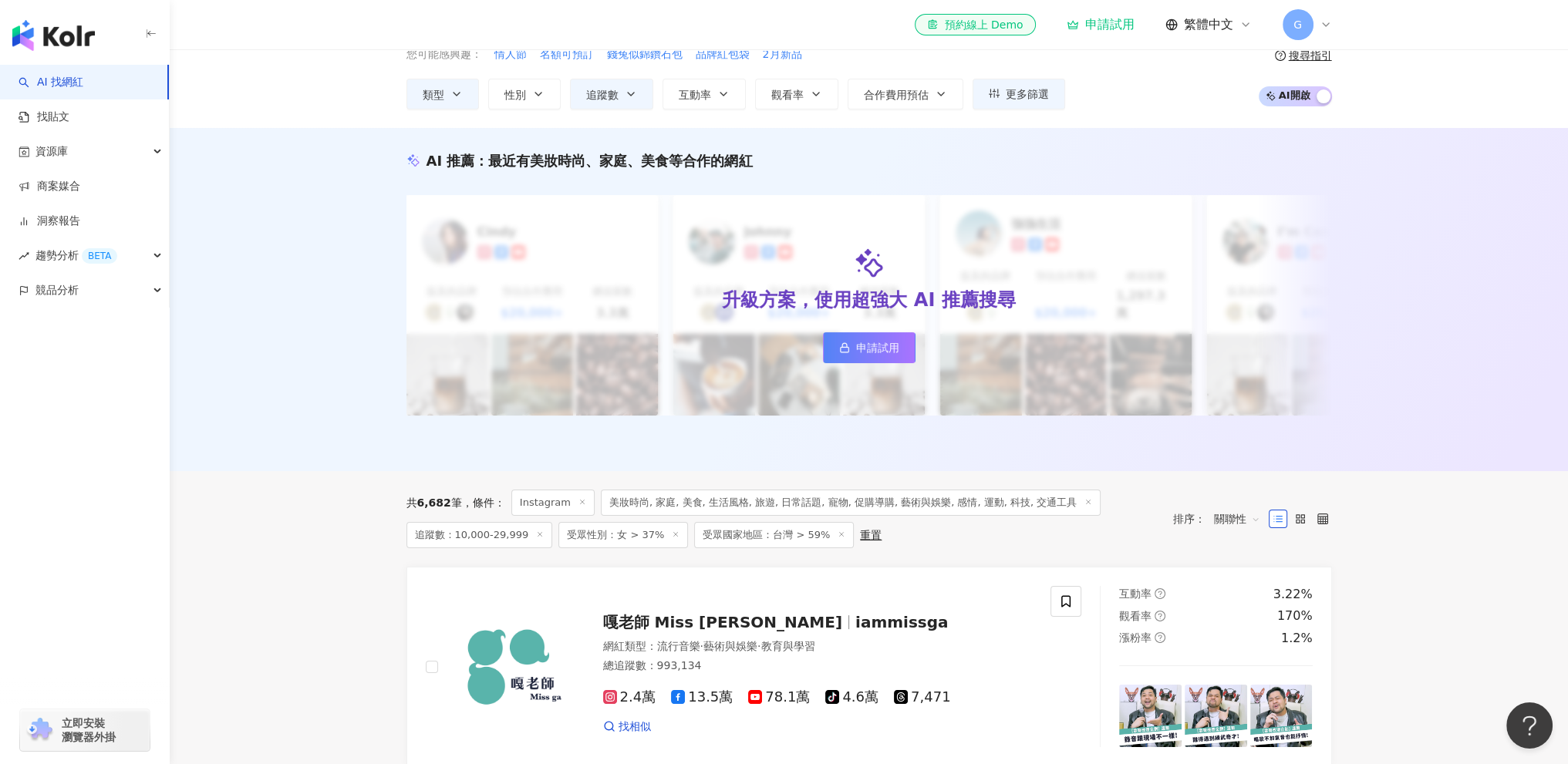
click at [481, 472] on div "共 6,682 筆 條件 ： Instagram 美妝時尚, 家庭, 美食, 生活風格, 旅遊, 日常話題, 寵物, 促購導購, 藝術與娛樂, 感情, 運動,…" at bounding box center [869, 518] width 925 height 95
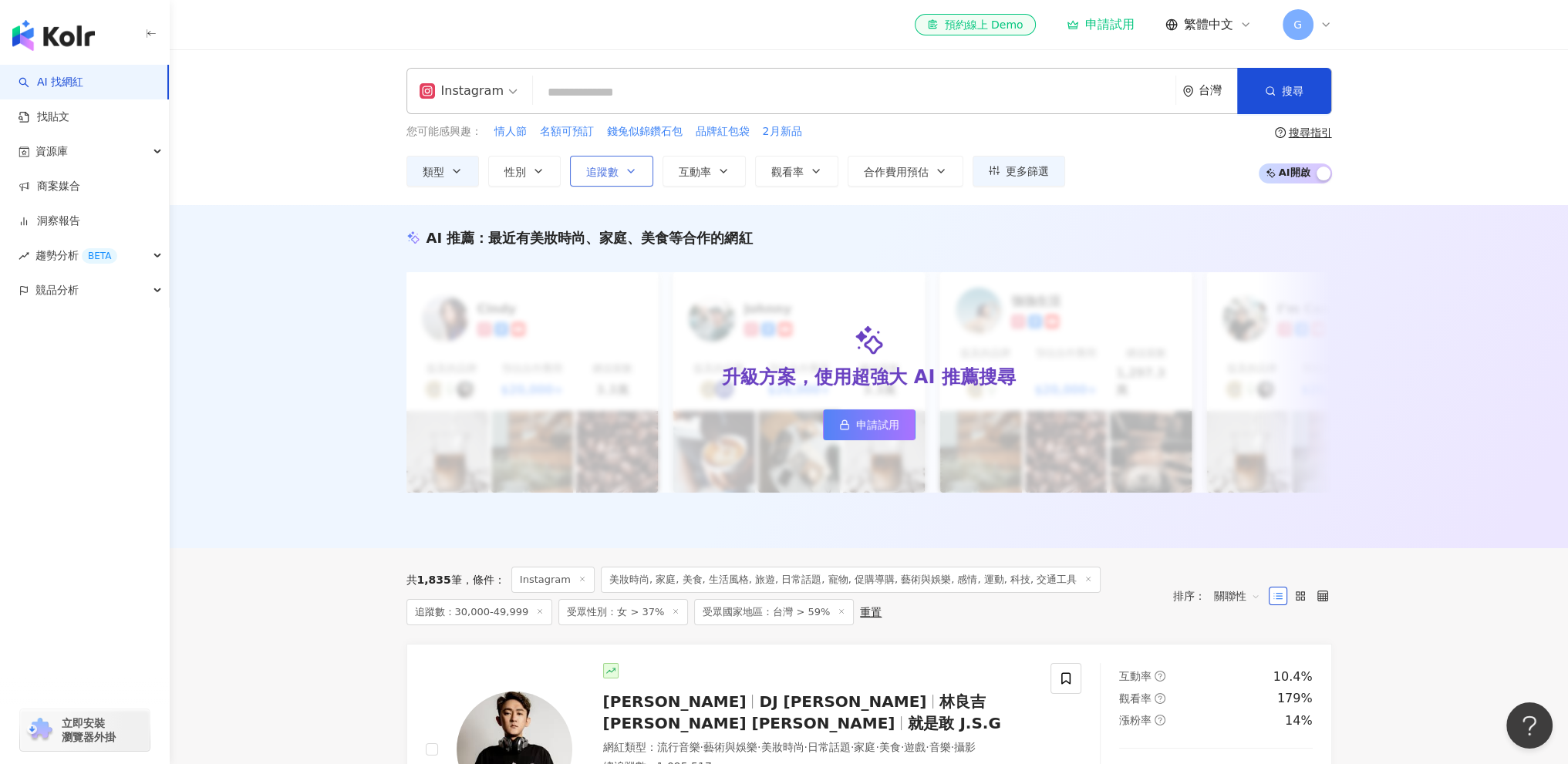
click at [614, 173] on span "追蹤數" at bounding box center [602, 171] width 32 height 12
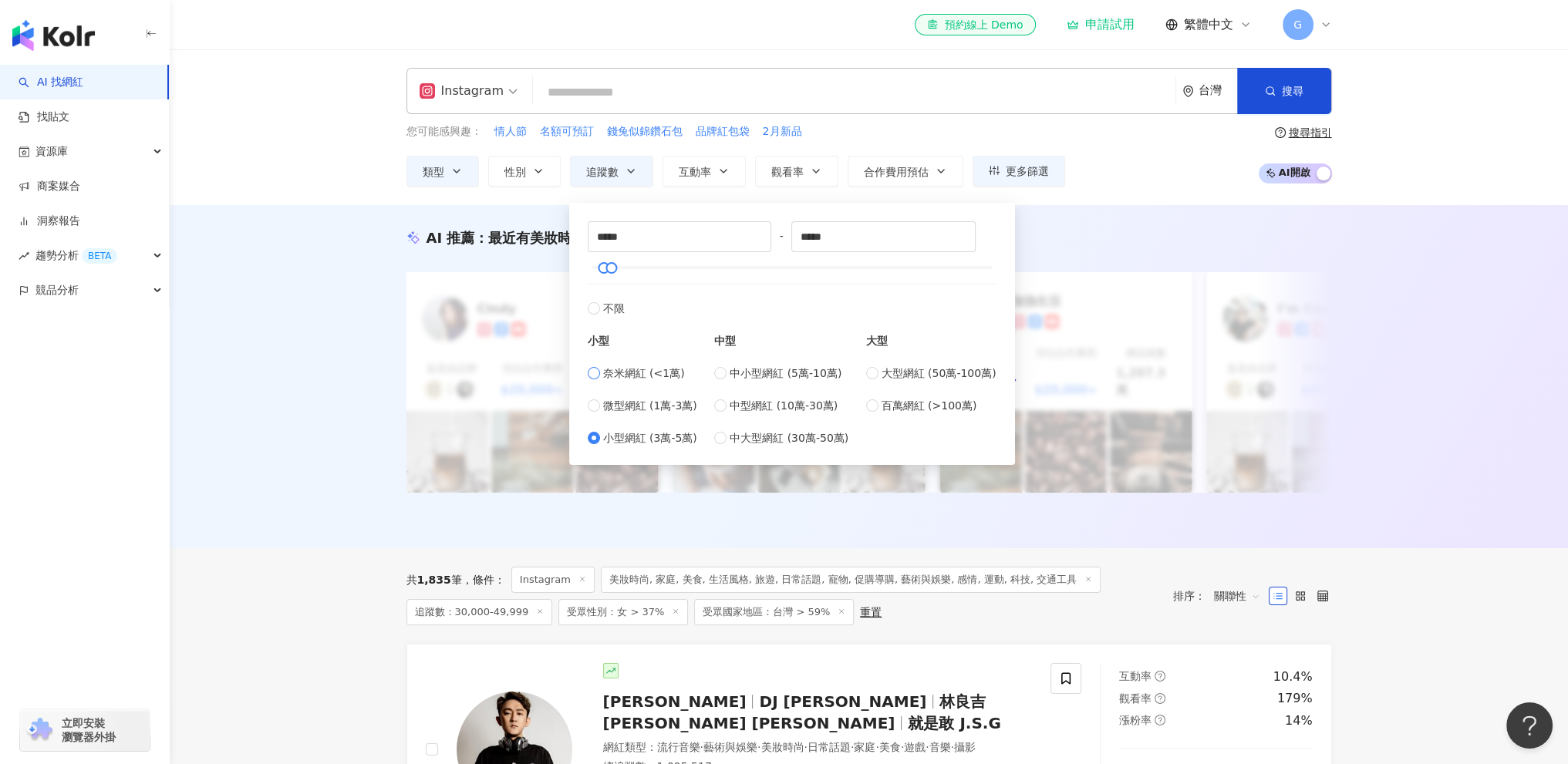
click at [639, 376] on span "奈米網紅 (<1萬)" at bounding box center [643, 373] width 82 height 17
type input "*"
type input "****"
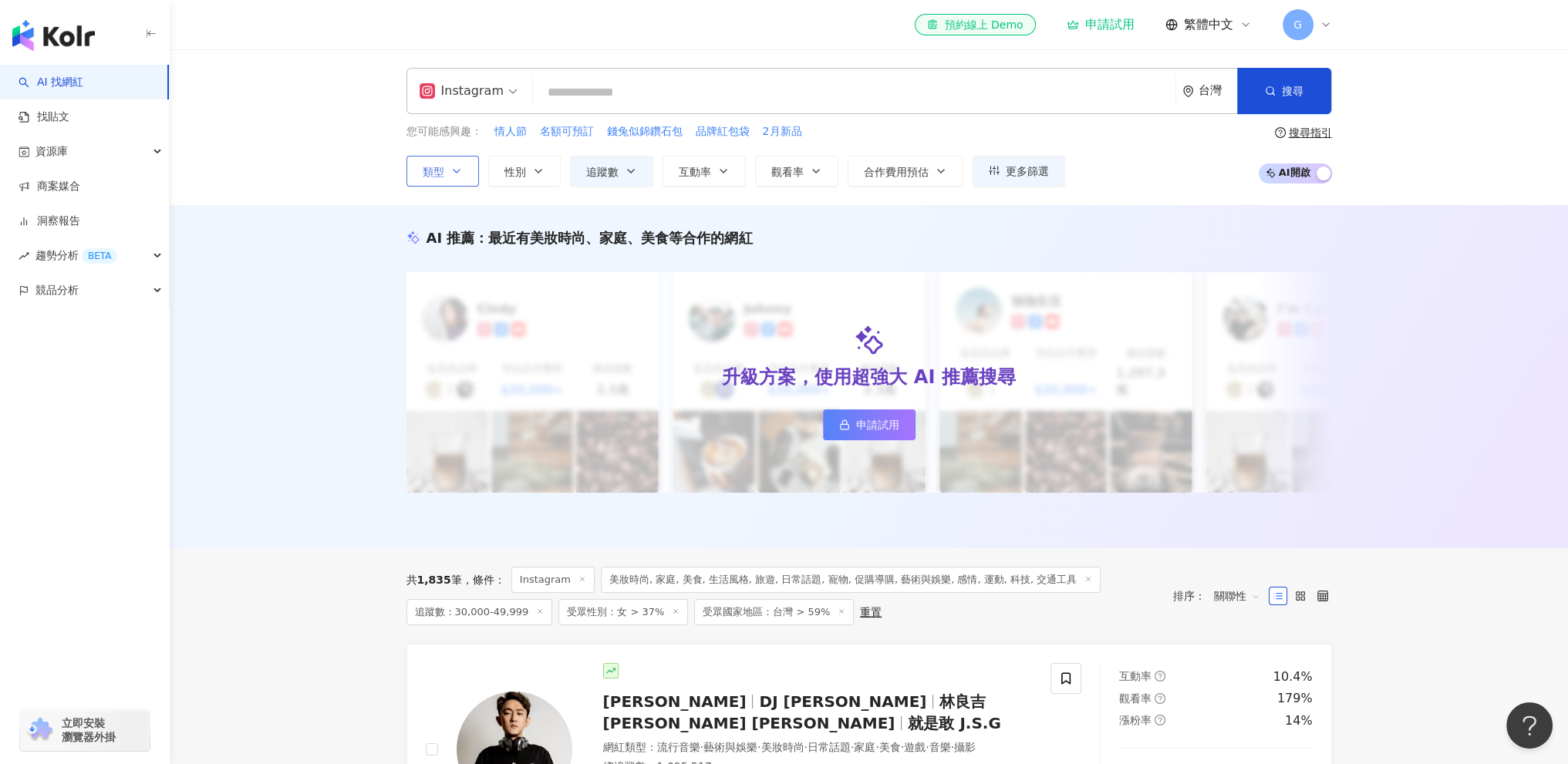
click at [467, 173] on button "類型" at bounding box center [442, 171] width 72 height 31
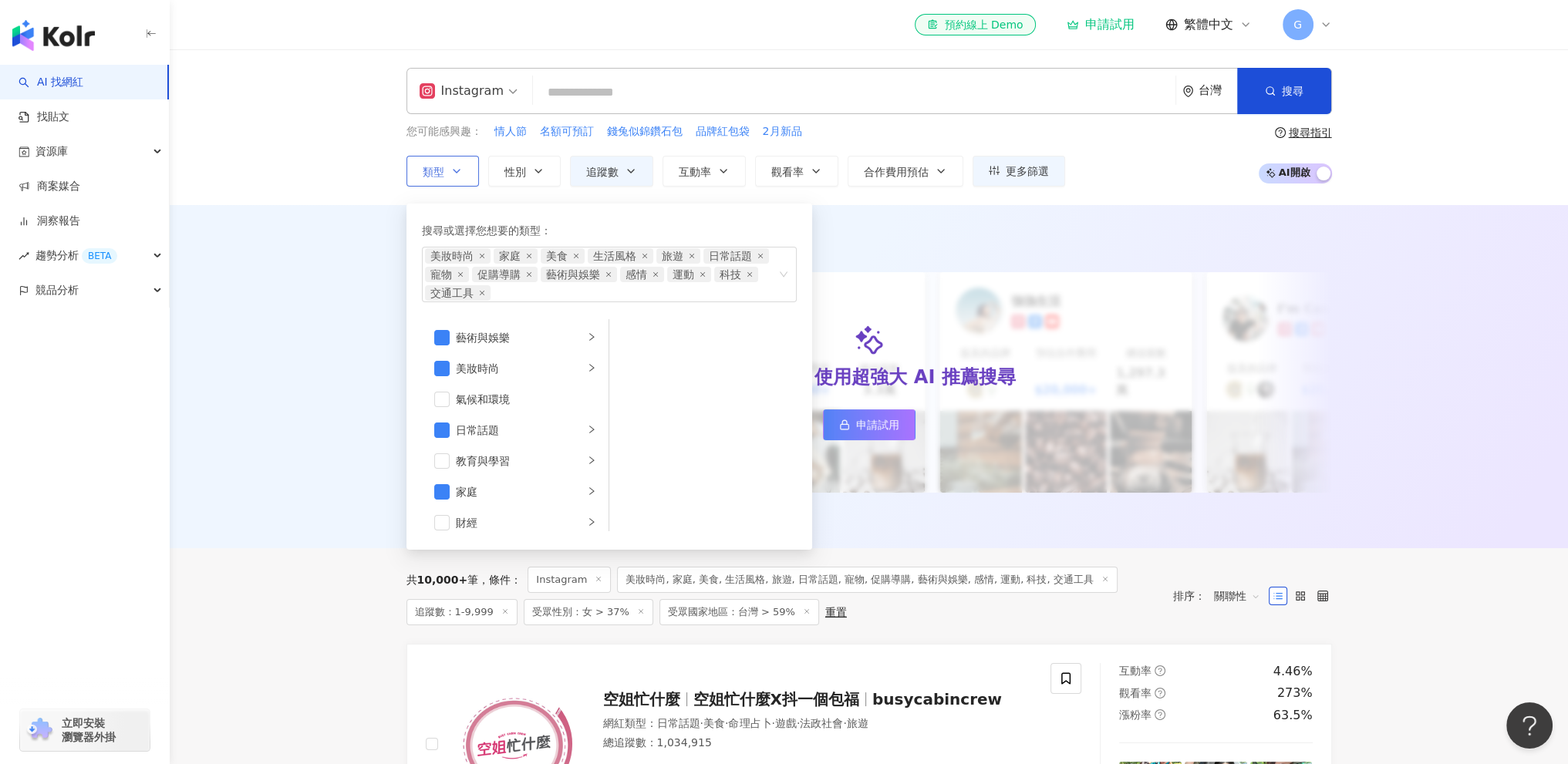
click at [467, 176] on button "類型 搜尋或選擇您想要的類型： 美妝時尚 家庭 美食 生活風格 旅遊 日常話題 寵物 促購導購 藝術與娛樂 感情 運動 科技 交通工具 藝術與娛樂 美妝時尚 …" at bounding box center [442, 171] width 72 height 31
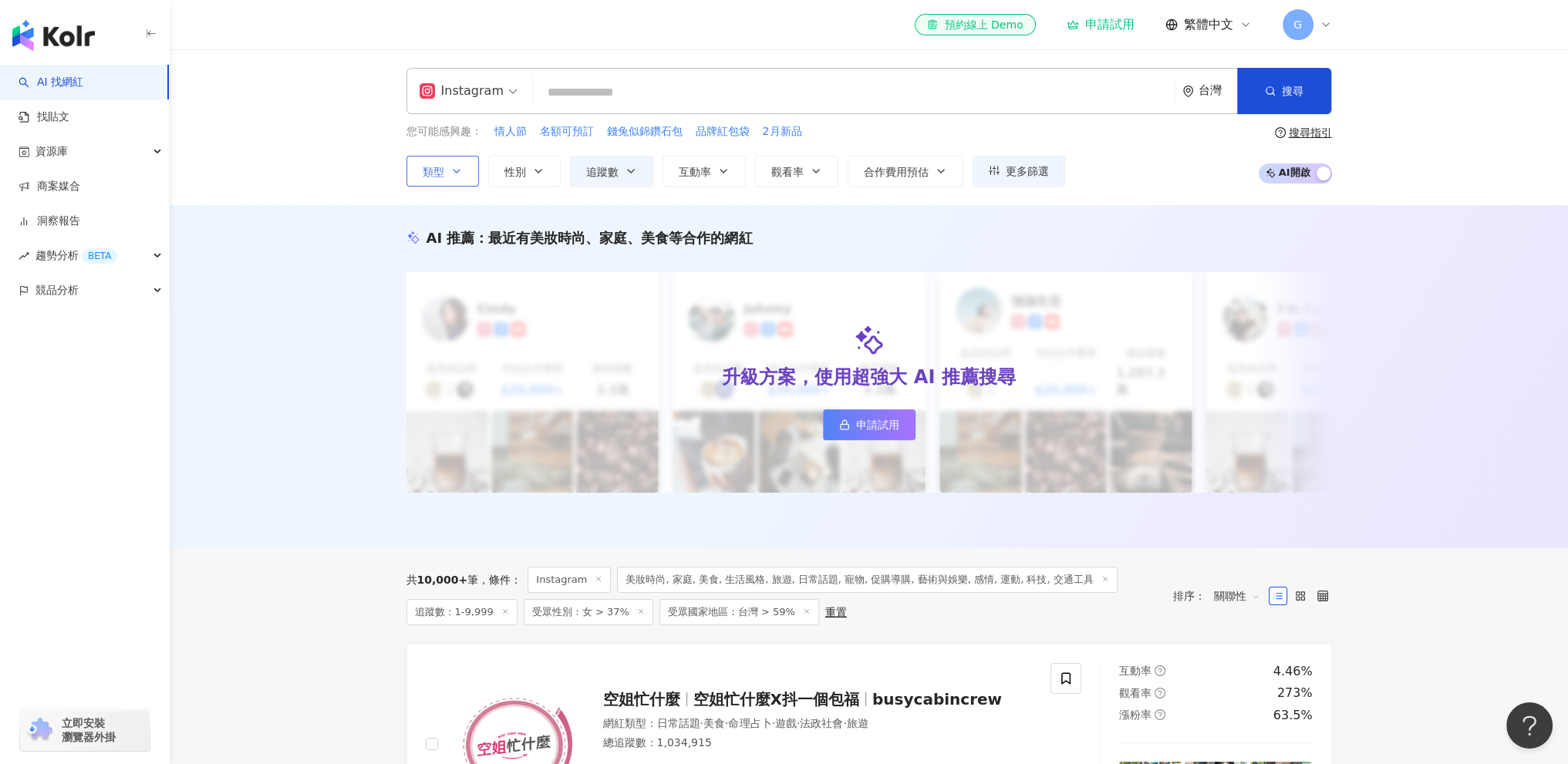
click at [467, 176] on button "類型" at bounding box center [442, 171] width 72 height 31
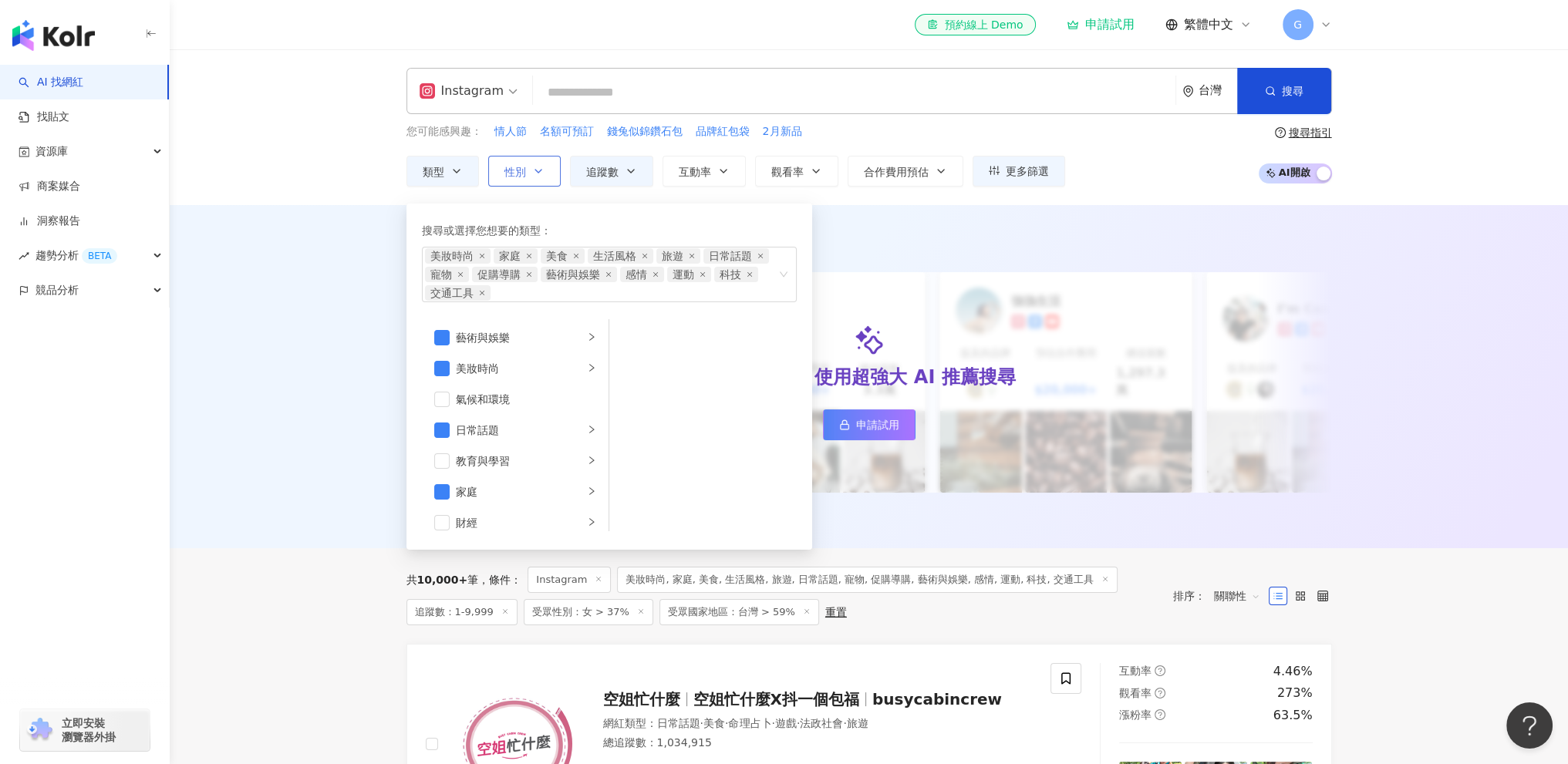
click at [513, 176] on span "性別" at bounding box center [516, 171] width 22 height 12
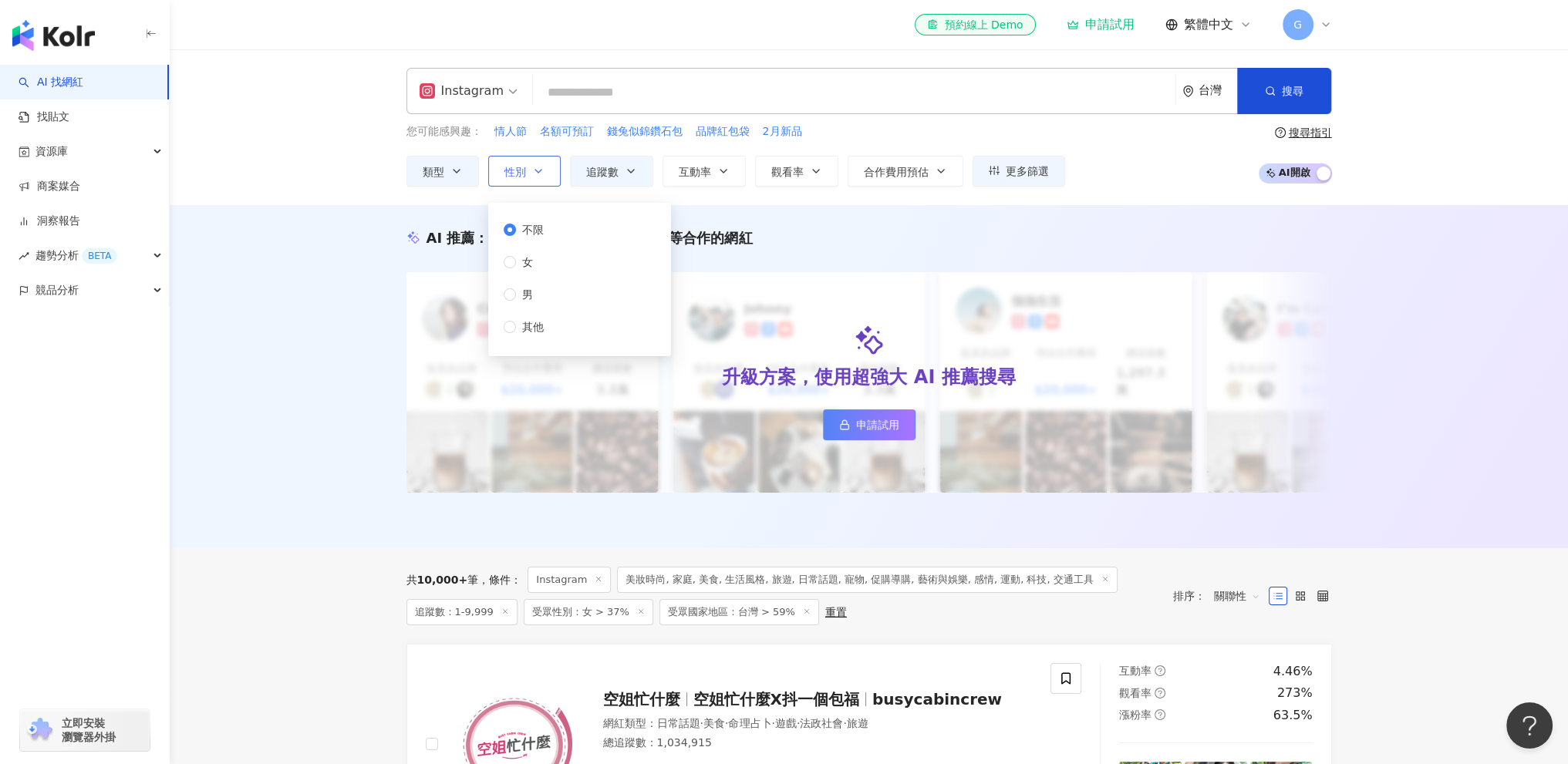
click at [532, 173] on icon "button" at bounding box center [538, 170] width 12 height 12
click at [1049, 178] on button "更多篩選" at bounding box center [1018, 171] width 93 height 31
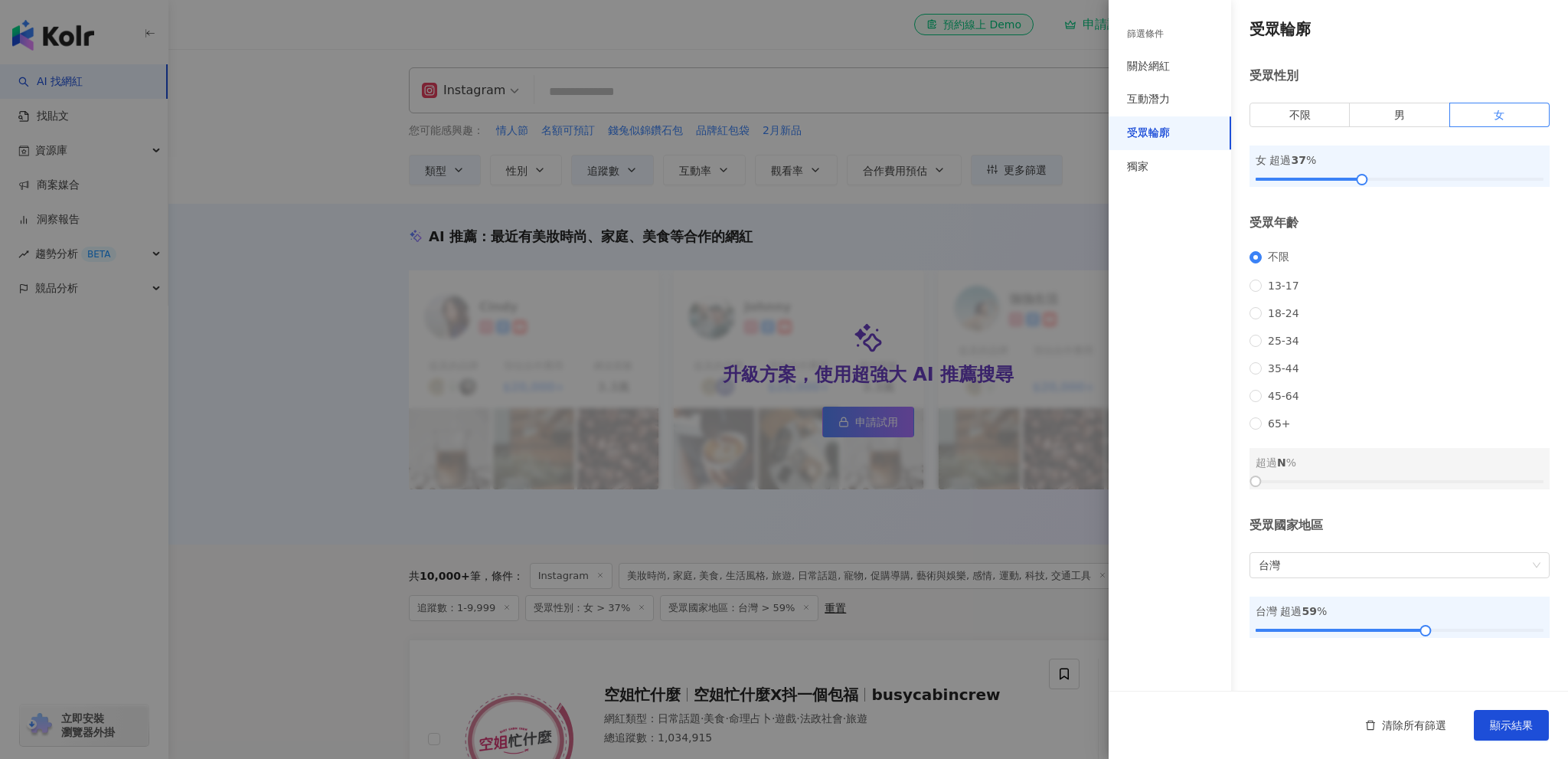
click at [1292, 129] on div "受眾性別 不限 男 女 女 超過 37 %" at bounding box center [1400, 126] width 300 height 119
click at [1294, 115] on span "不限" at bounding box center [1301, 115] width 22 height 12
click at [1304, 578] on span "台灣" at bounding box center [1400, 565] width 282 height 25
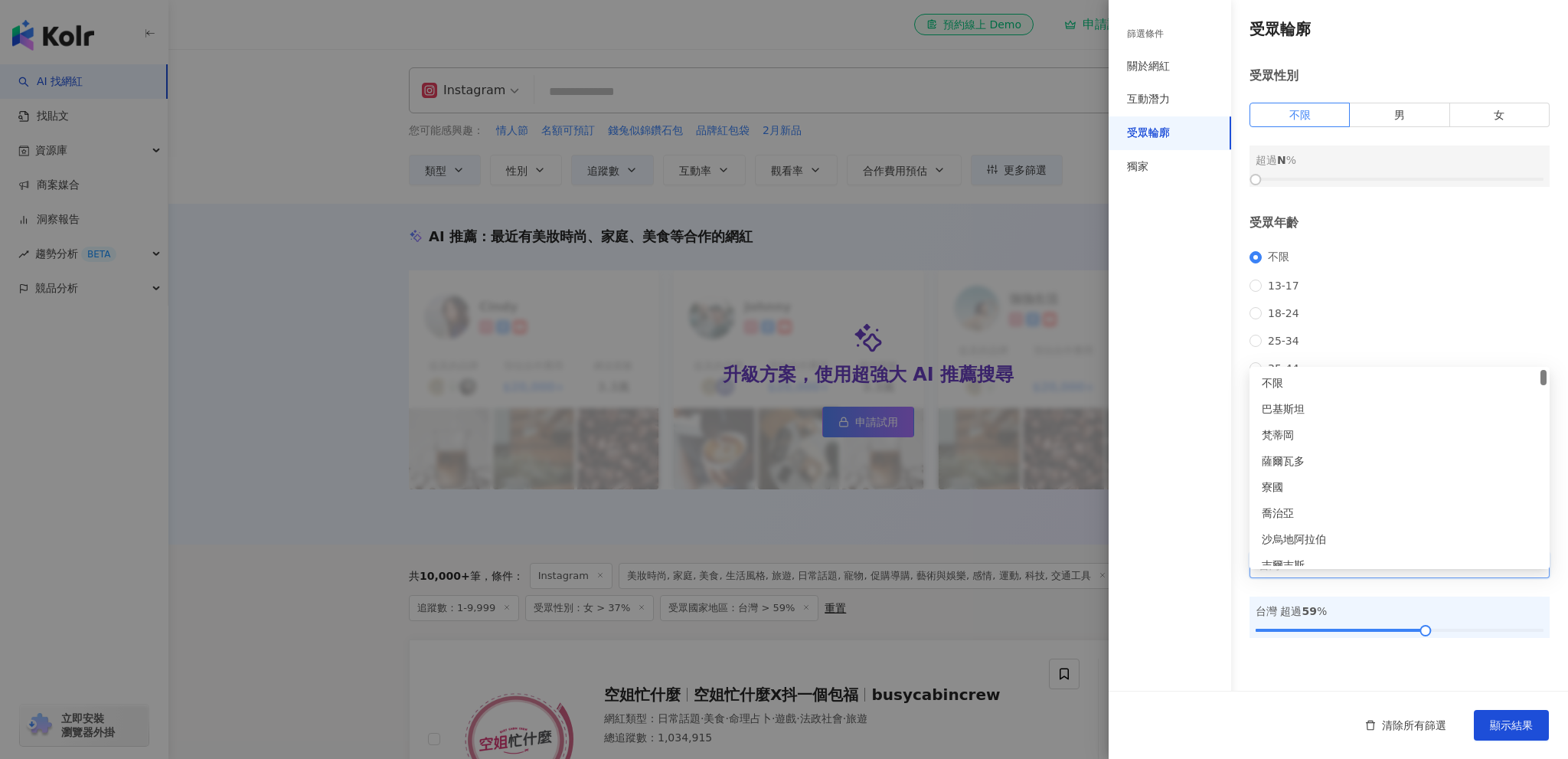
drag, startPoint x: 1543, startPoint y: 468, endPoint x: 1533, endPoint y: 309, distance: 159.3
click at [1533, 309] on body "AI 找網紅 找貼文 資源庫 商案媒合 洞察報告 趨勢分析 BETA 競品分析 立即安裝 瀏覽器外掛 el-icon-cs 預約線上 Demo 申請試用 繁體…" at bounding box center [784, 380] width 1568 height 759
click at [1318, 393] on div "不限" at bounding box center [1399, 383] width 294 height 26
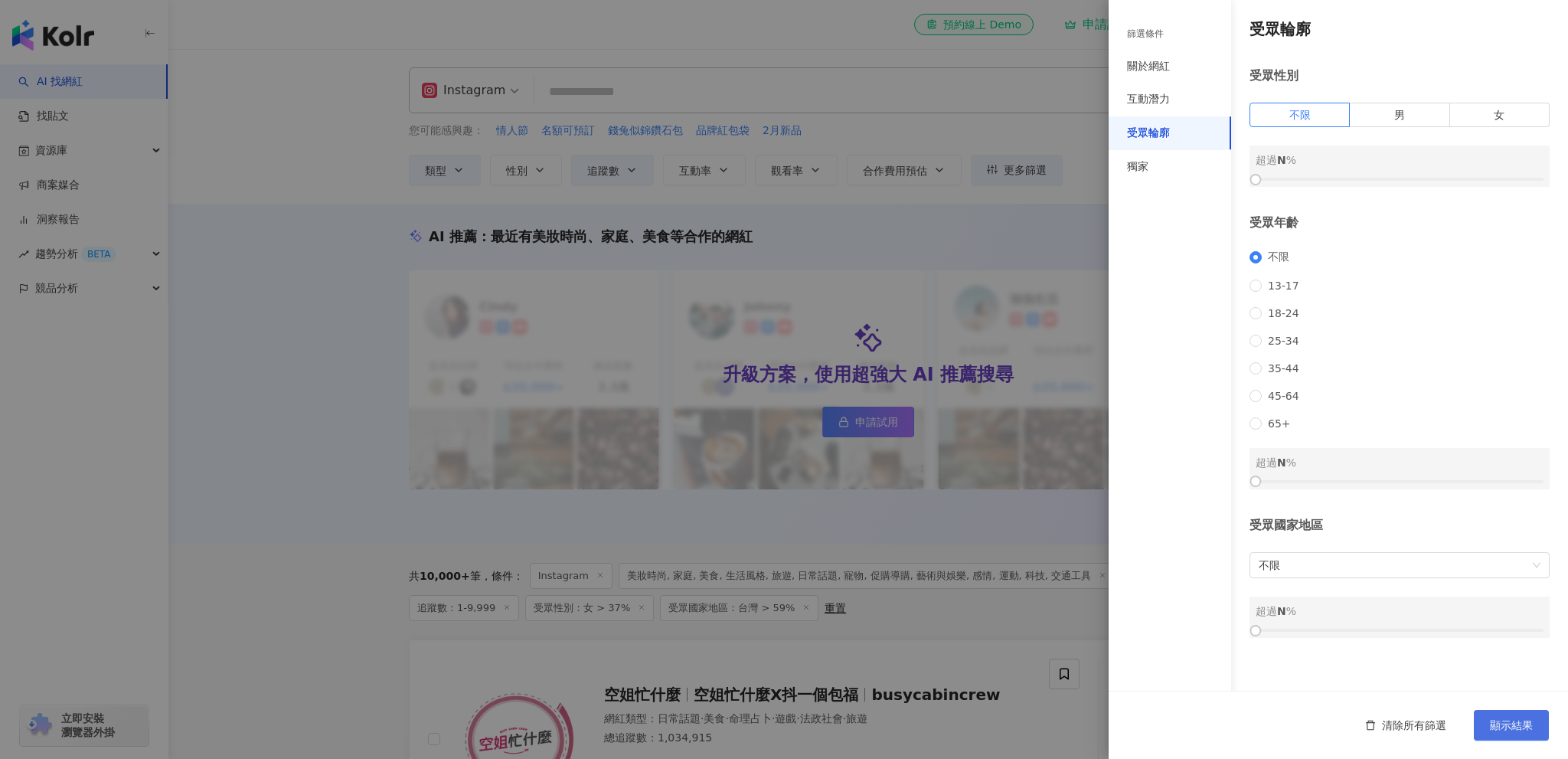
click at [1525, 734] on button "顯示結果" at bounding box center [1512, 725] width 75 height 31
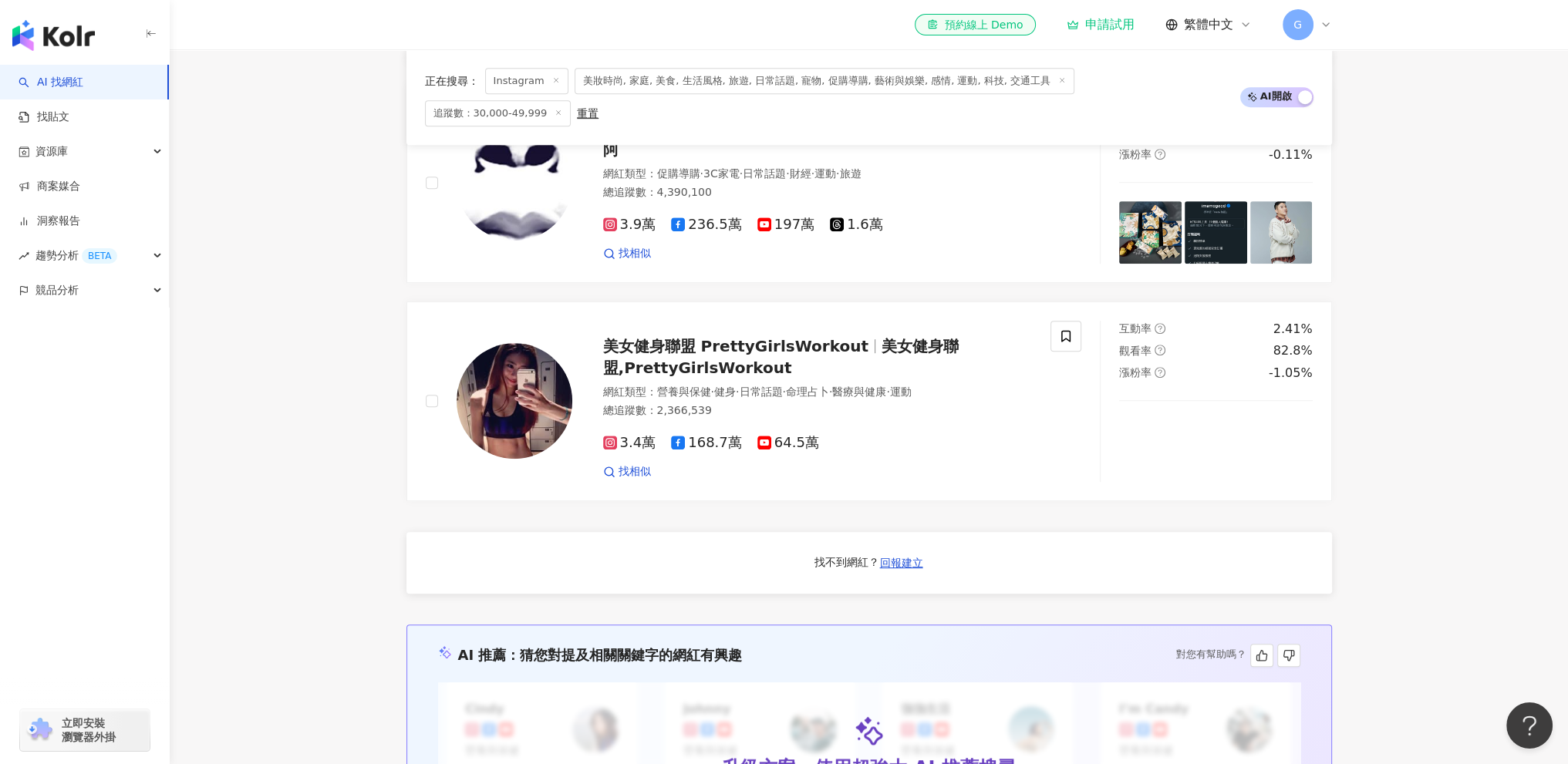
scroll to position [1080, 0]
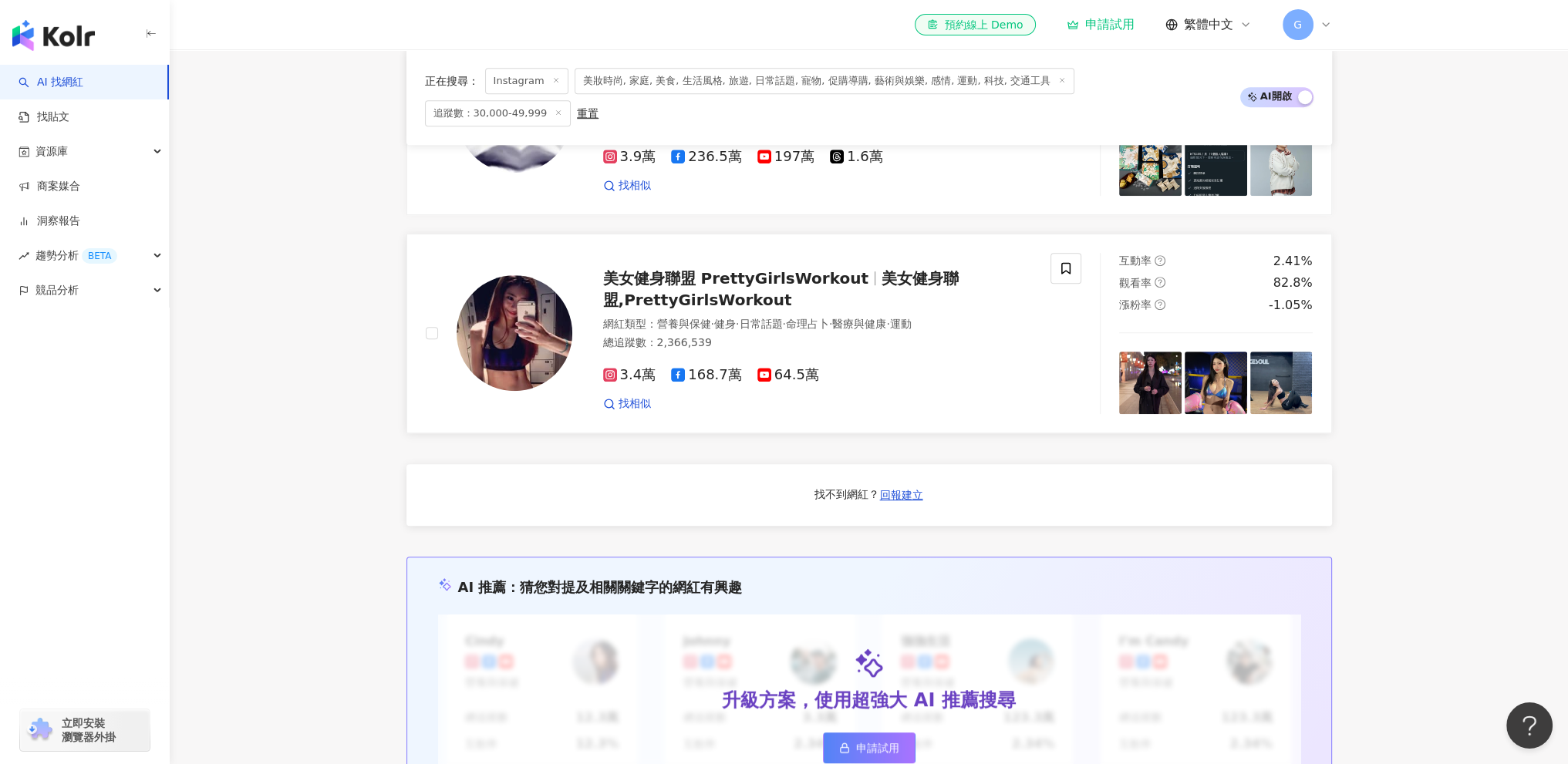
drag, startPoint x: 534, startPoint y: 308, endPoint x: 561, endPoint y: 317, distance: 28.5
click at [561, 317] on img at bounding box center [514, 333] width 115 height 115
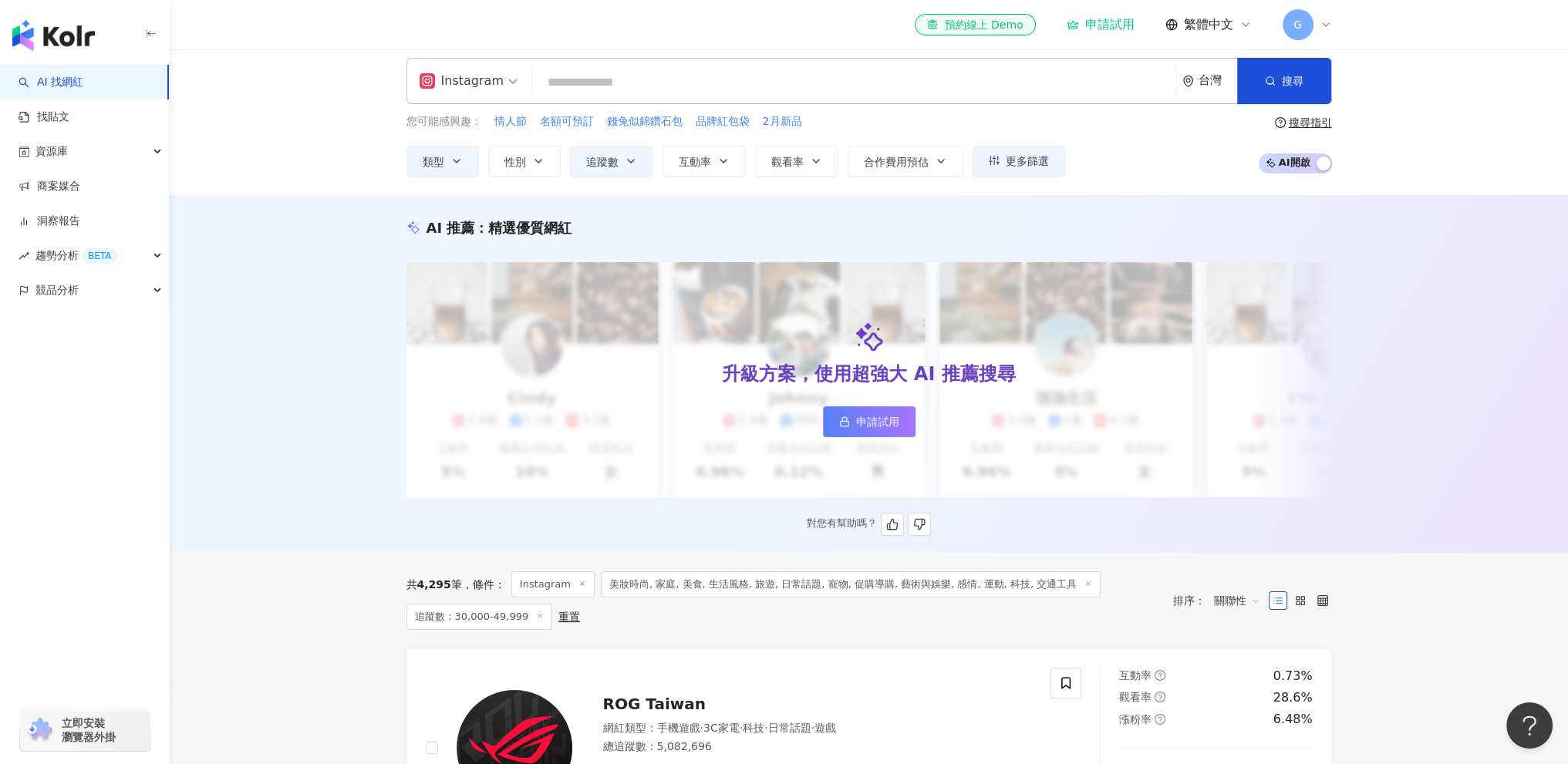
scroll to position [0, 0]
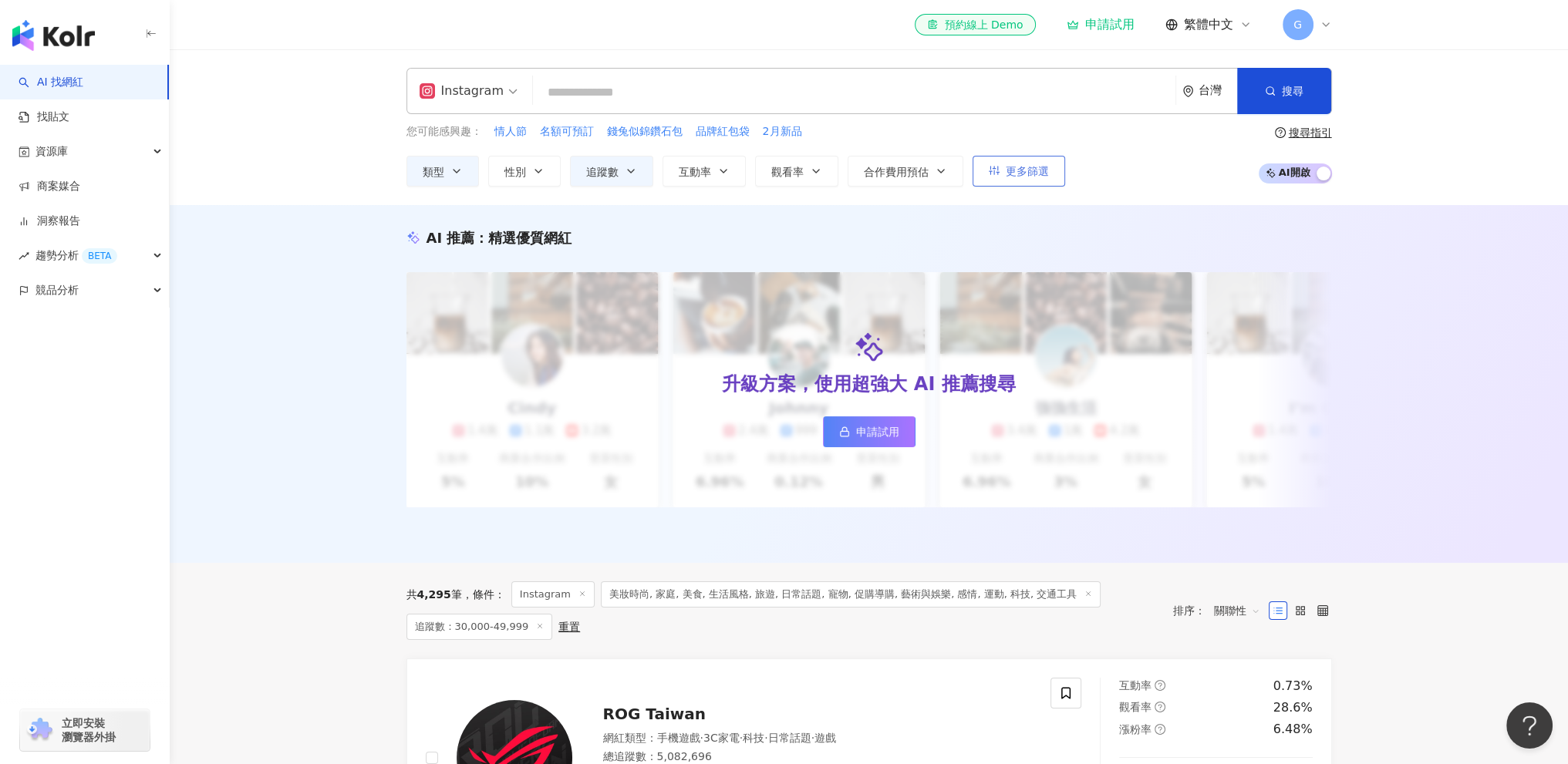
click at [1017, 170] on span "更多篩選" at bounding box center [1027, 170] width 43 height 12
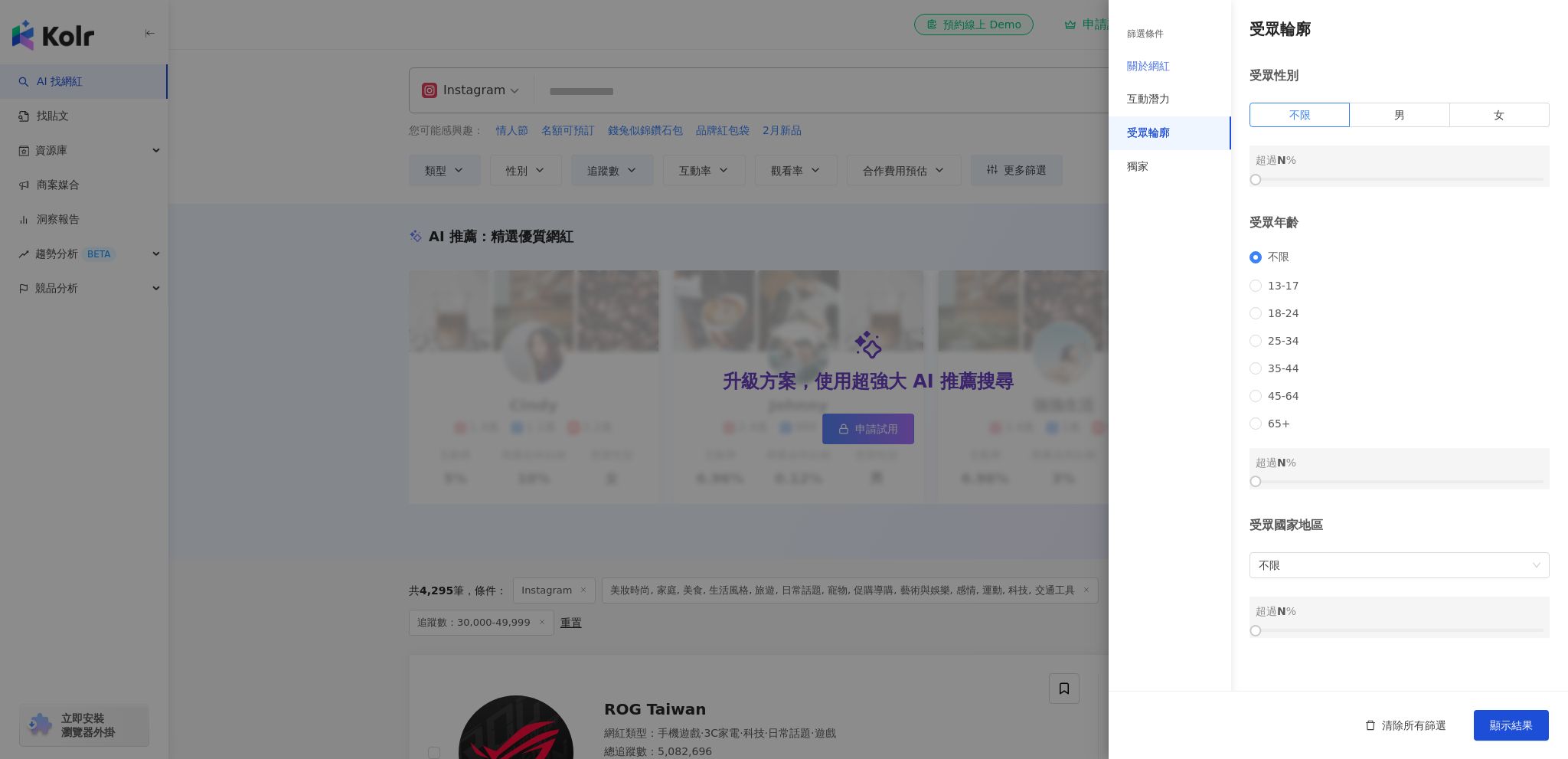
click at [1162, 76] on div "關於網紅" at bounding box center [1170, 66] width 123 height 34
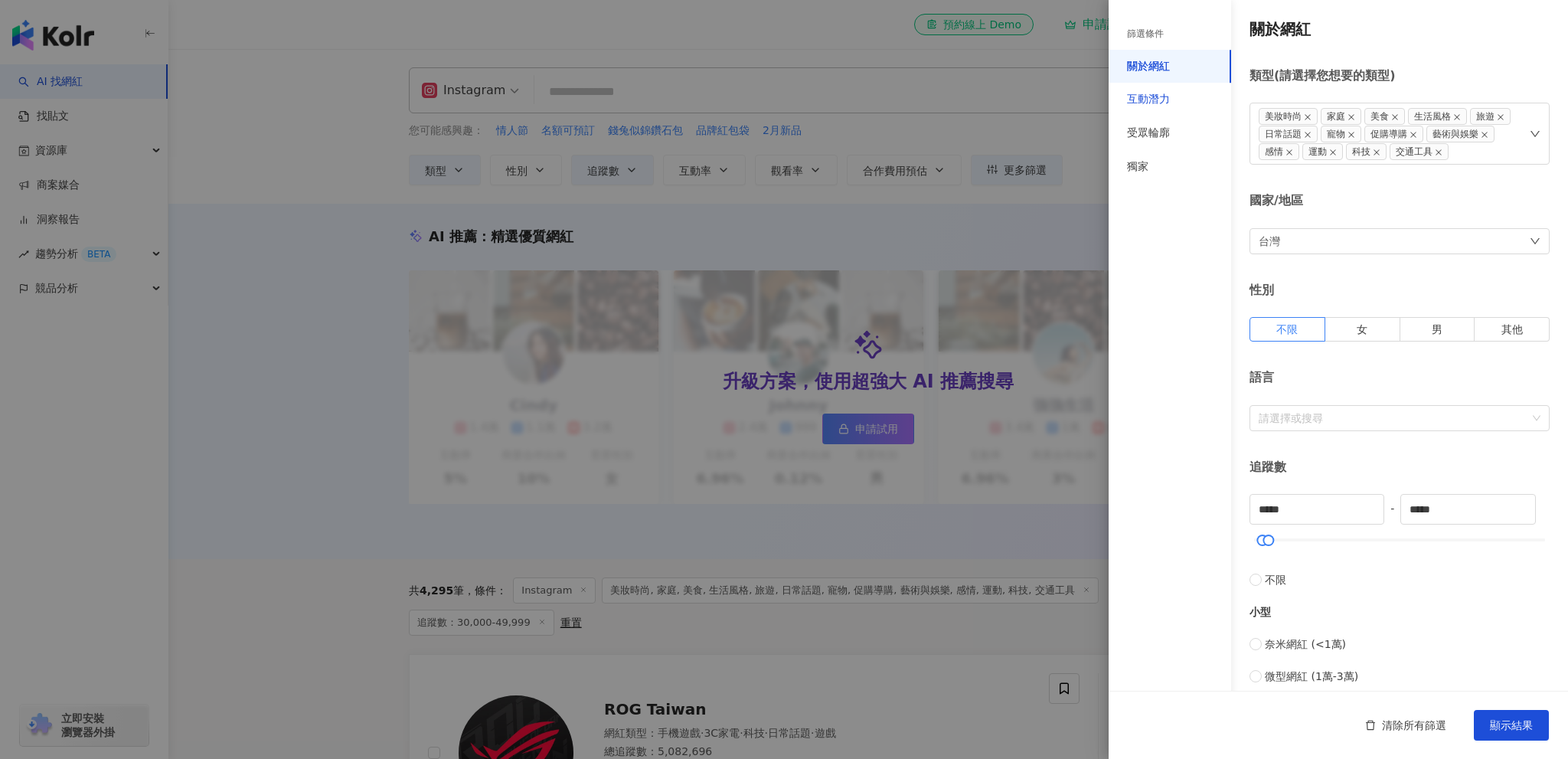
click at [1164, 106] on div "互動潛力" at bounding box center [1148, 99] width 43 height 15
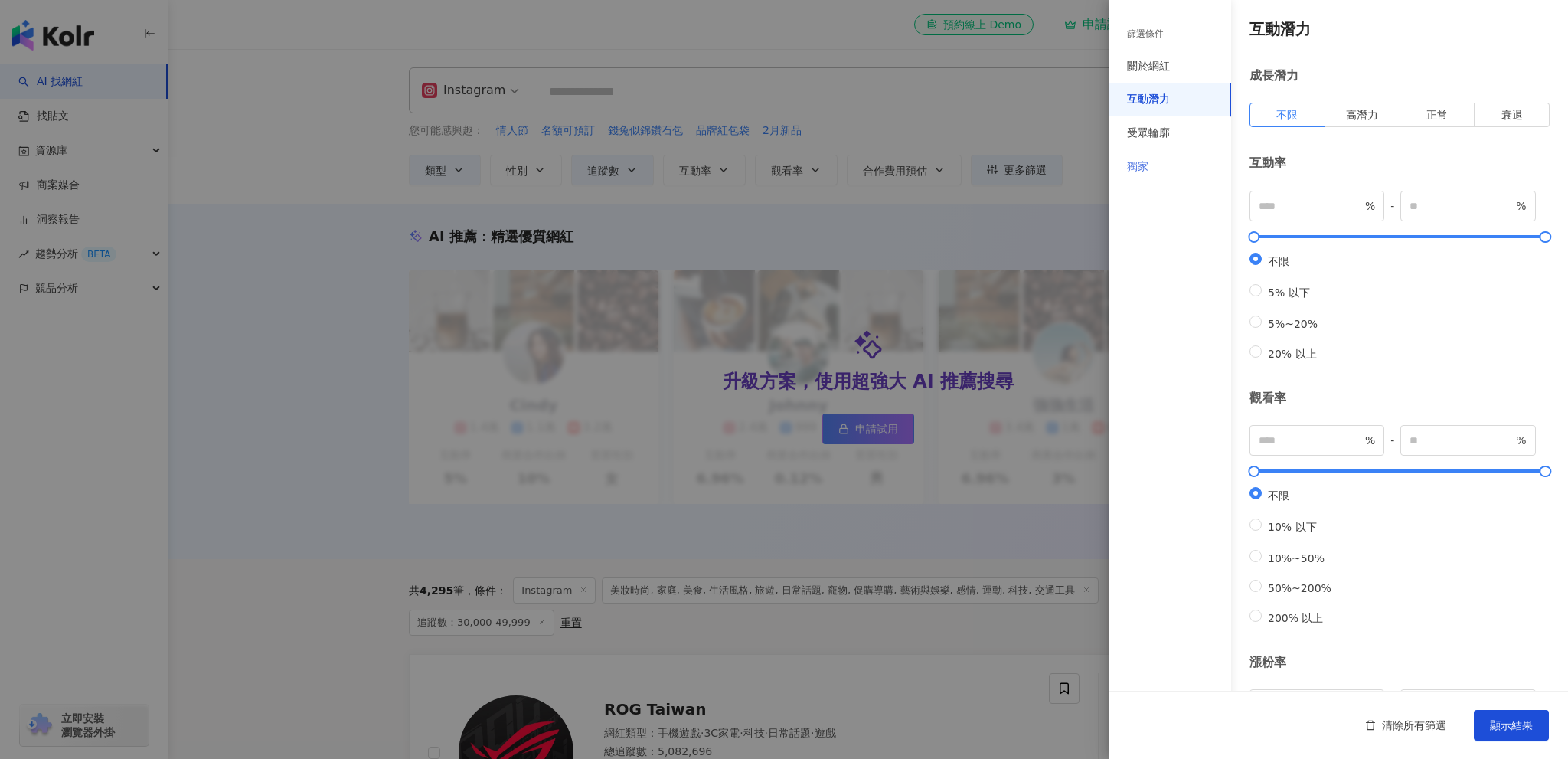
click at [1161, 168] on div "獨家" at bounding box center [1170, 167] width 123 height 34
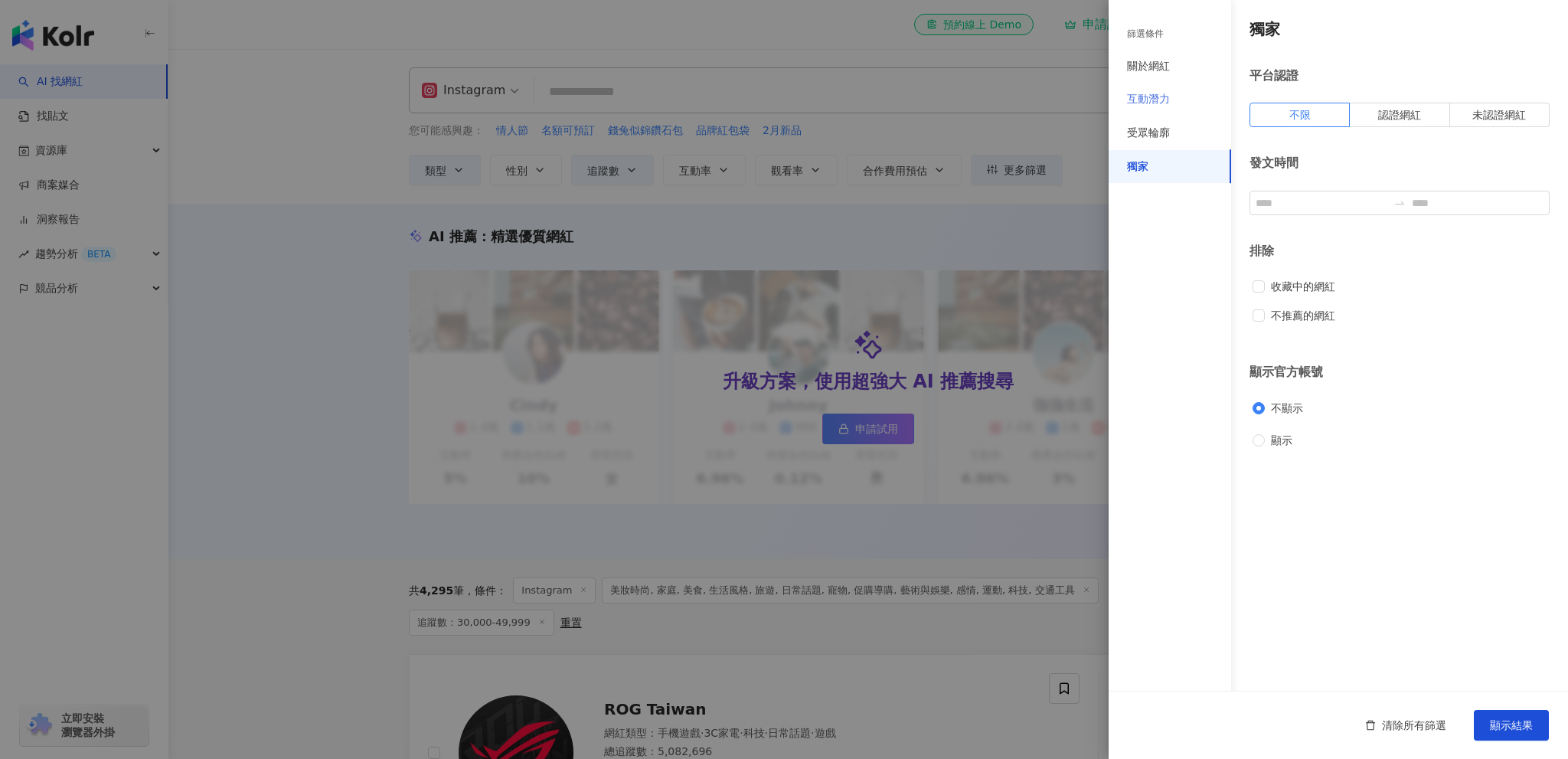
click at [1218, 108] on div "互動潛力" at bounding box center [1170, 99] width 123 height 34
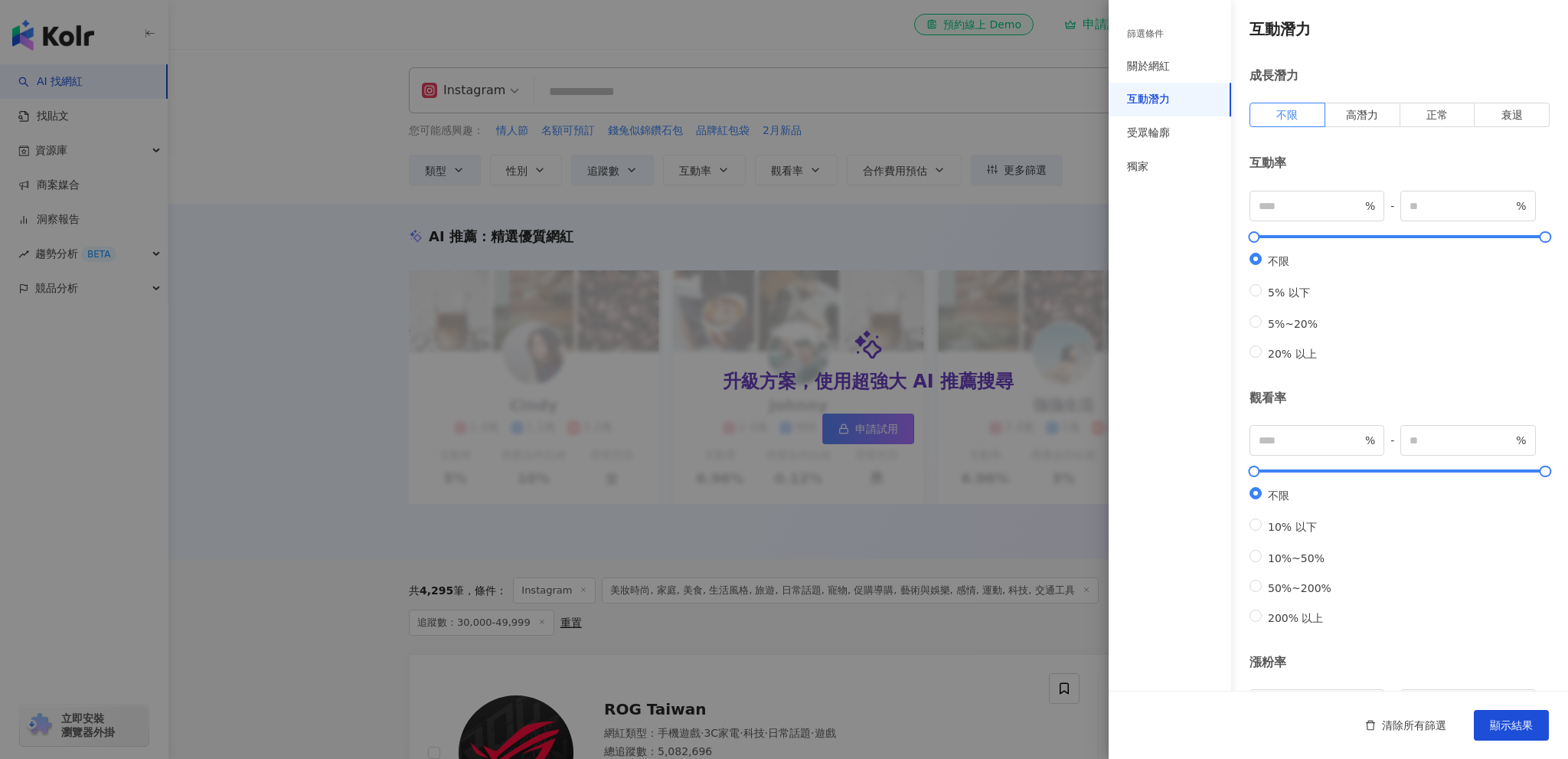
click at [992, 94] on div at bounding box center [784, 380] width 1568 height 759
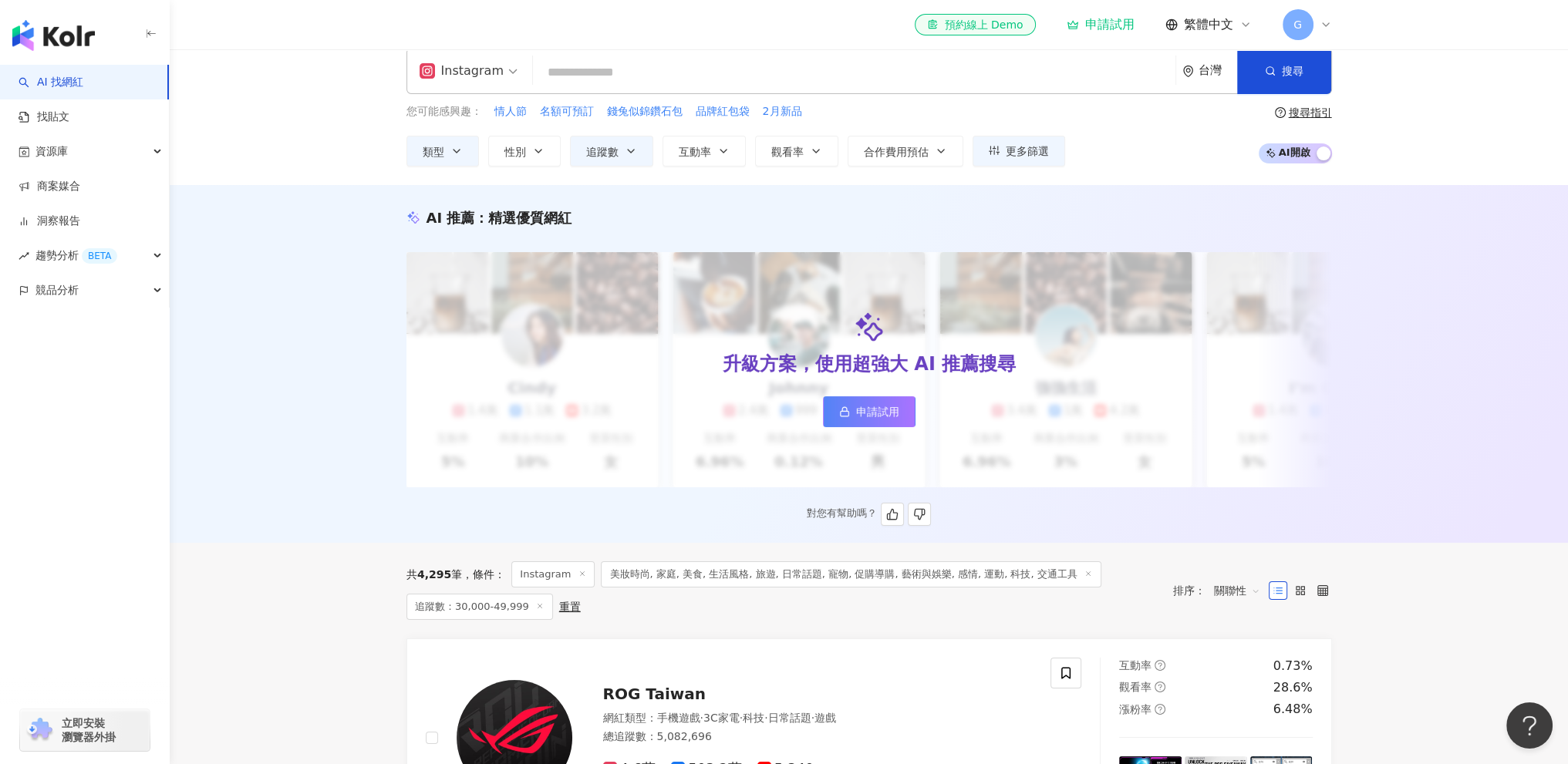
scroll to position [309, 0]
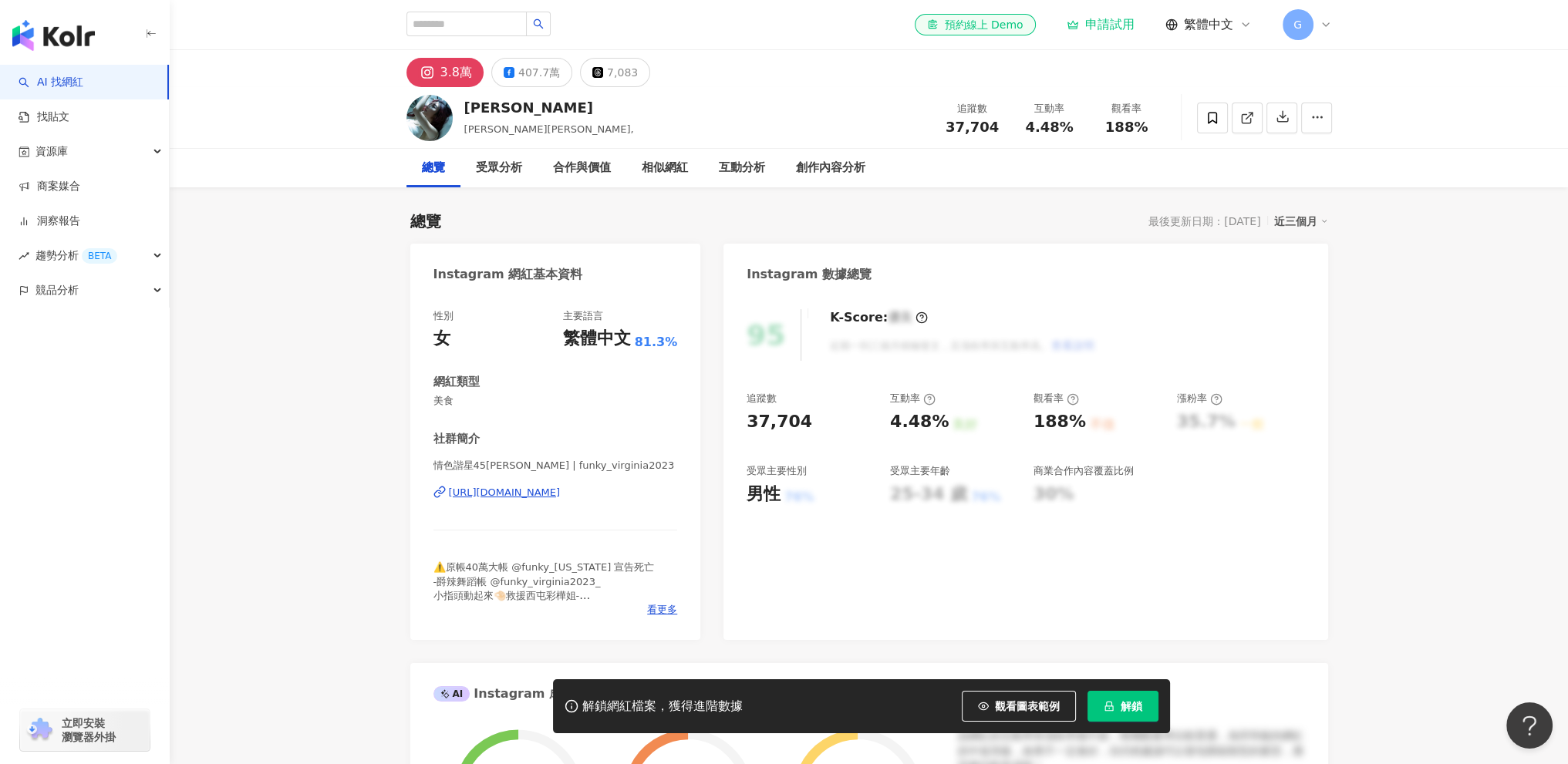
click at [561, 499] on div "https://www.instagram.com/funky_virginia2023/" at bounding box center [505, 492] width 112 height 14
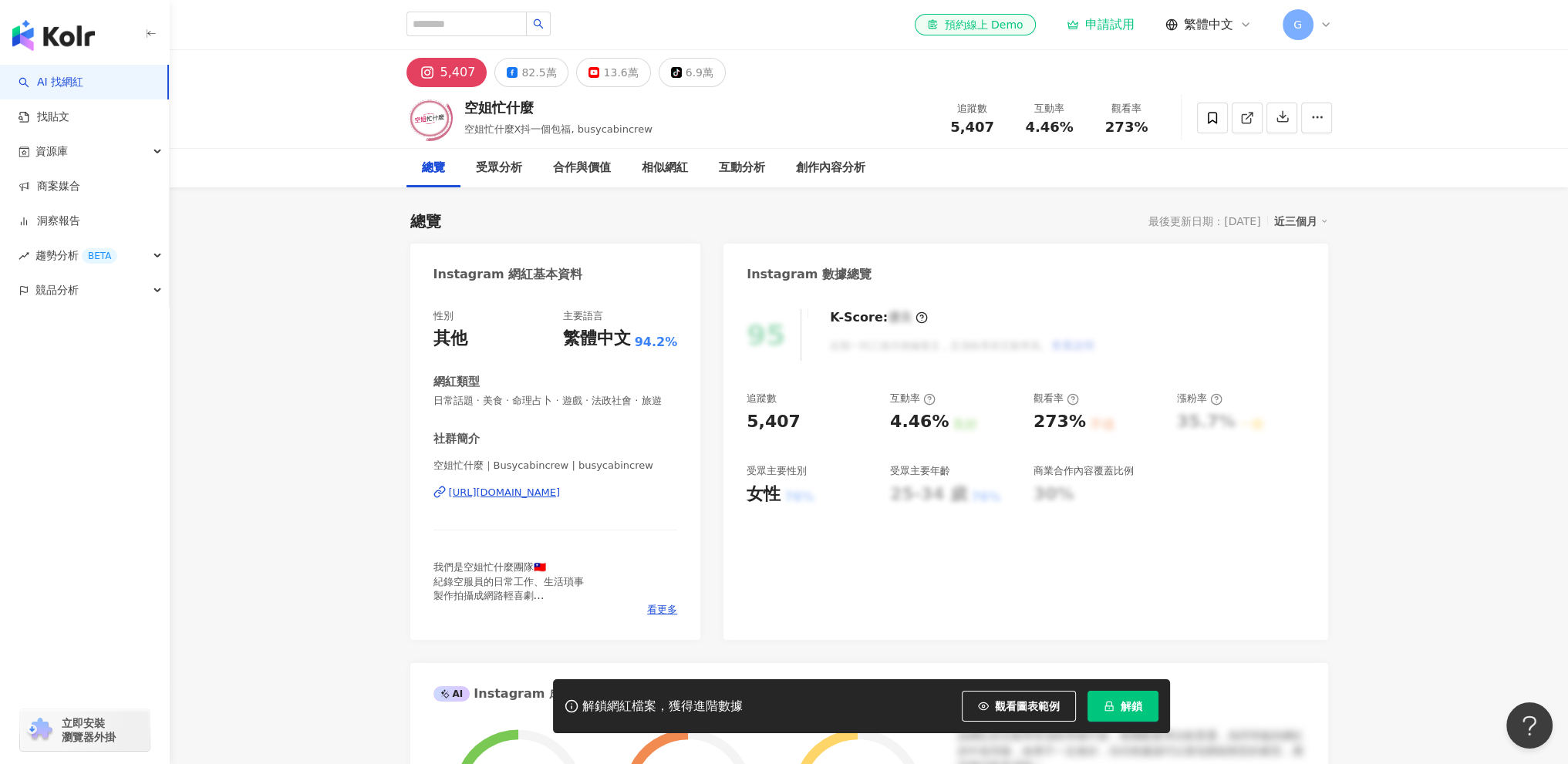
click at [561, 500] on div "https://www.instagram.com/busycabincrew/" at bounding box center [505, 492] width 112 height 14
drag, startPoint x: 681, startPoint y: 491, endPoint x: 448, endPoint y: 496, distance: 233.1
click at [448, 496] on div "性別 其他 主要語言 繁體中文 100% 網紅類型 飲料 社群簡介 有玩沒完 | yo_one_mei_one [URL][DOMAIN_NAME] 有玩沒完…" at bounding box center [555, 467] width 290 height 346
copy div "https://www.instagram.com/yo_one_mei_one/"
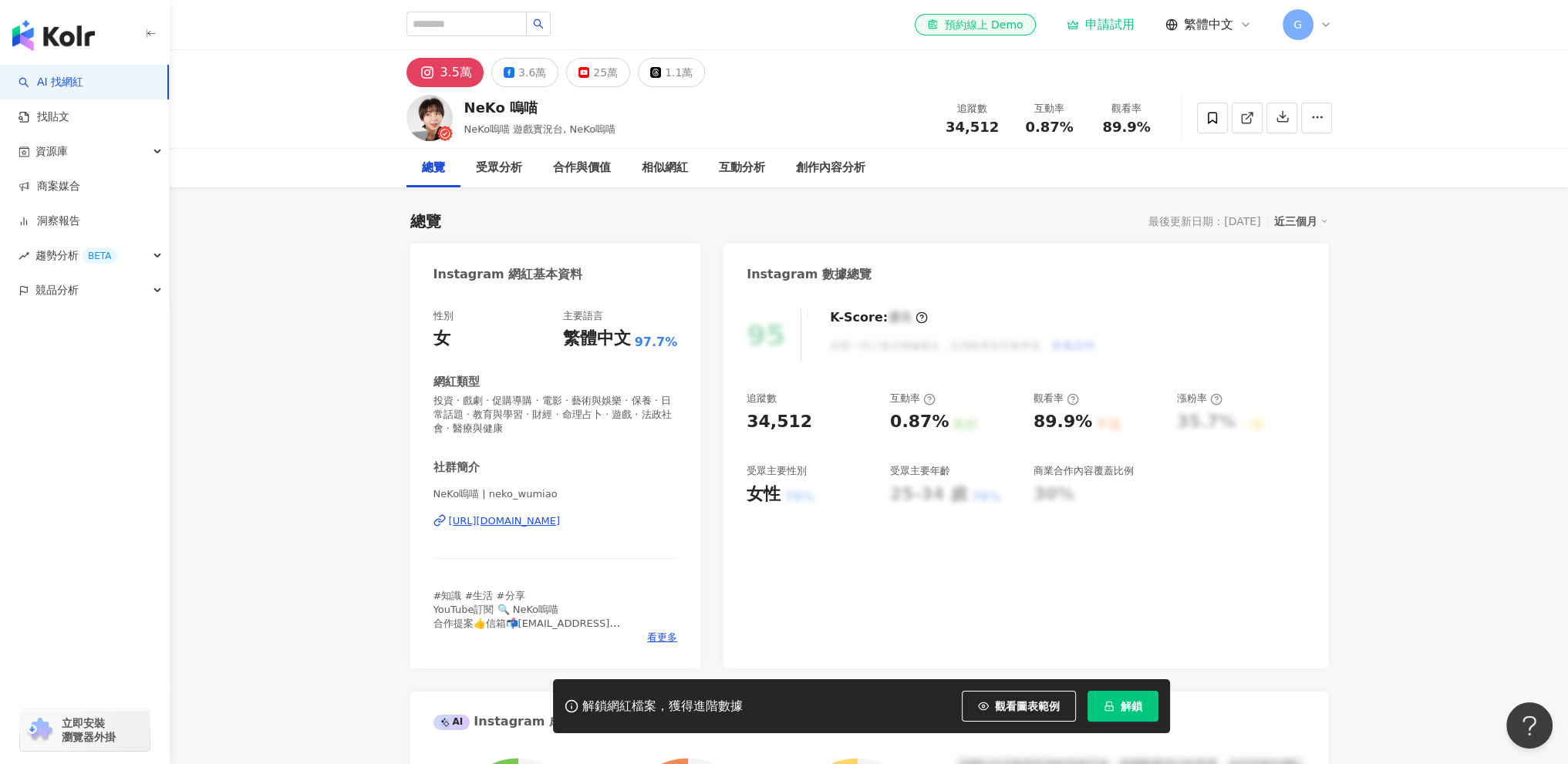
drag, startPoint x: 520, startPoint y: 515, endPoint x: 466, endPoint y: 518, distance: 54.1
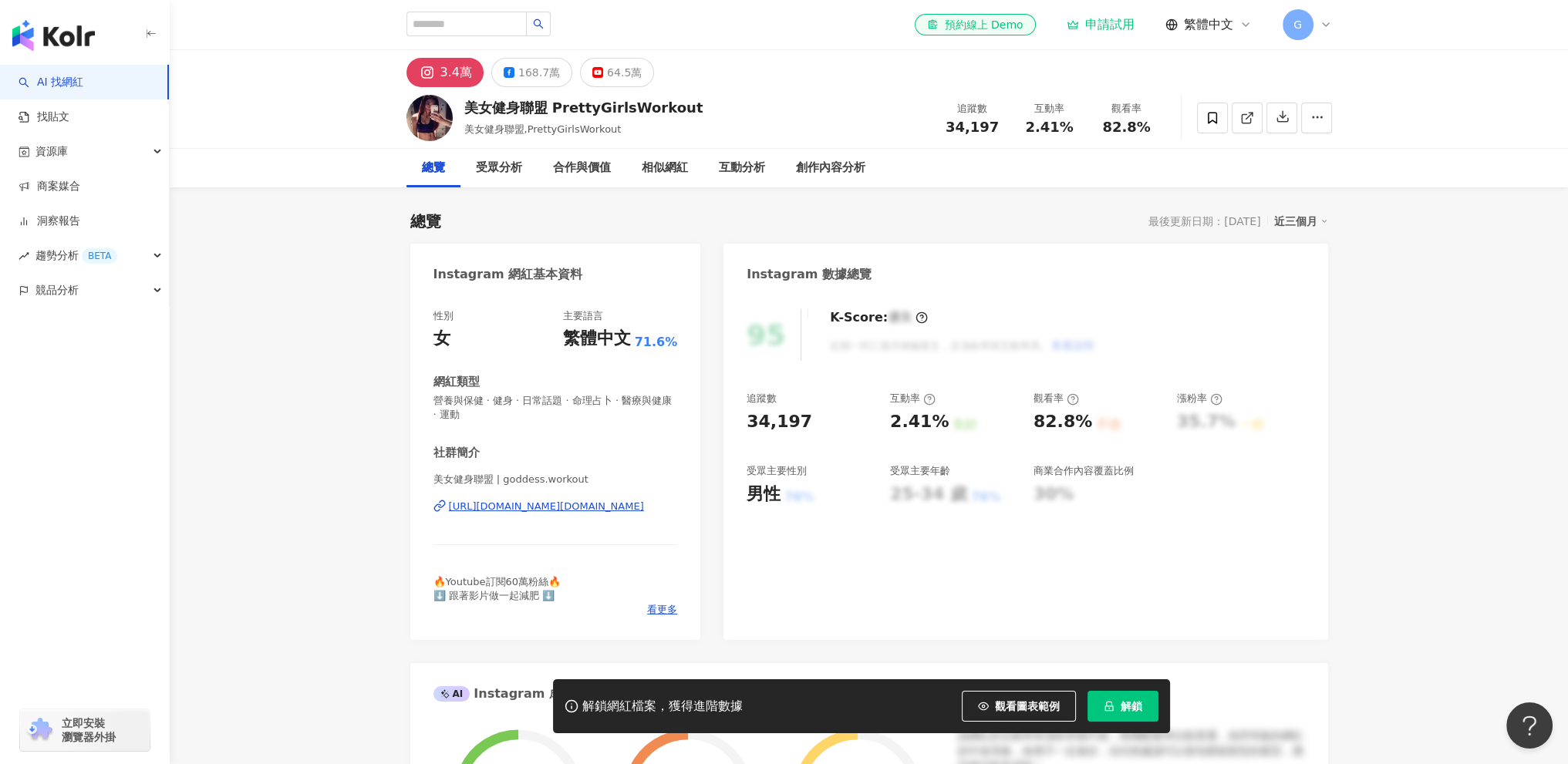
click at [509, 510] on div "https://www.instagram.com/goddess.workout/" at bounding box center [546, 507] width 195 height 14
